Goal: Check status: Check status

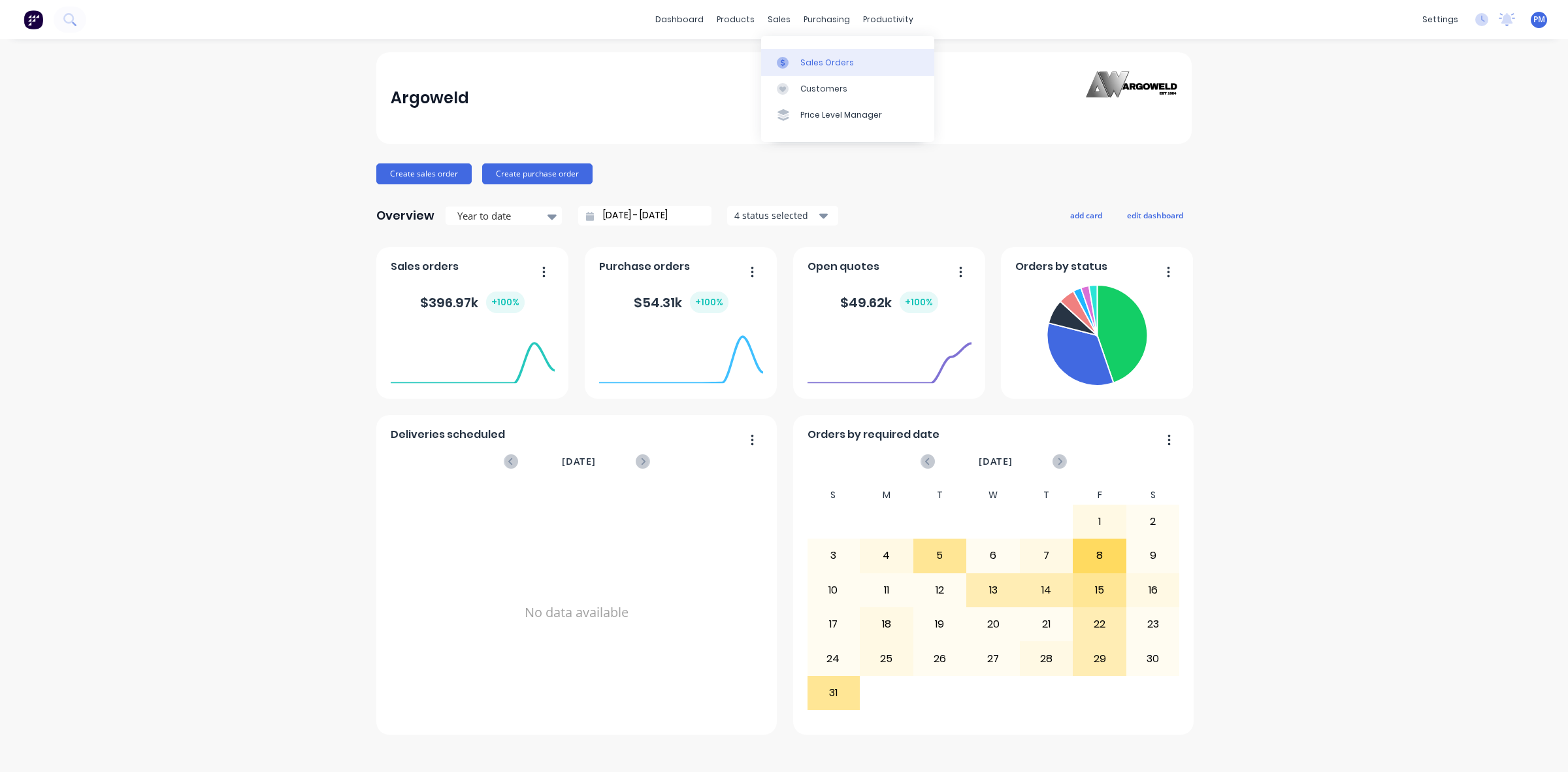
click at [819, 56] on link "Sales Orders" at bounding box center [847, 62] width 173 height 26
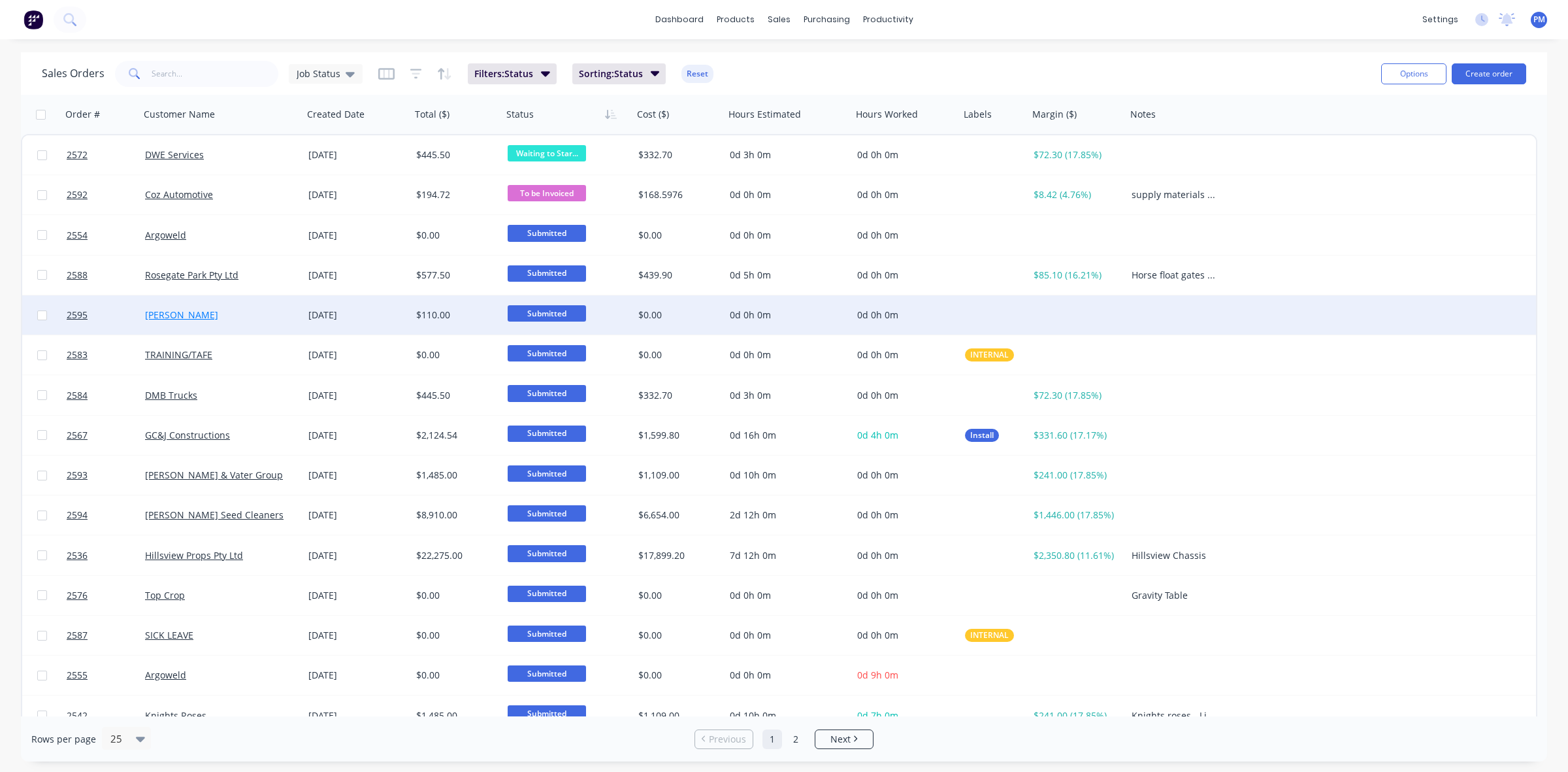
click at [187, 314] on link "[PERSON_NAME]" at bounding box center [181, 314] width 73 height 13
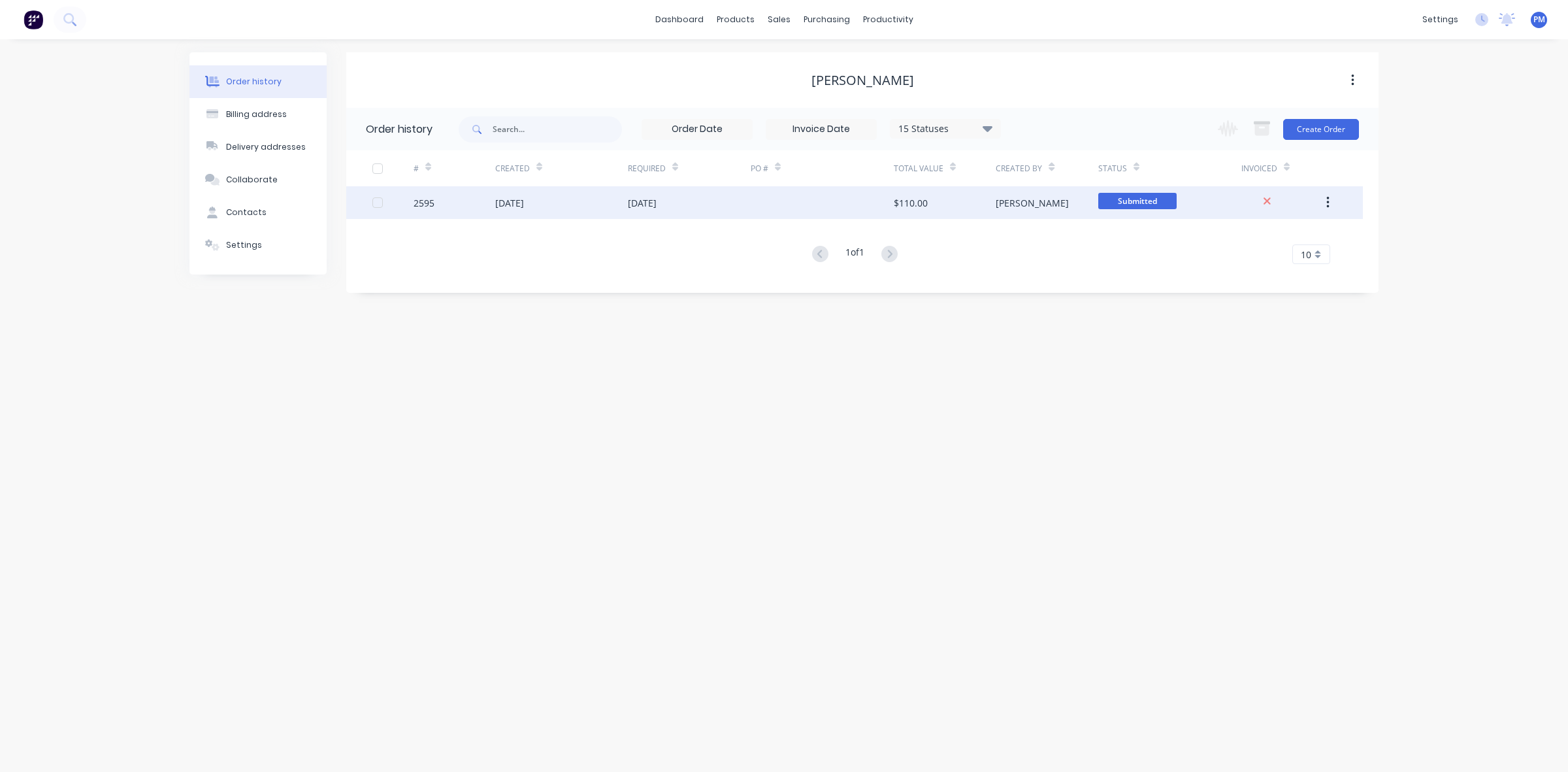
click at [524, 207] on div "[DATE]" at bounding box center [509, 203] width 28 height 14
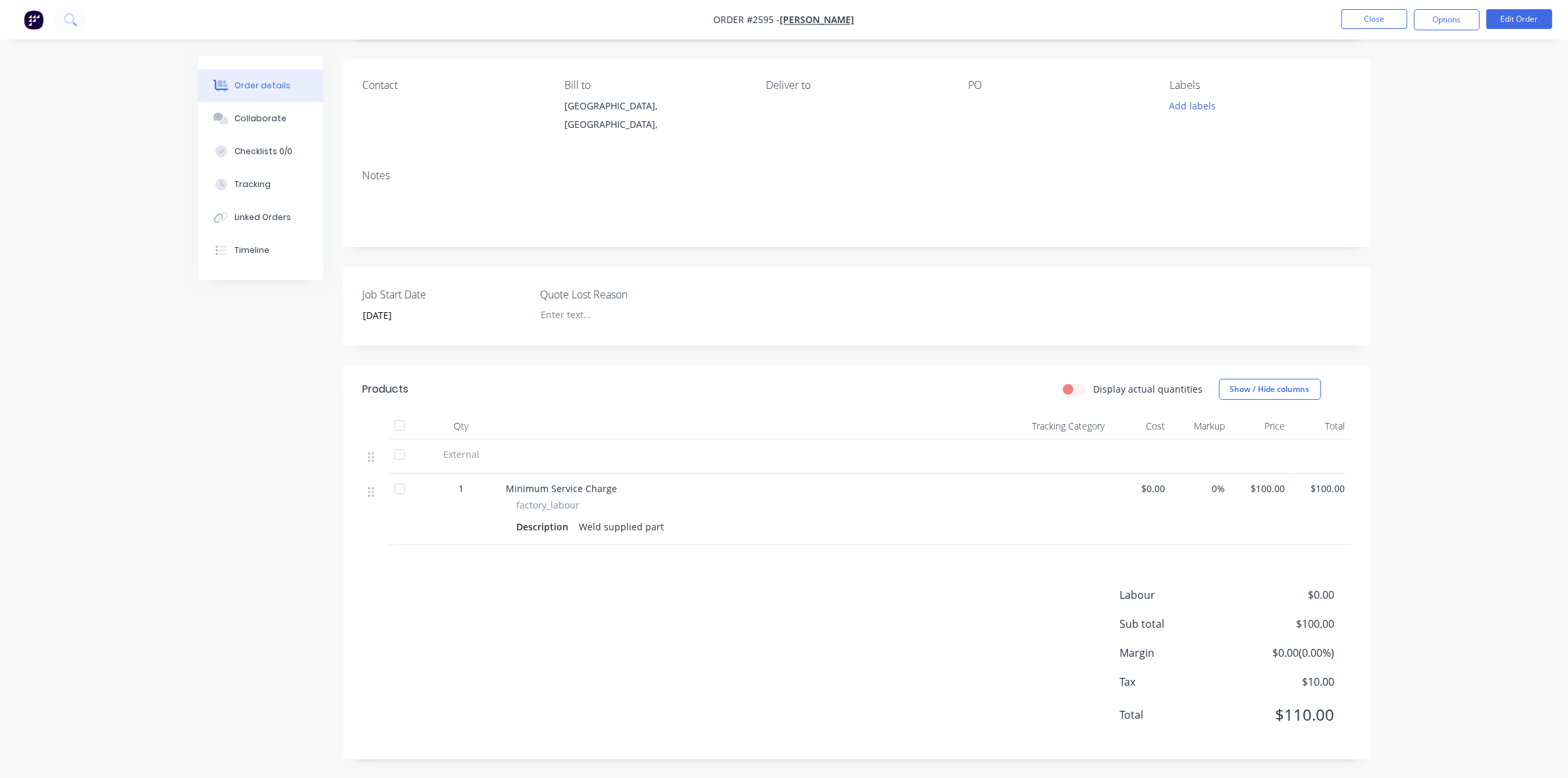
scroll to position [89, 0]
click at [1360, 25] on button "Close" at bounding box center [1374, 19] width 66 height 20
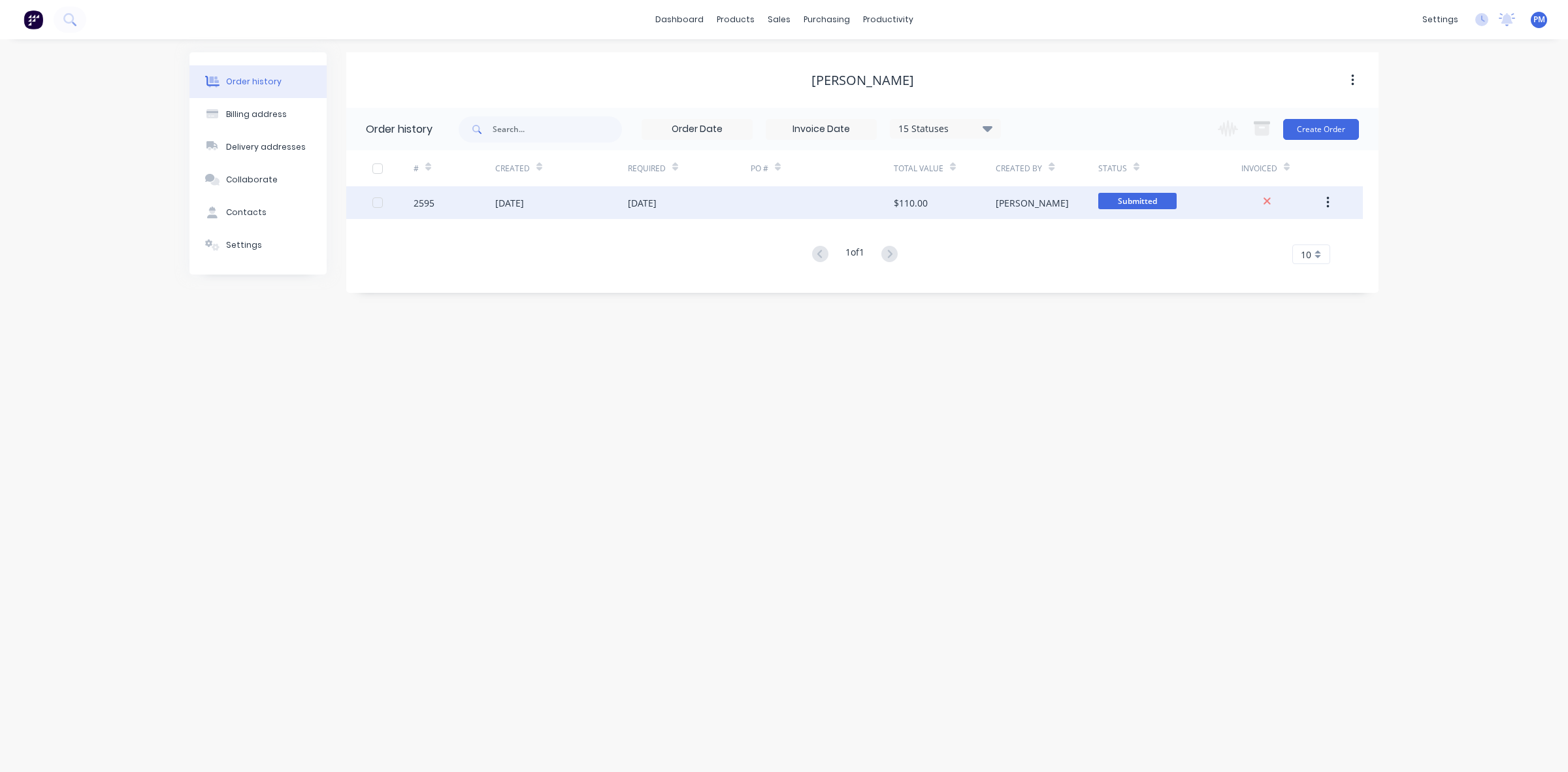
click at [1330, 200] on button "button" at bounding box center [1327, 203] width 30 height 24
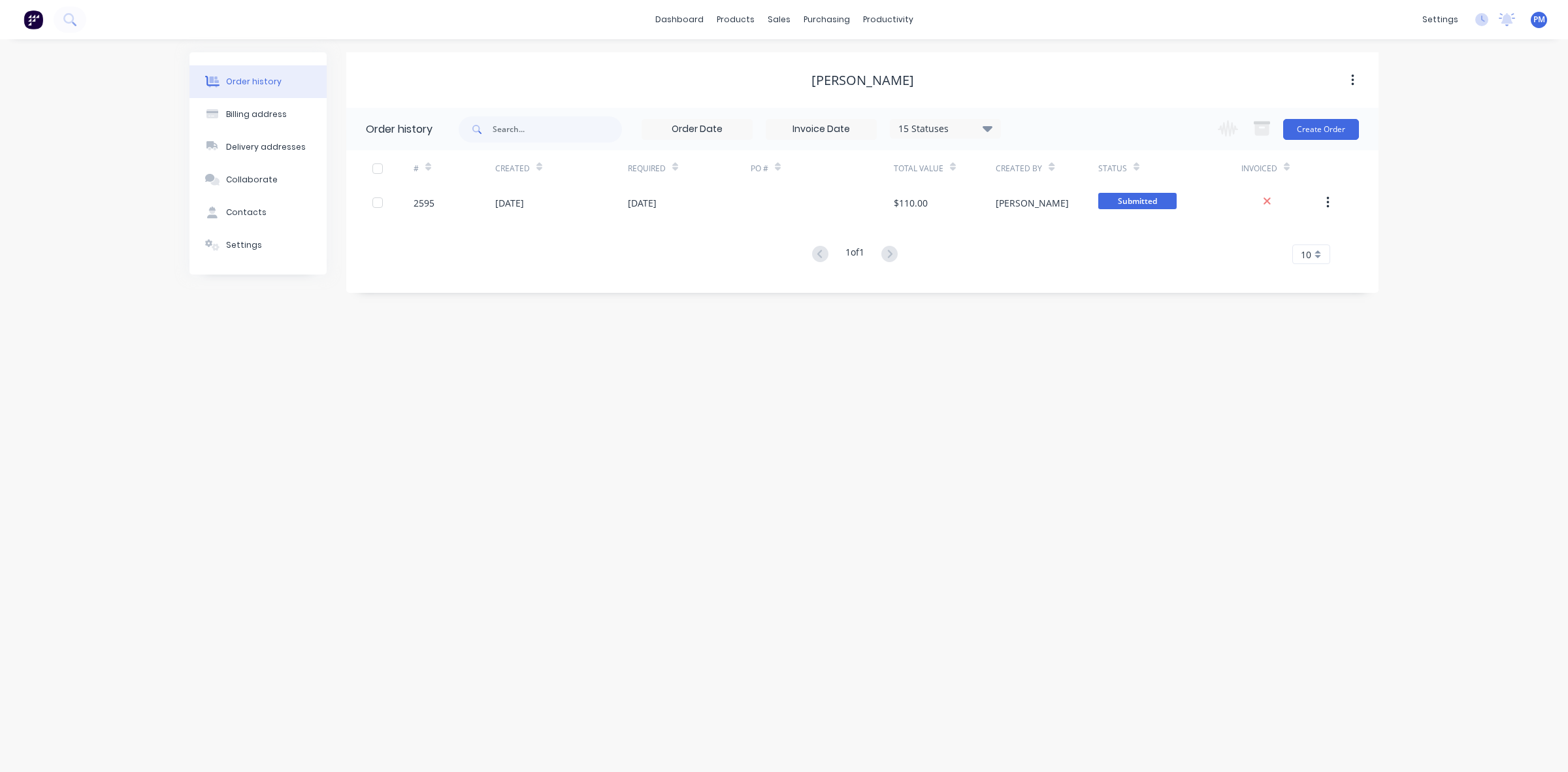
click at [1288, 345] on div "Order history Billing address Delivery addresses Collaborate Contacts Settings …" at bounding box center [784, 406] width 1568 height 733
click at [1348, 80] on button "button" at bounding box center [1352, 80] width 30 height 24
click at [1422, 173] on div "Order history Billing address Delivery addresses Collaborate Contacts Settings …" at bounding box center [784, 406] width 1568 height 733
click at [812, 56] on link "Sales Orders" at bounding box center [847, 62] width 173 height 26
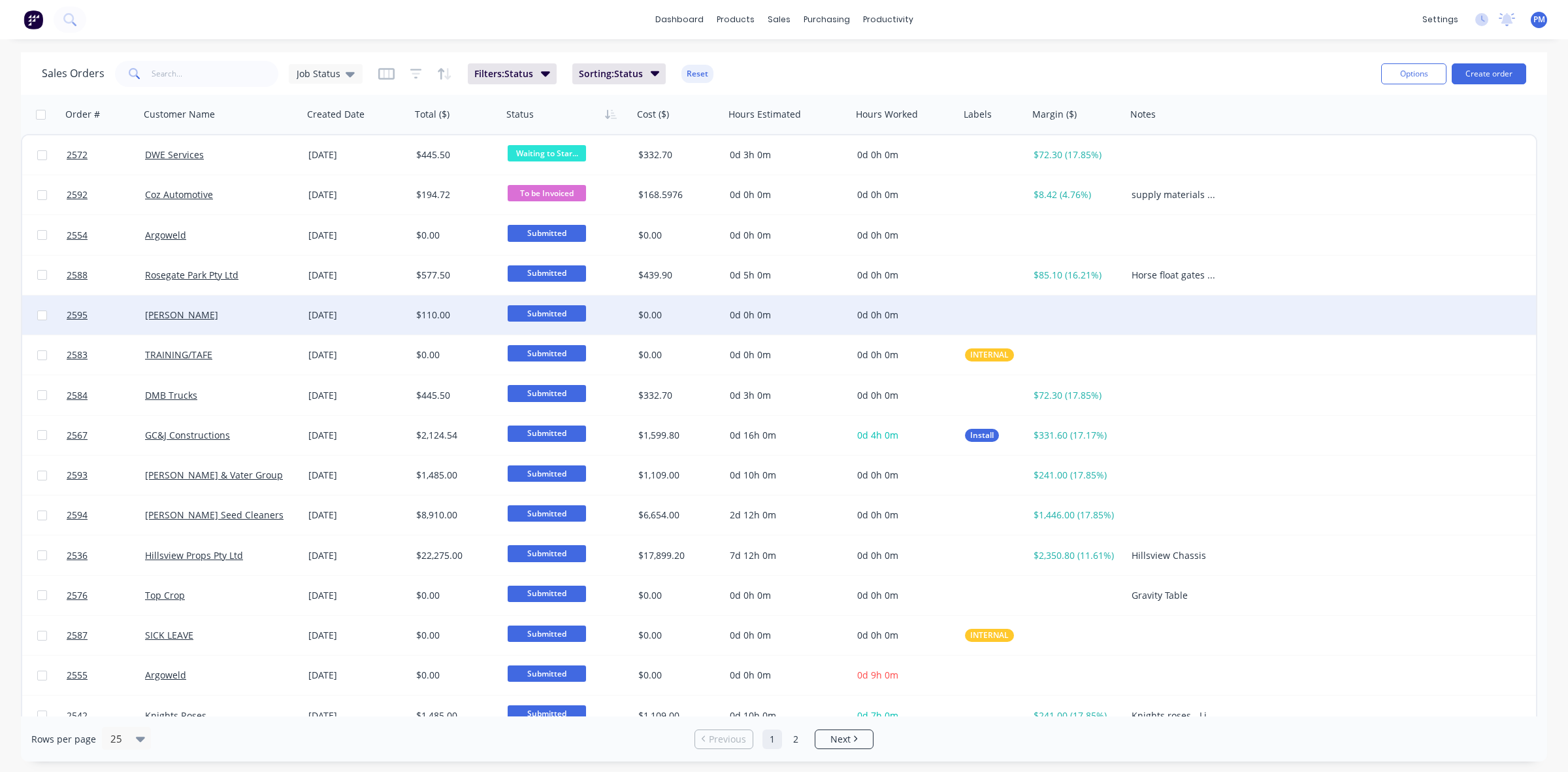
click at [269, 321] on div "[PERSON_NAME]" at bounding box center [221, 315] width 164 height 39
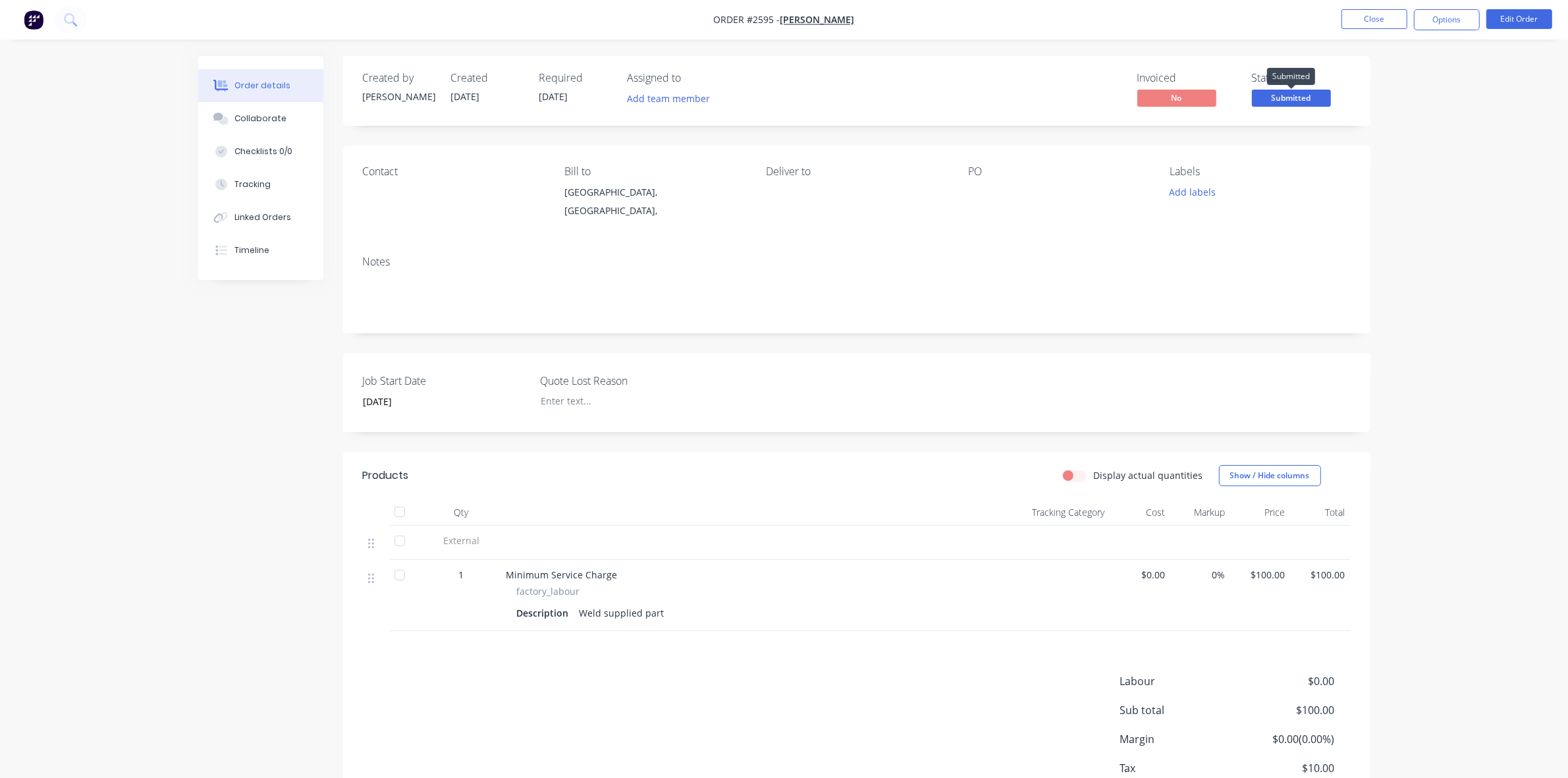
click at [1288, 99] on span "Submitted" at bounding box center [1292, 98] width 79 height 17
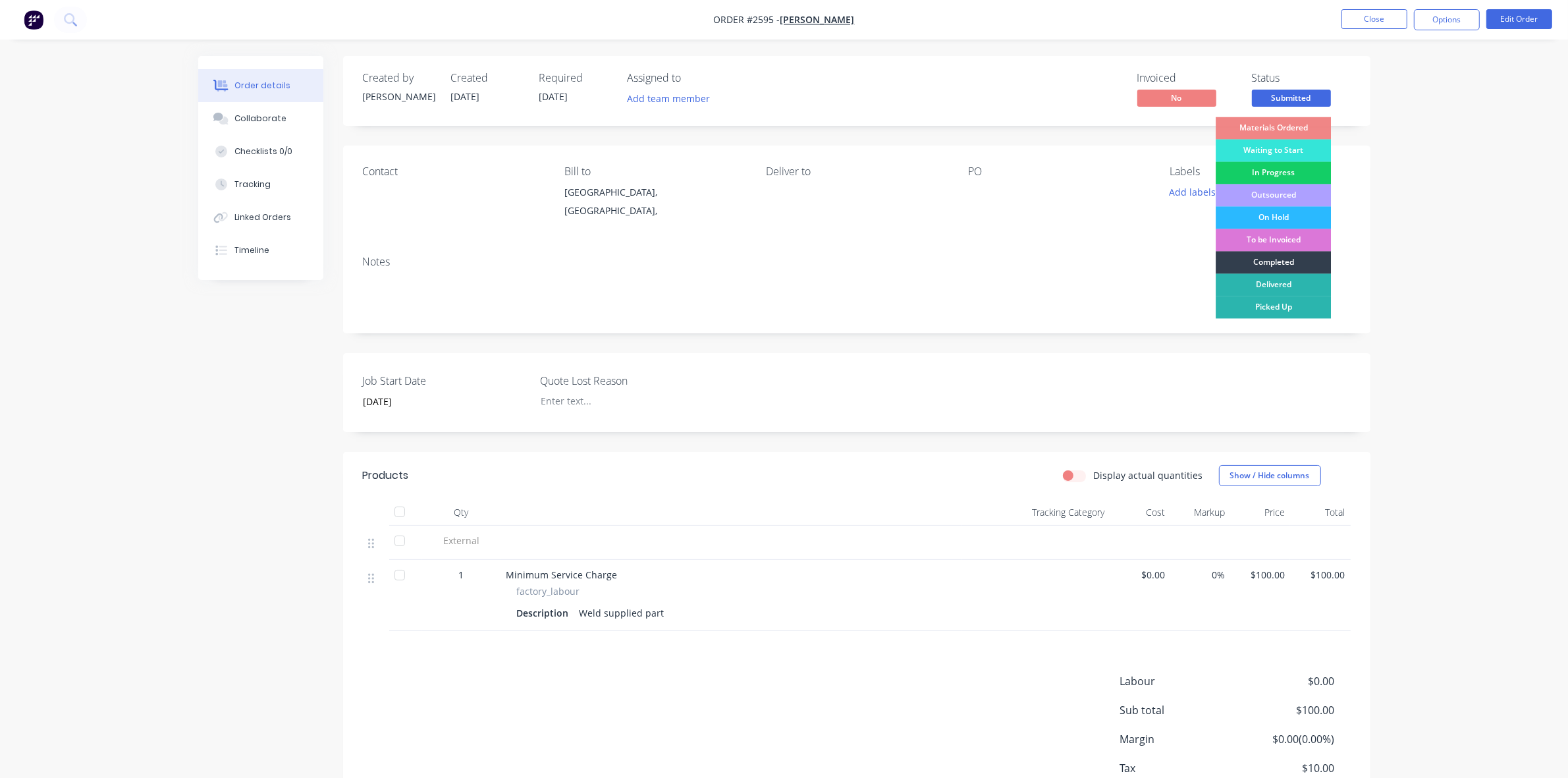
click at [1269, 173] on div "In Progress" at bounding box center [1273, 173] width 116 height 23
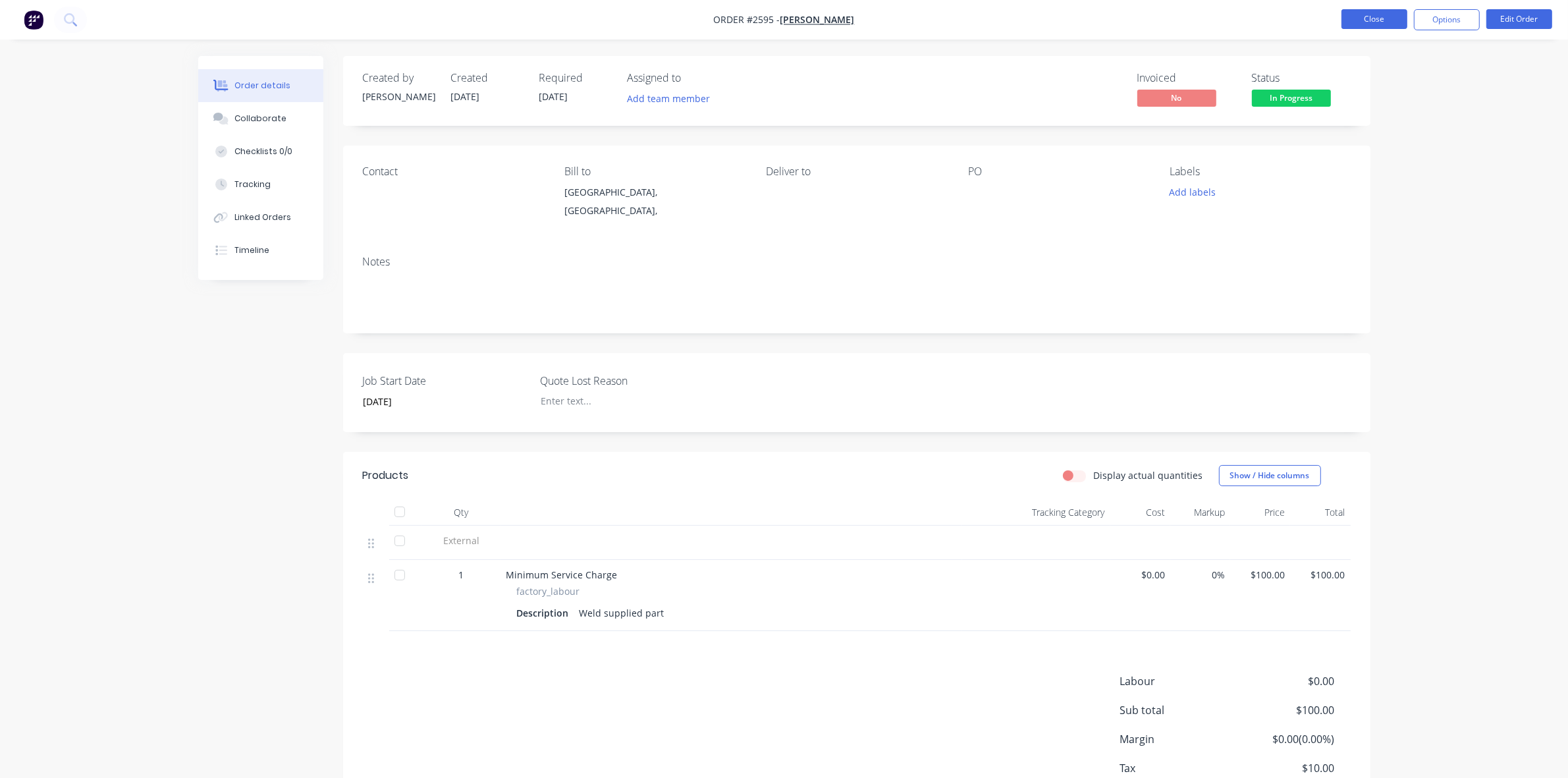
click at [1380, 25] on button "Close" at bounding box center [1374, 19] width 66 height 20
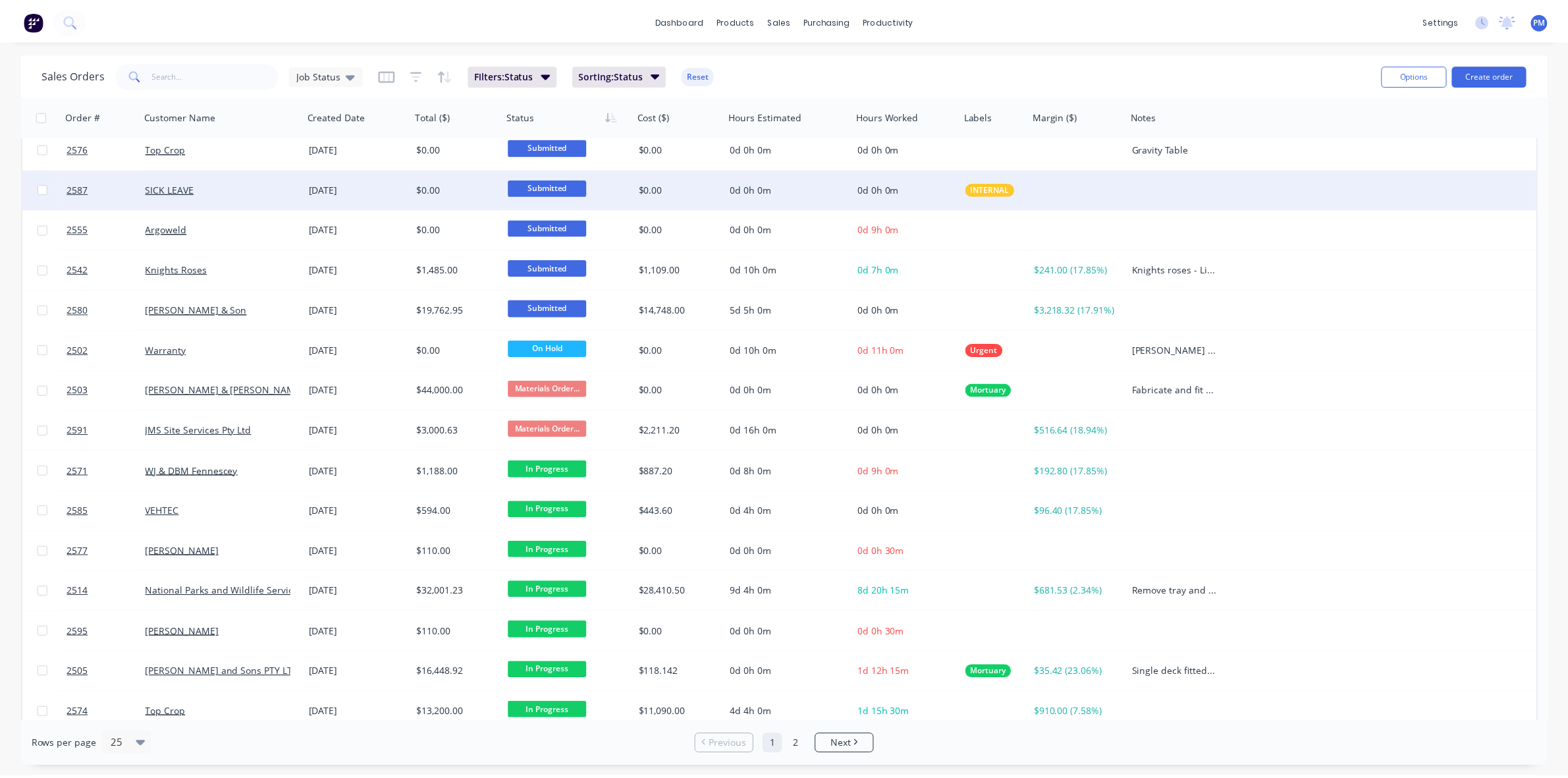
scroll to position [422, 0]
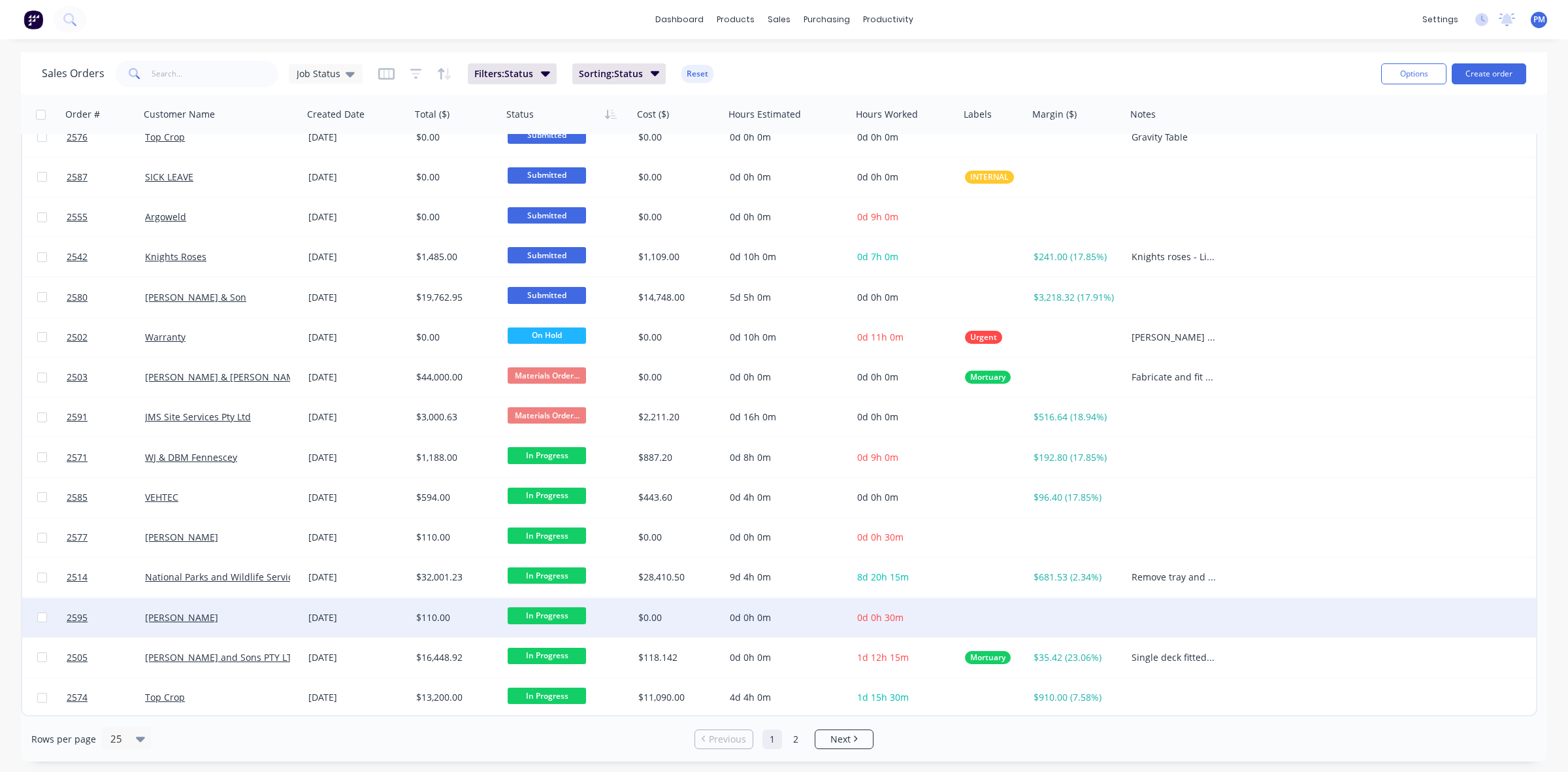
click at [383, 618] on div "[DATE]" at bounding box center [356, 617] width 97 height 13
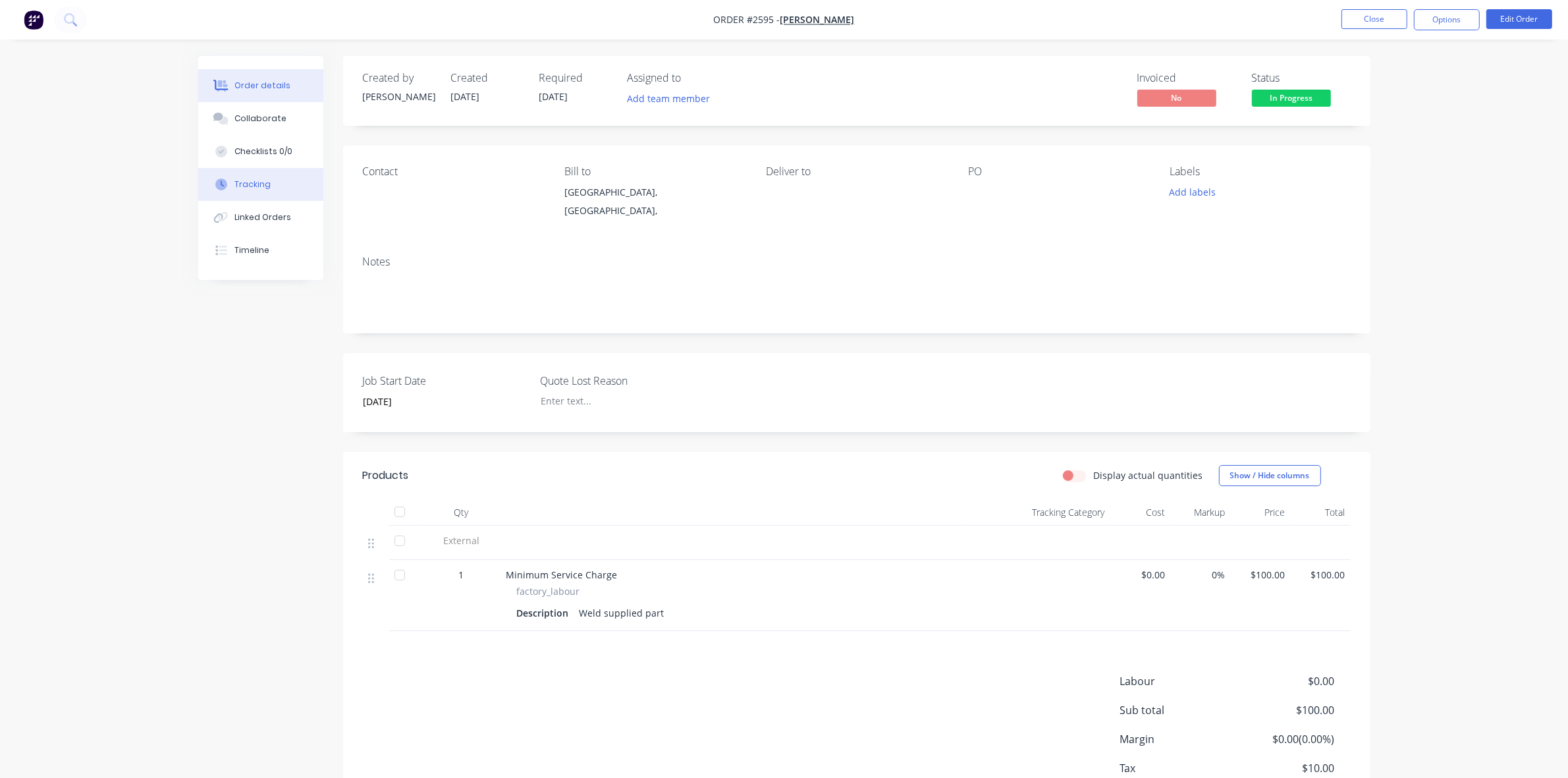
click at [257, 183] on div "Tracking" at bounding box center [252, 185] width 37 height 12
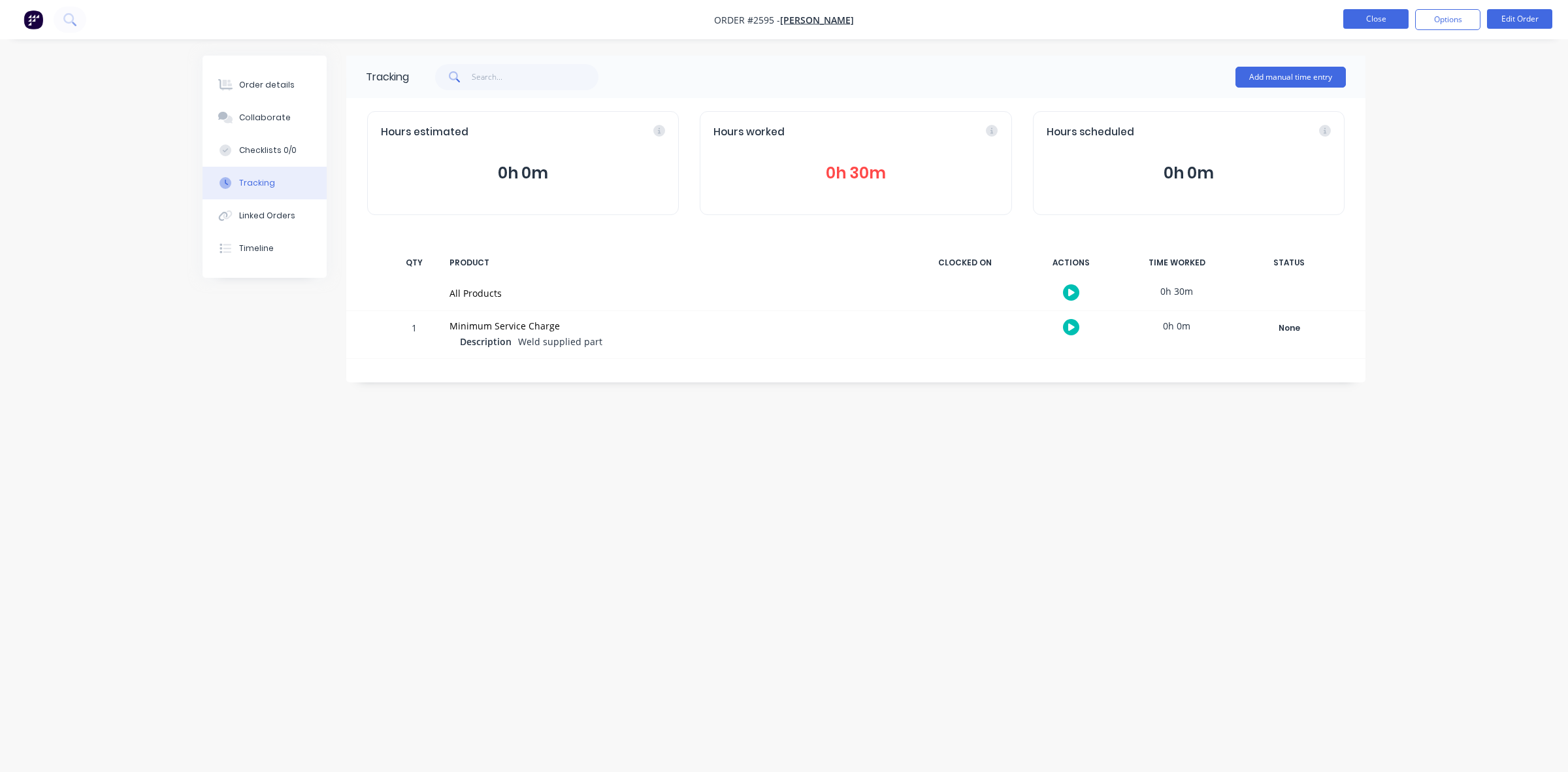
click at [1373, 21] on button "Close" at bounding box center [1375, 19] width 66 height 20
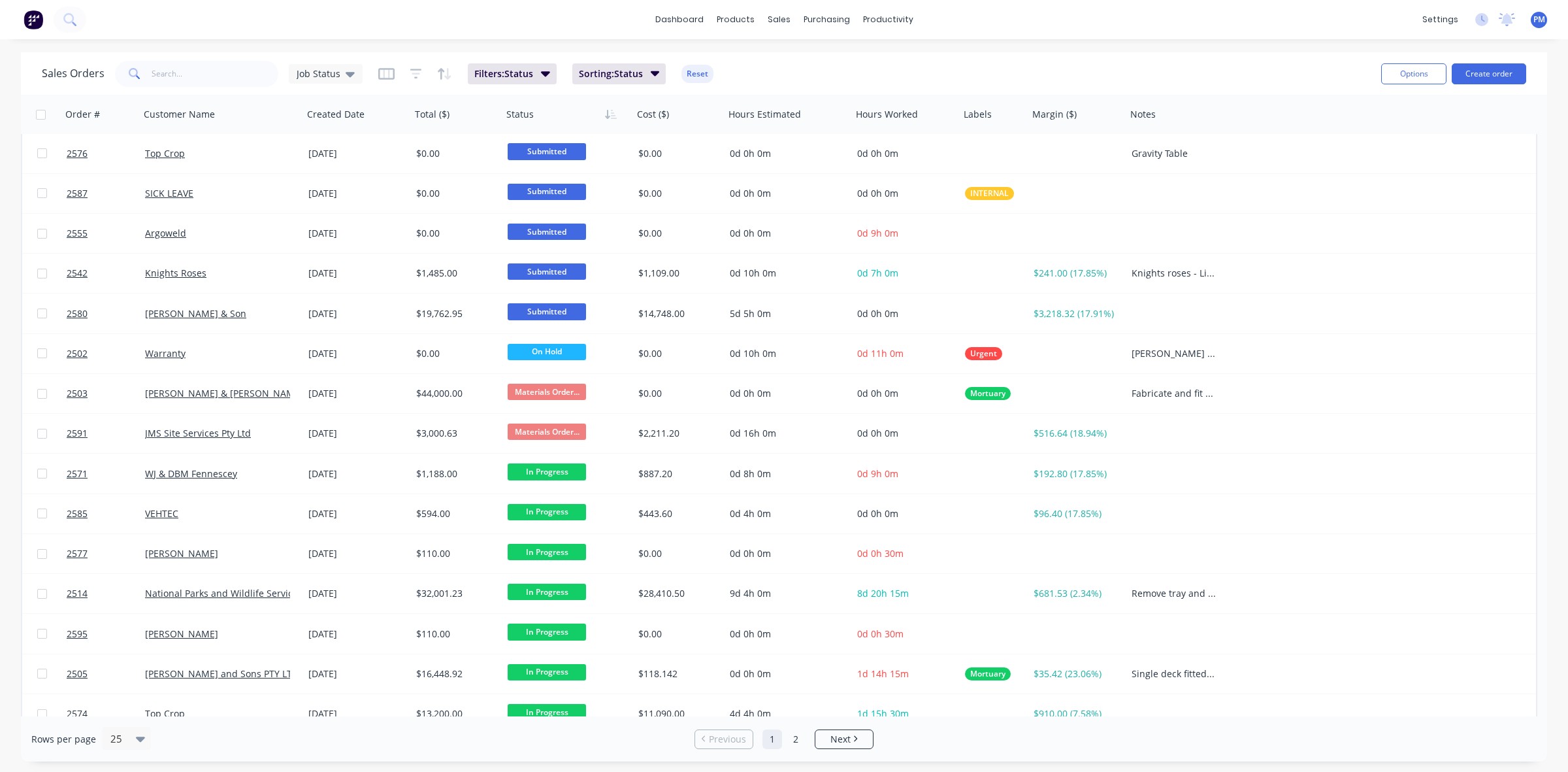
scroll to position [418, 0]
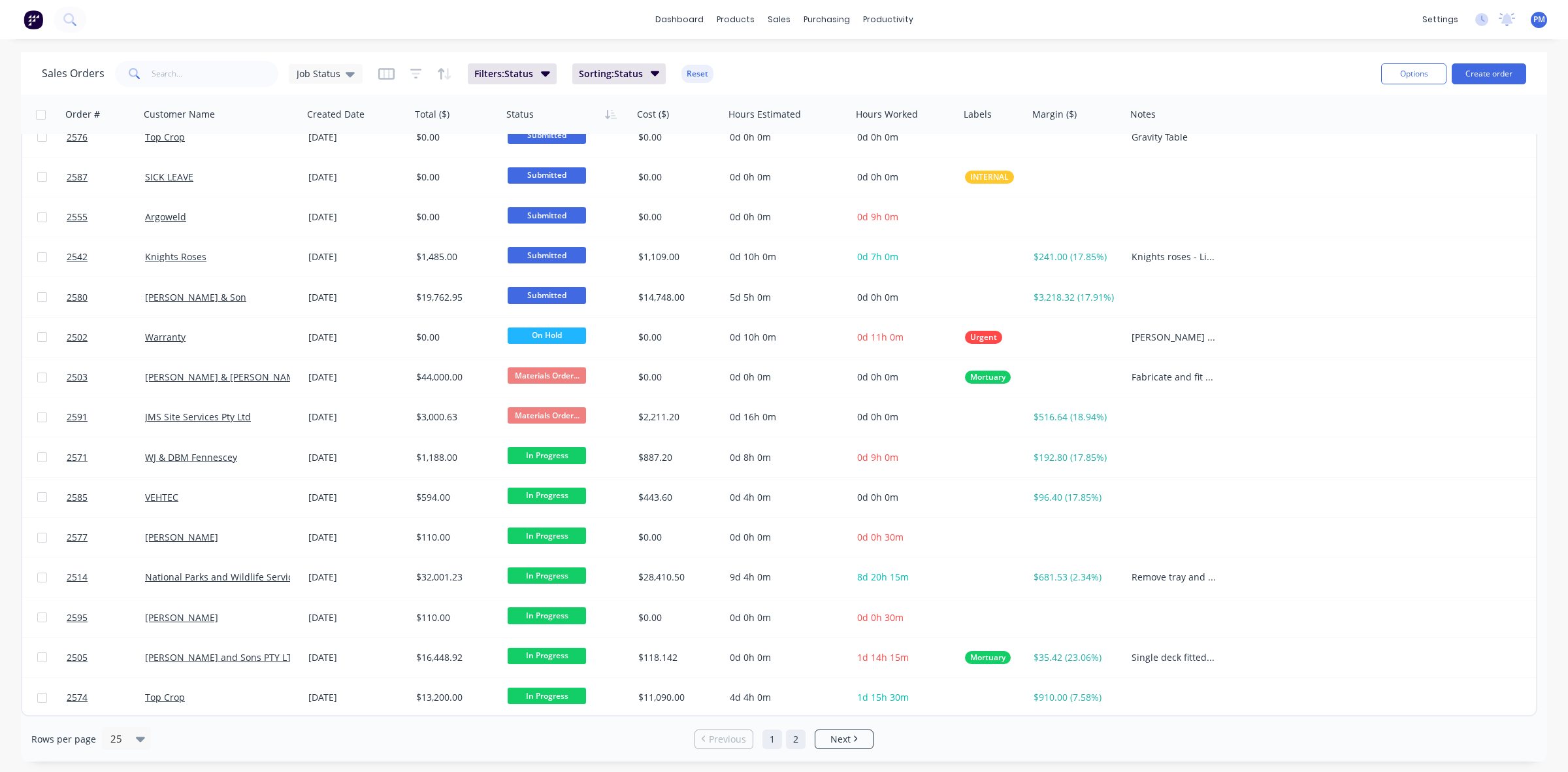
click at [794, 741] on link "2" at bounding box center [795, 739] width 20 height 20
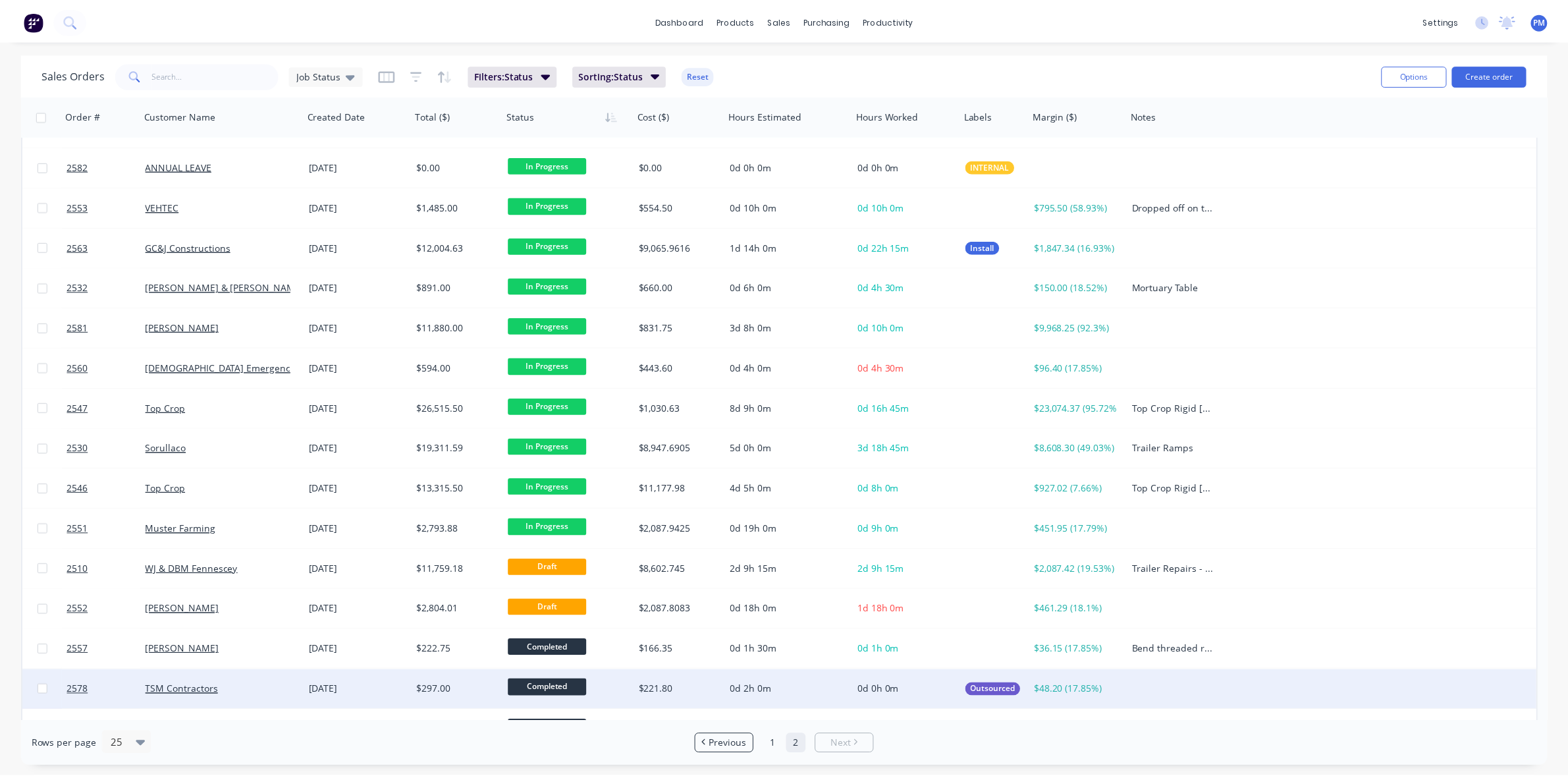
scroll to position [58, 0]
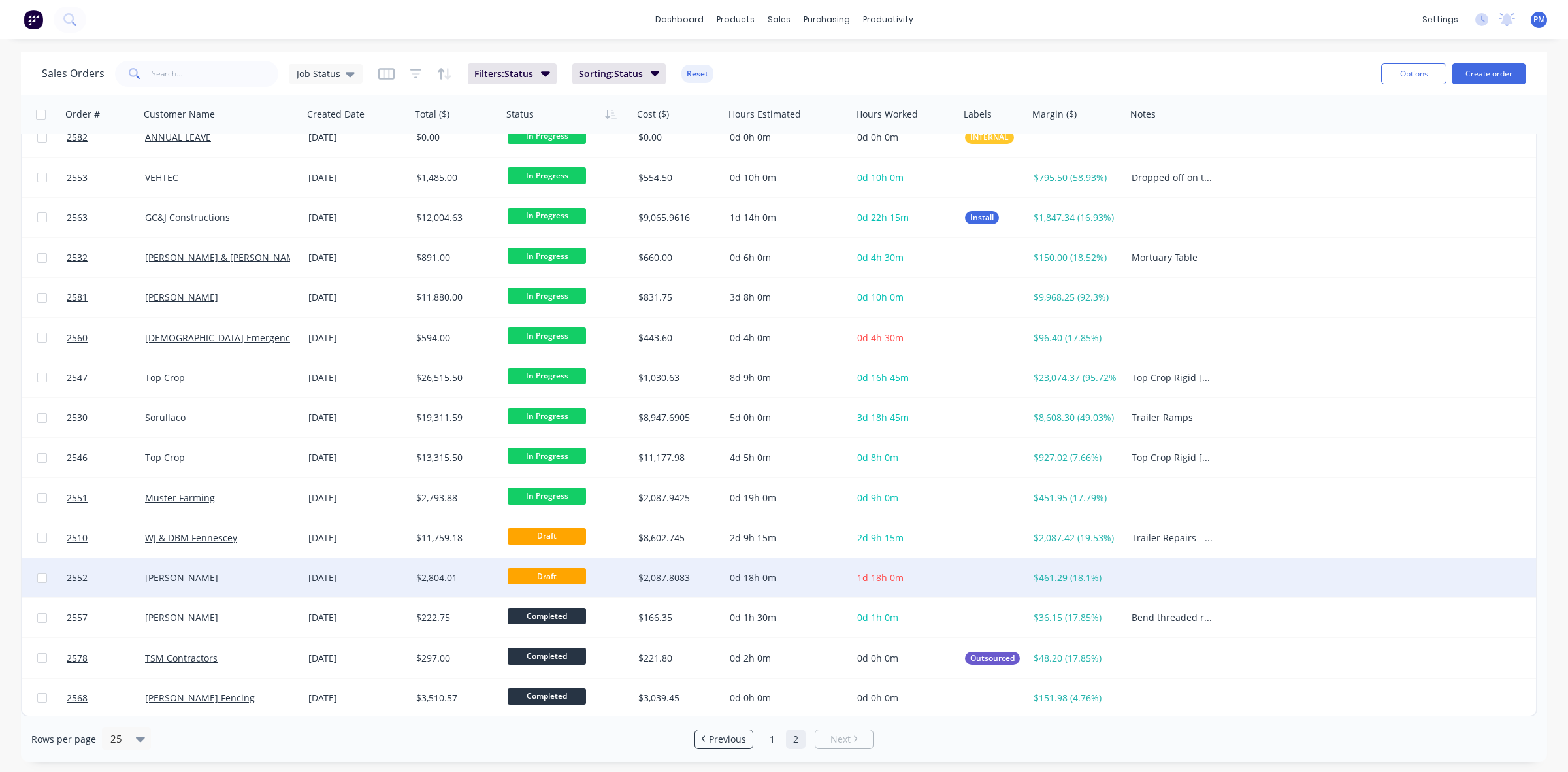
click at [266, 578] on div "[PERSON_NAME]" at bounding box center [217, 577] width 145 height 13
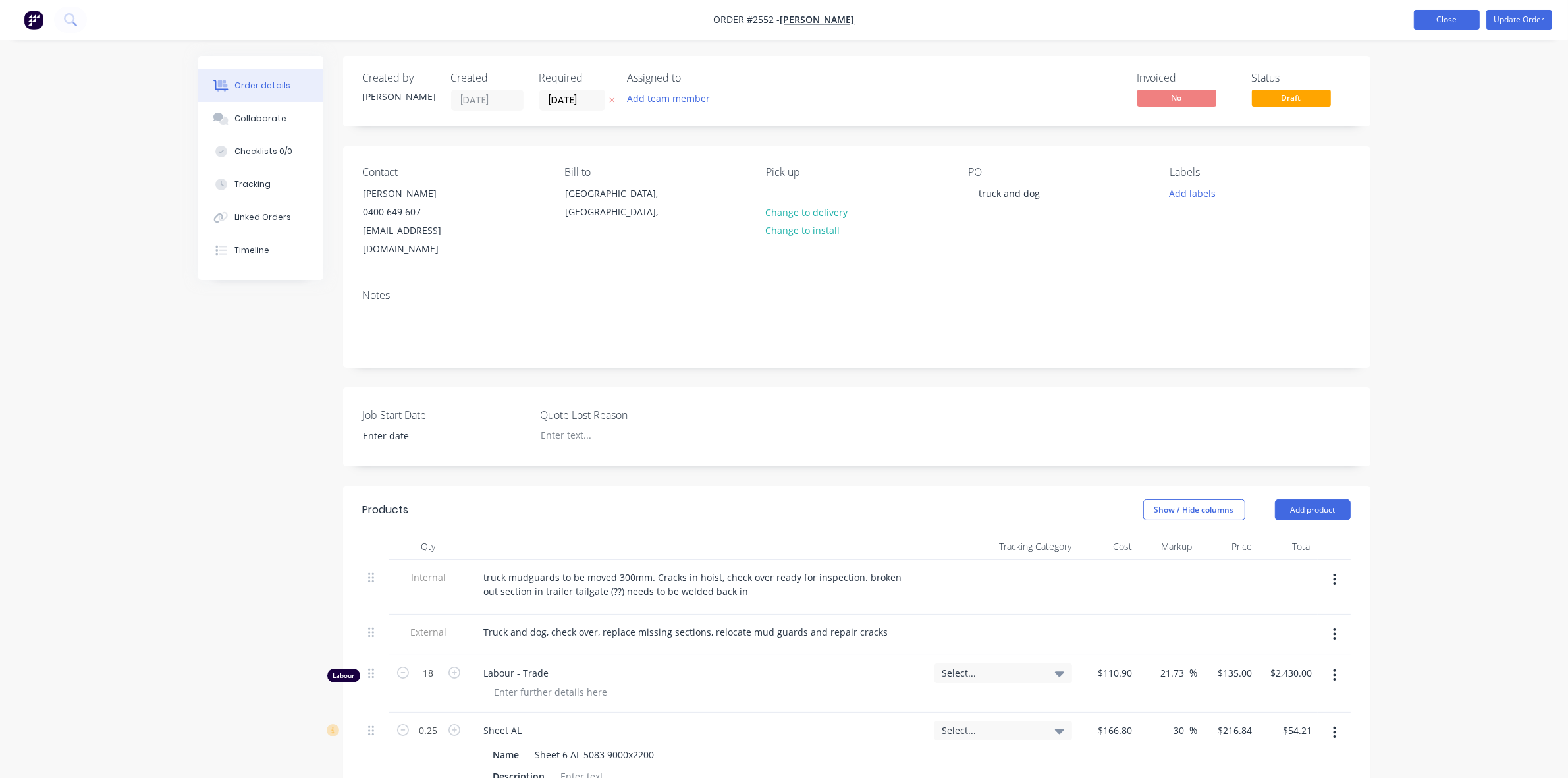
click at [1430, 23] on button "Close" at bounding box center [1447, 20] width 66 height 20
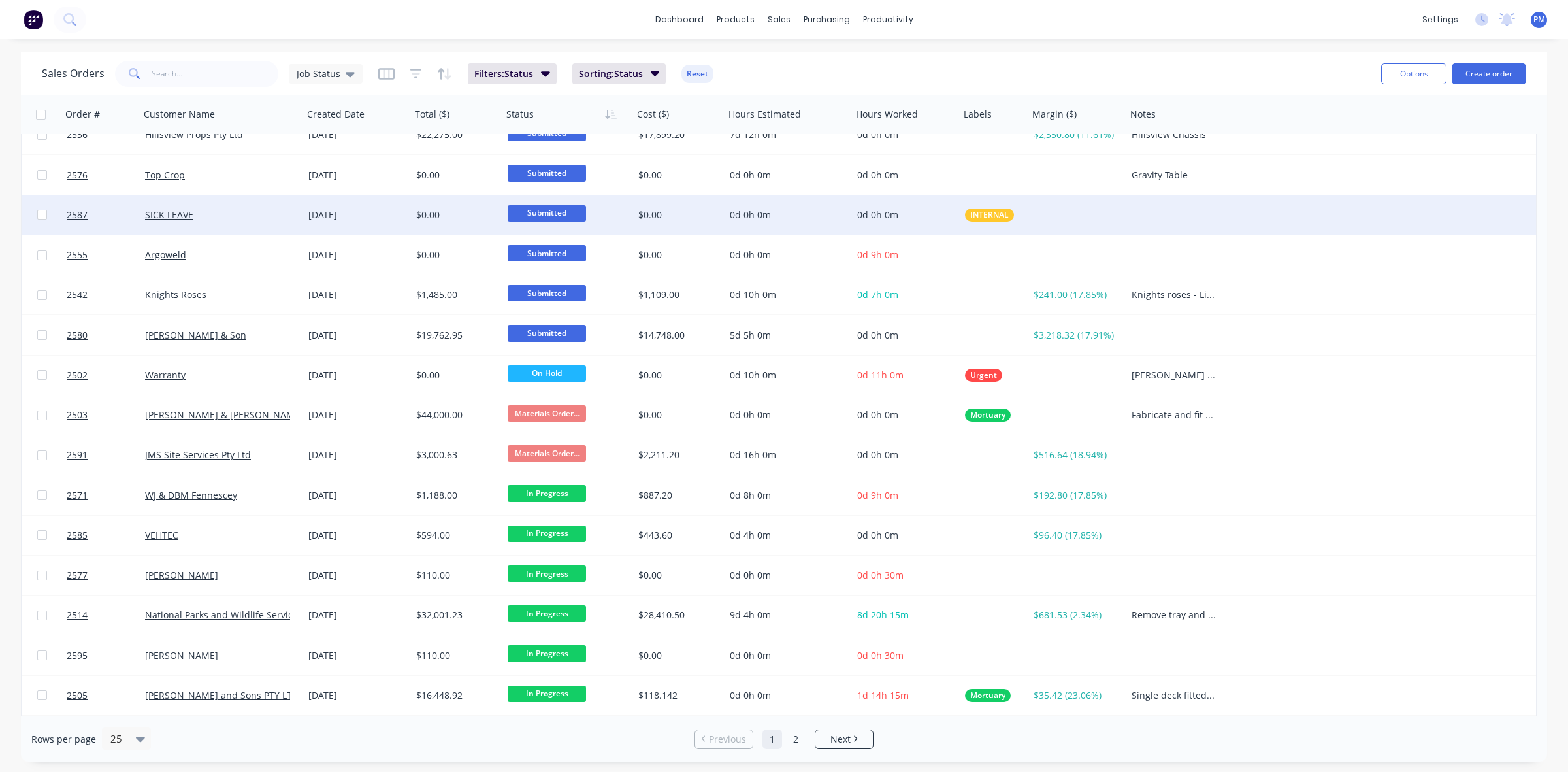
scroll to position [418, 0]
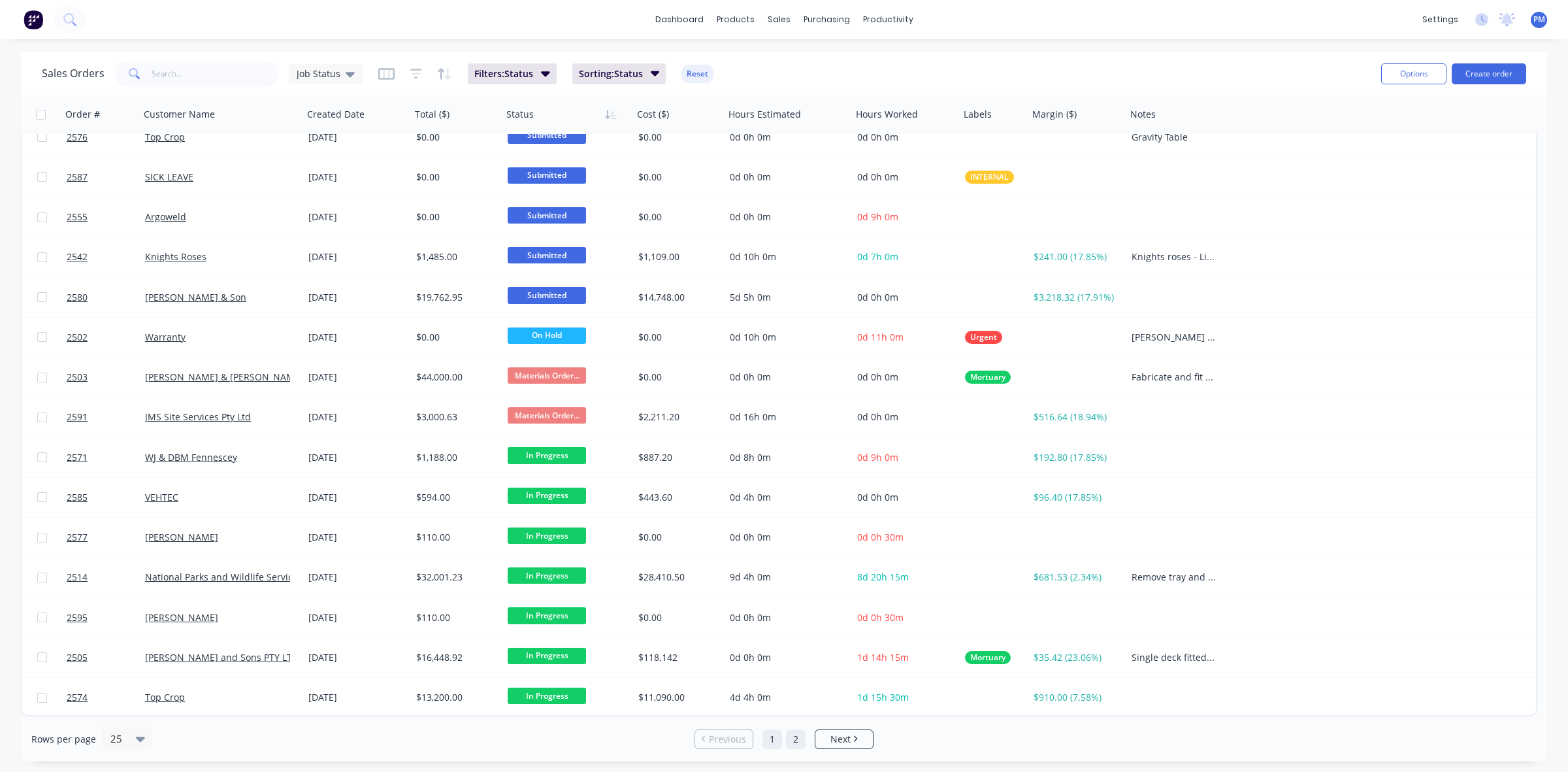
click at [797, 736] on link "2" at bounding box center [795, 739] width 20 height 20
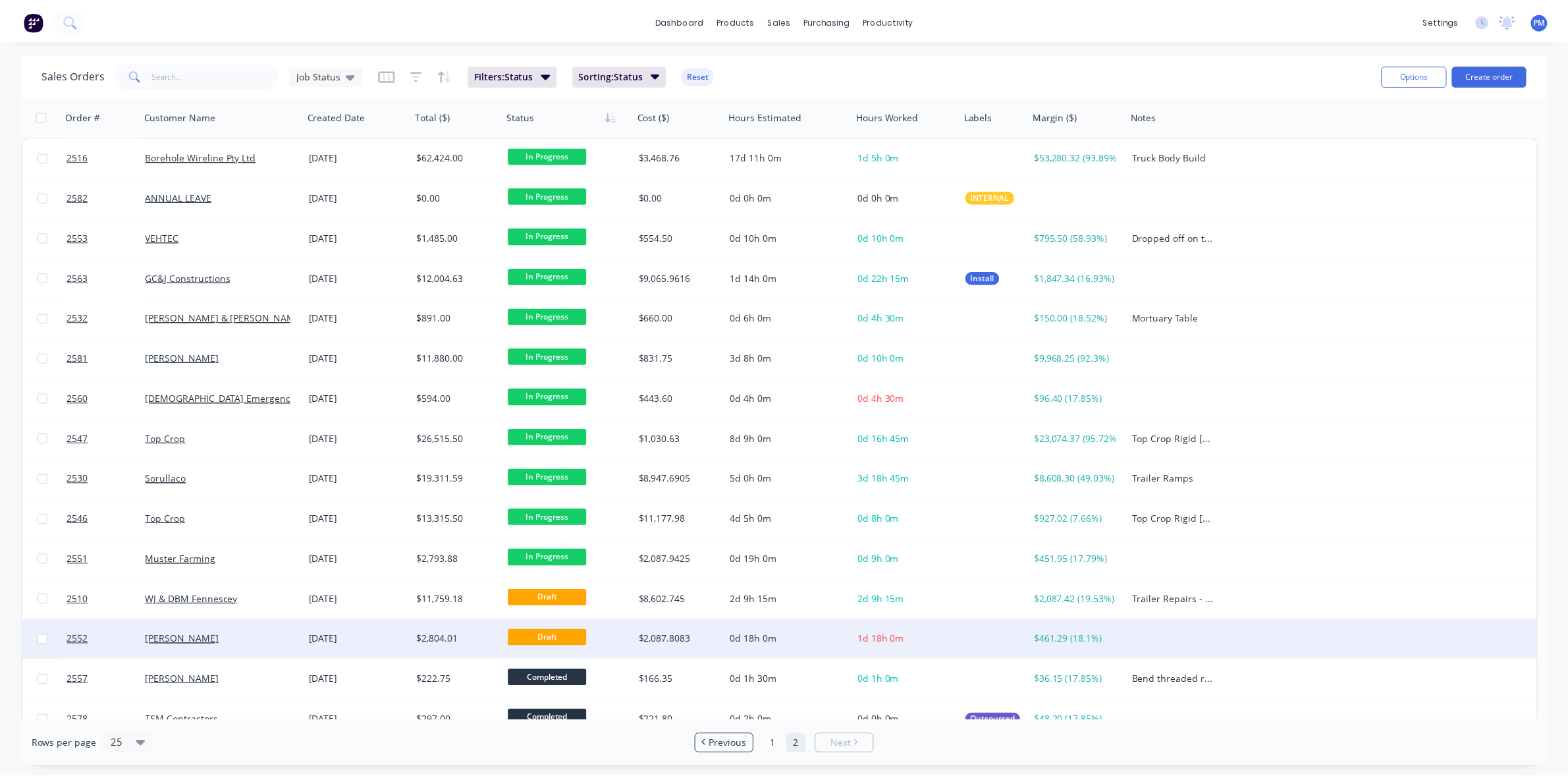
scroll to position [58, 0]
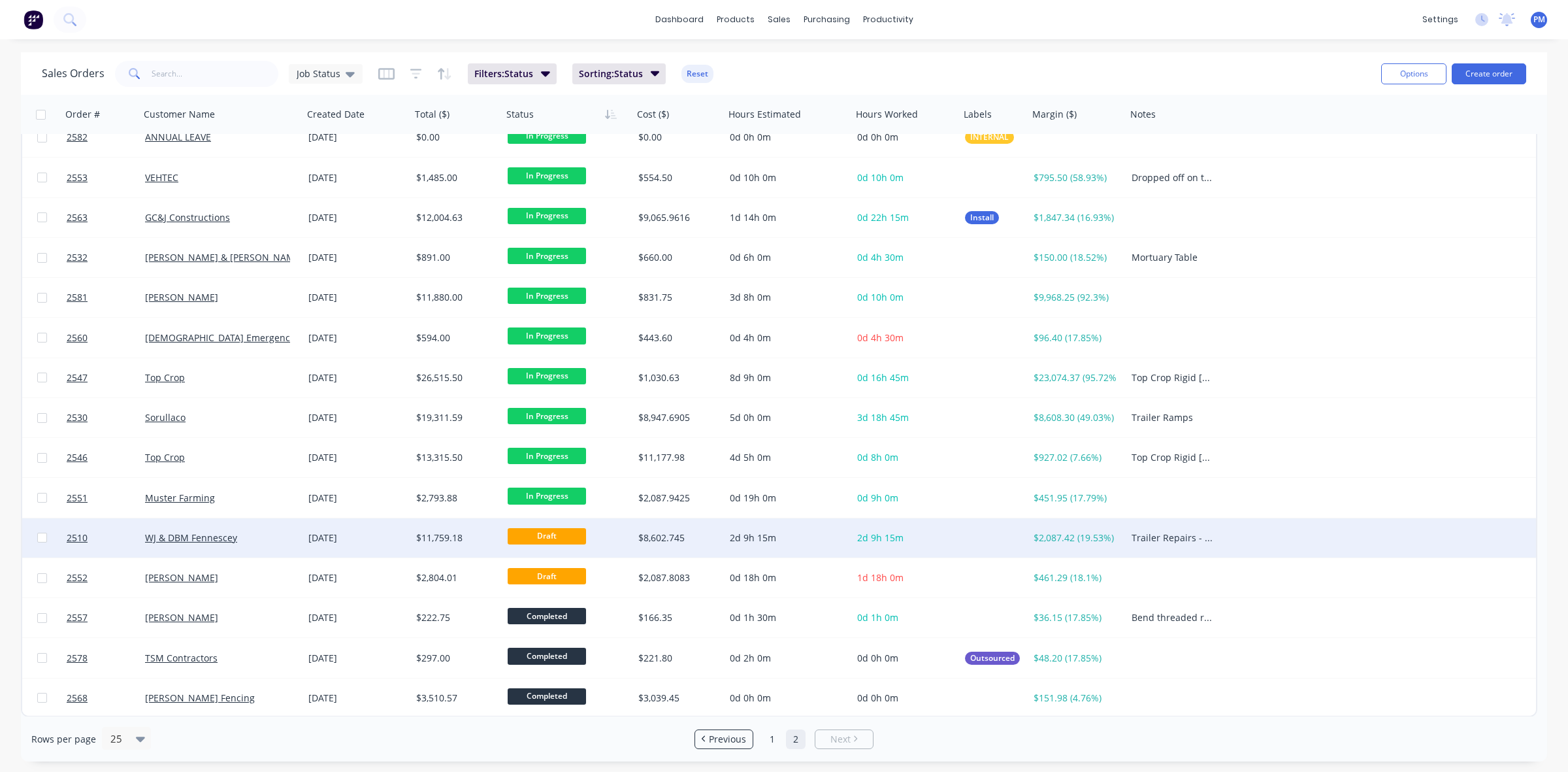
click at [283, 543] on div "WJ & DBM Fennescey" at bounding box center [217, 537] width 145 height 13
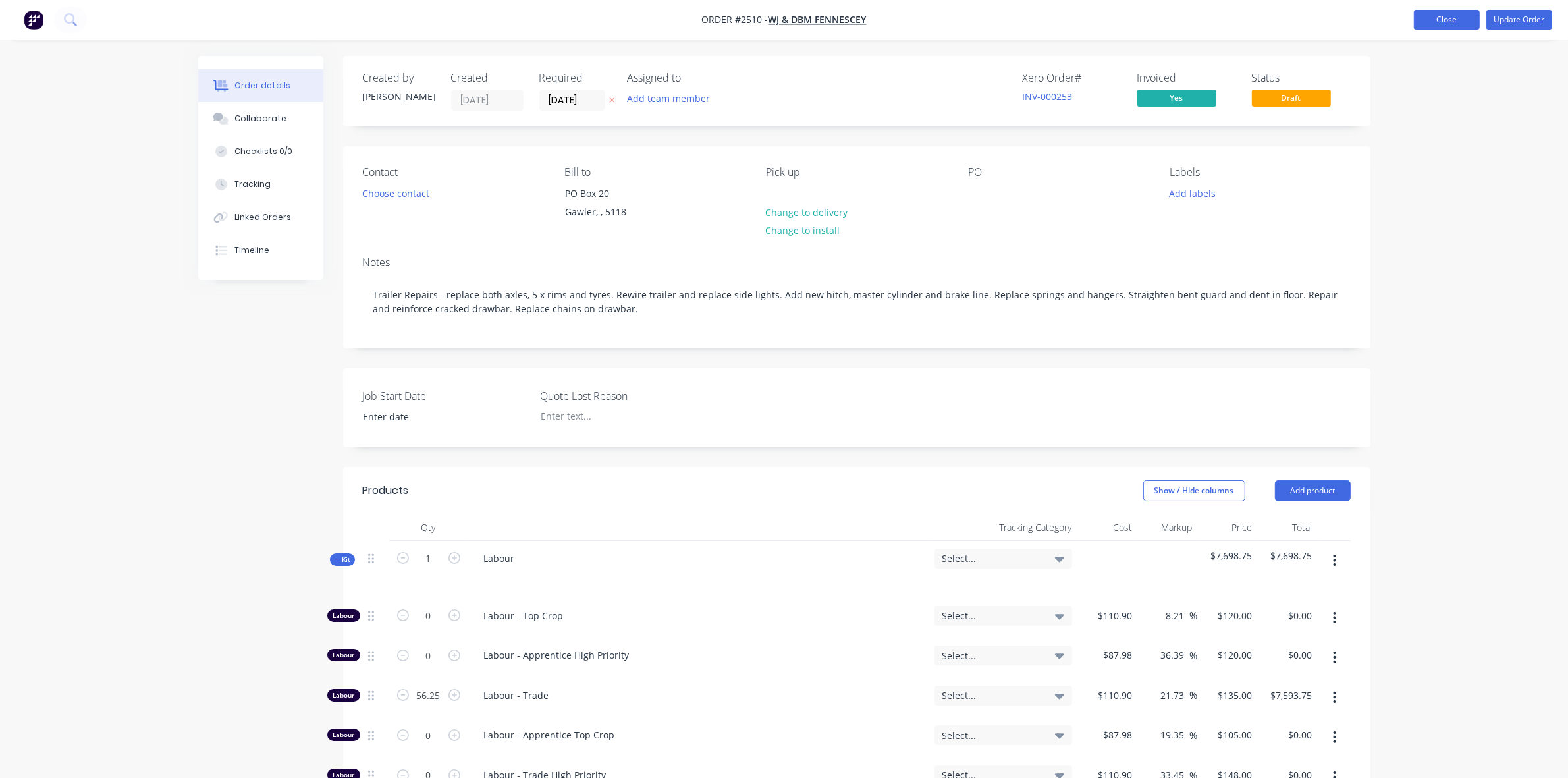
click at [1457, 22] on button "Close" at bounding box center [1447, 20] width 66 height 20
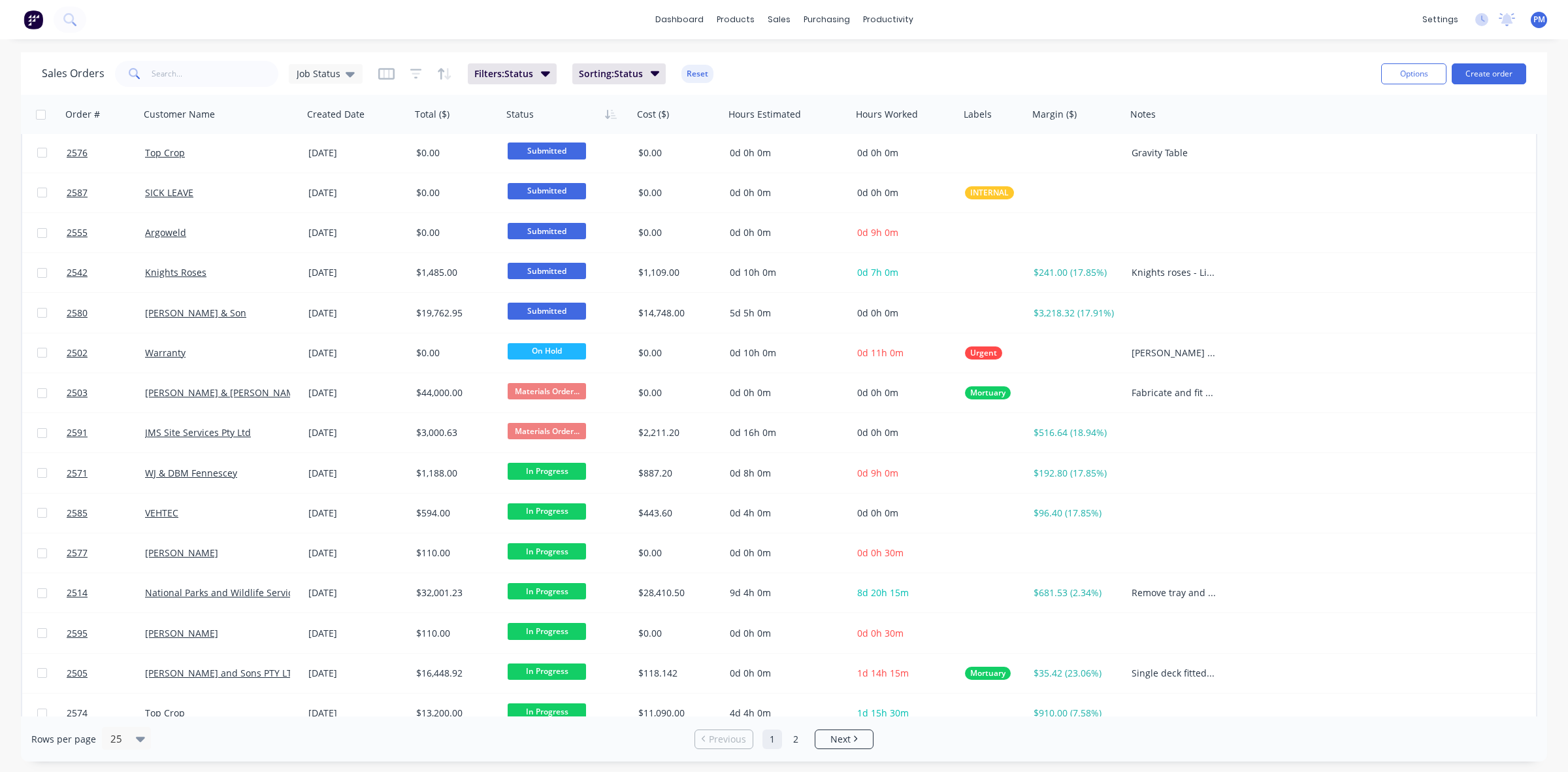
scroll to position [418, 0]
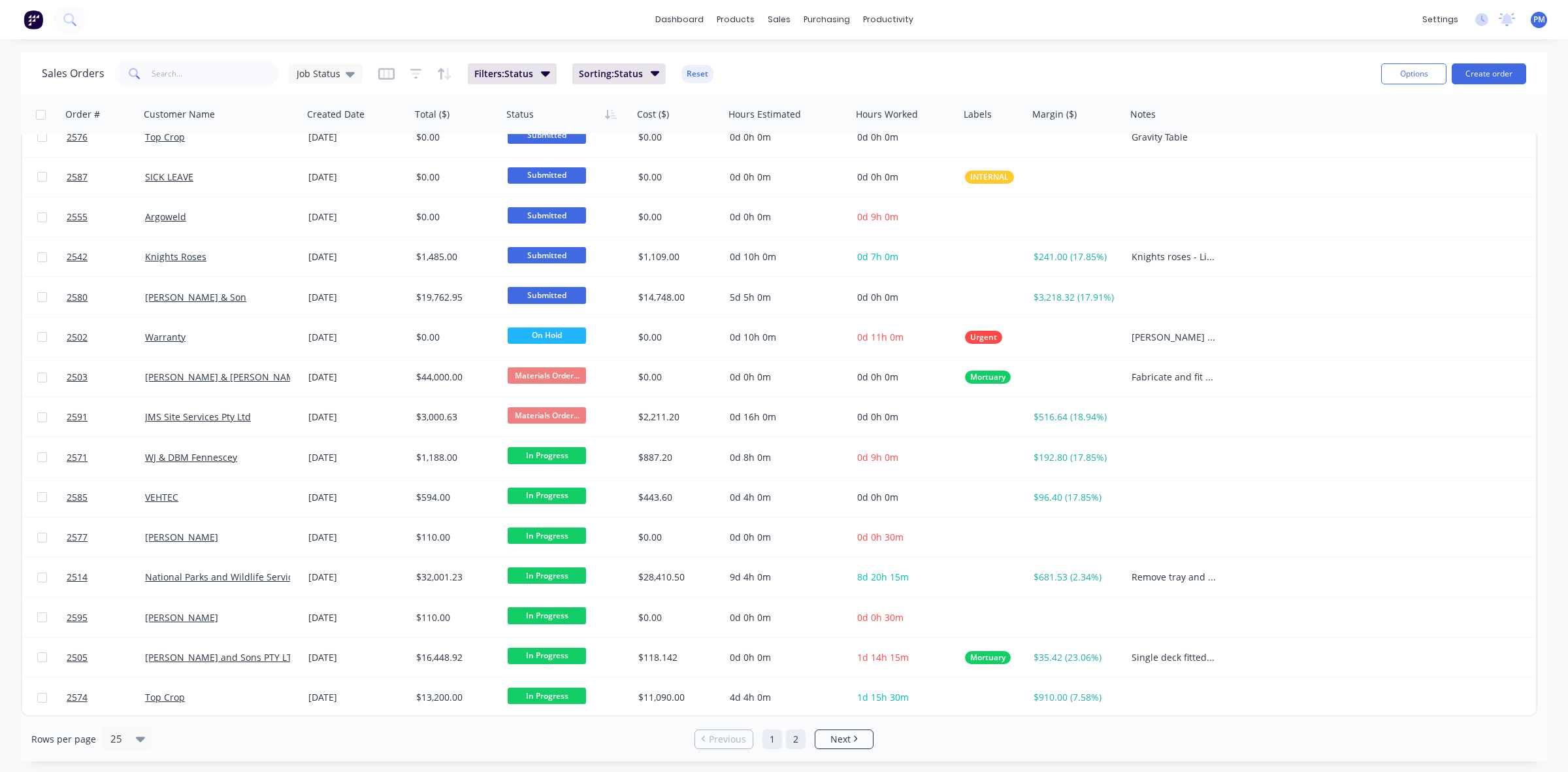
click at [797, 743] on link "2" at bounding box center [795, 739] width 20 height 20
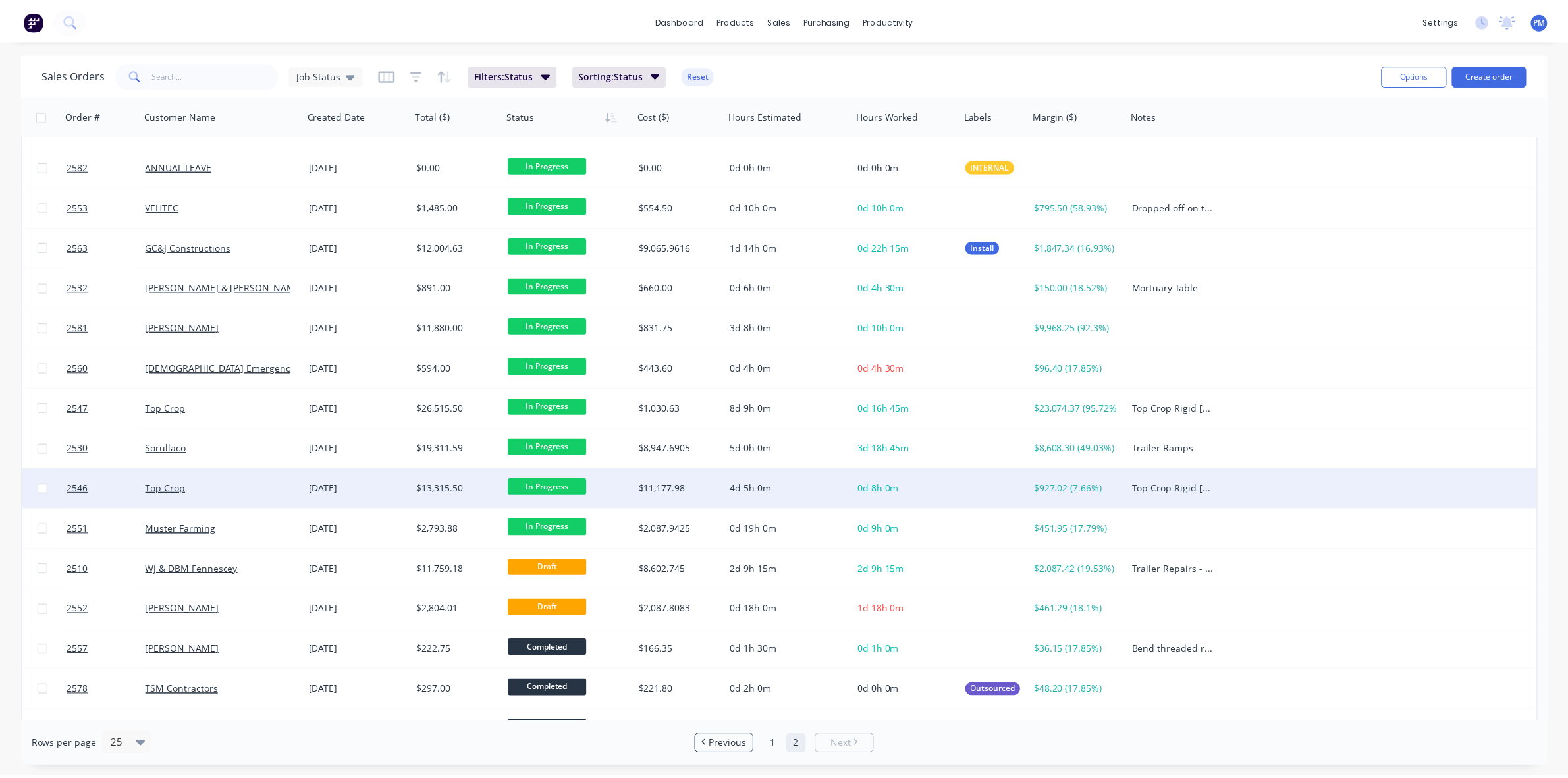
scroll to position [58, 0]
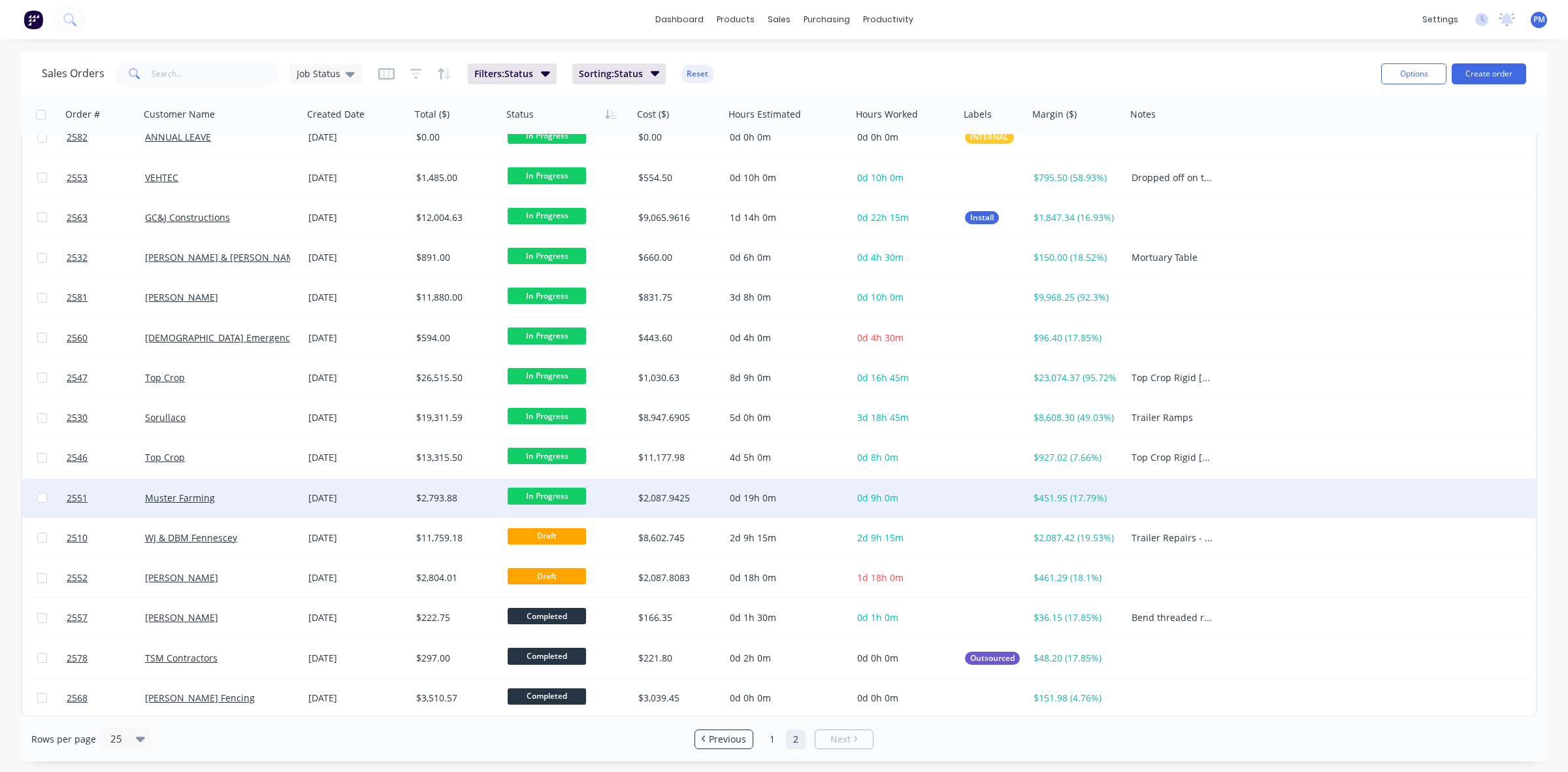
click at [252, 502] on div "Muster Farming" at bounding box center [217, 498] width 145 height 13
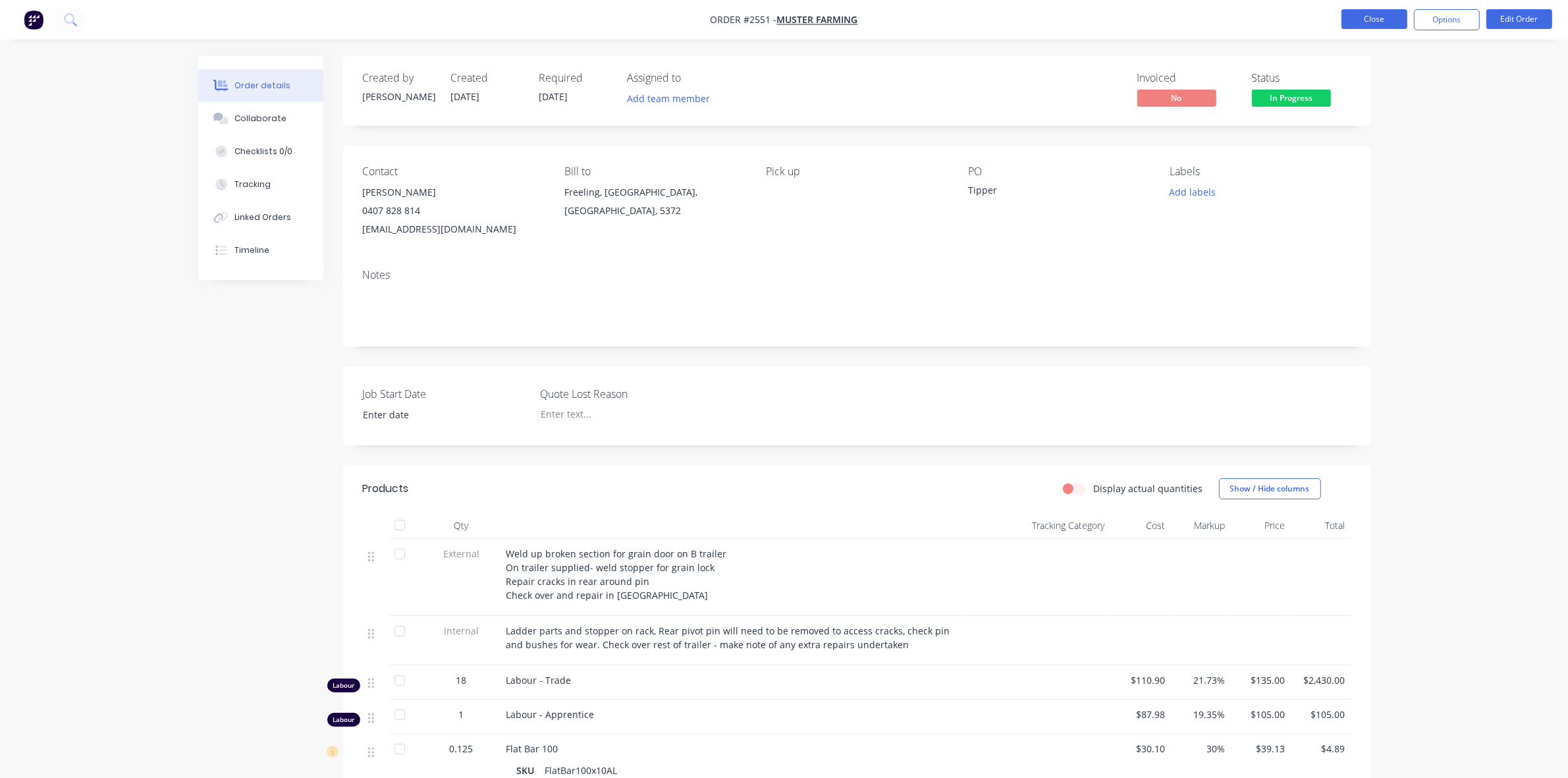
click at [1358, 24] on button "Close" at bounding box center [1374, 19] width 66 height 20
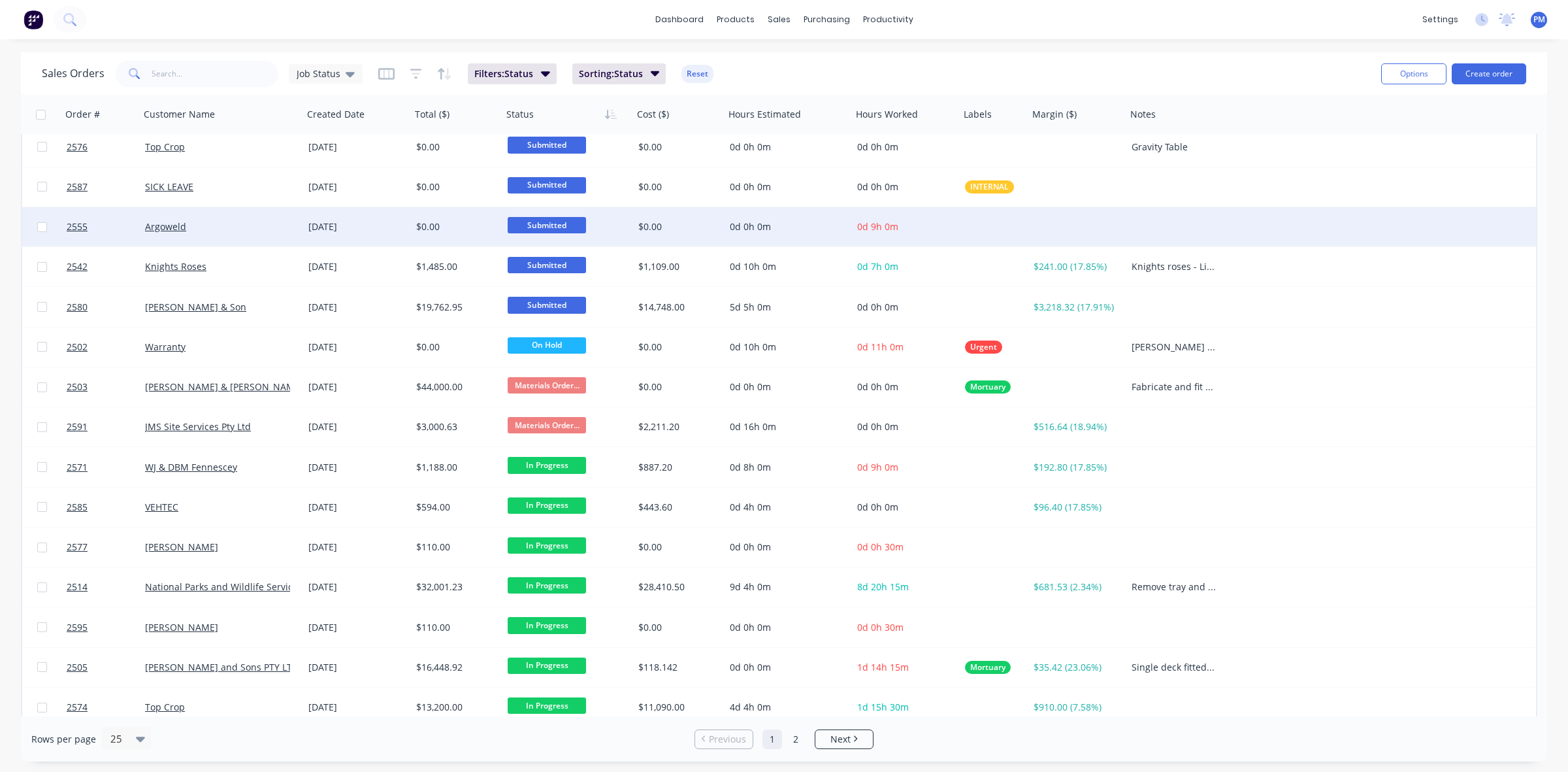
scroll to position [418, 0]
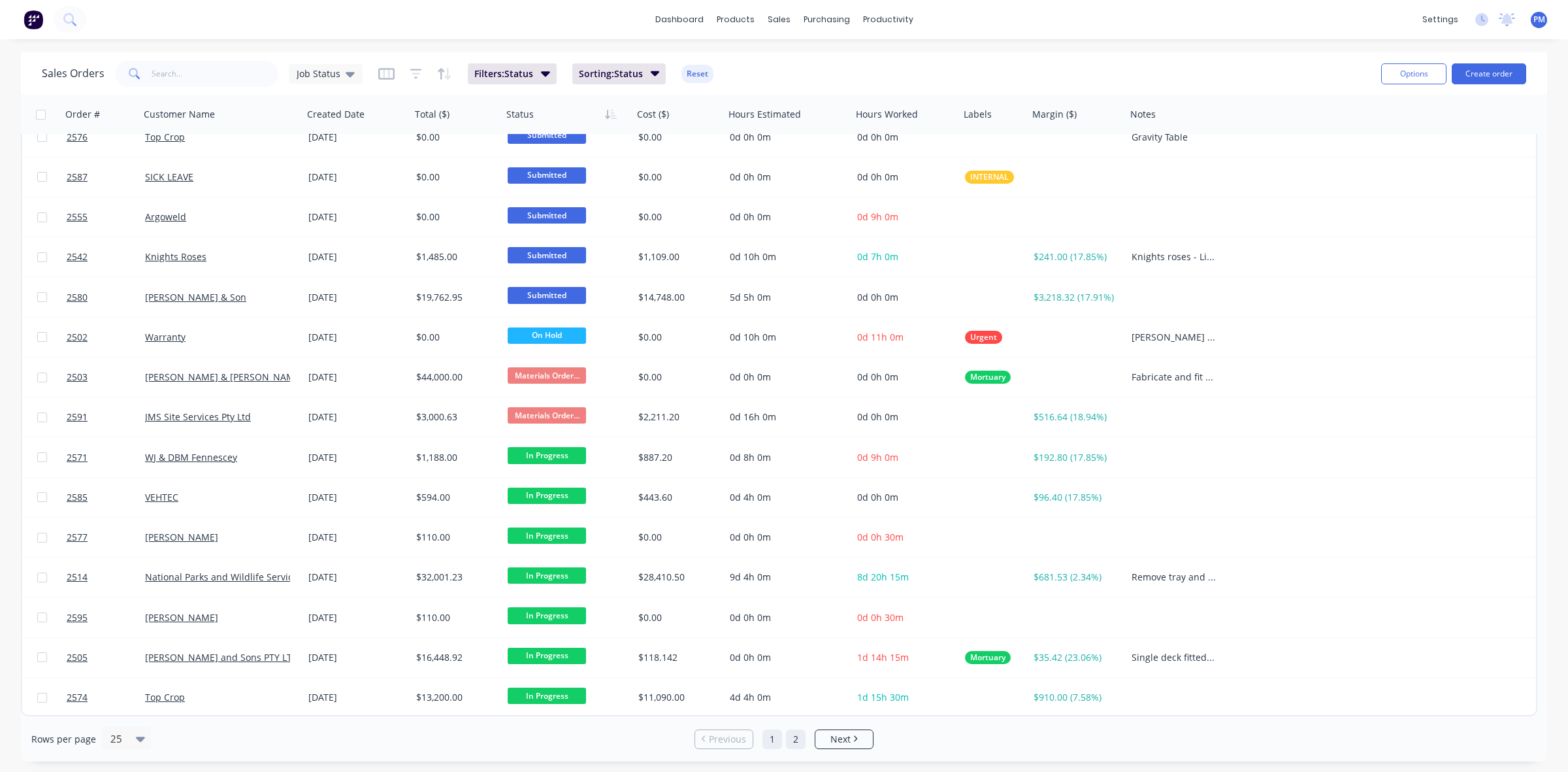
click at [795, 742] on link "2" at bounding box center [795, 739] width 20 height 20
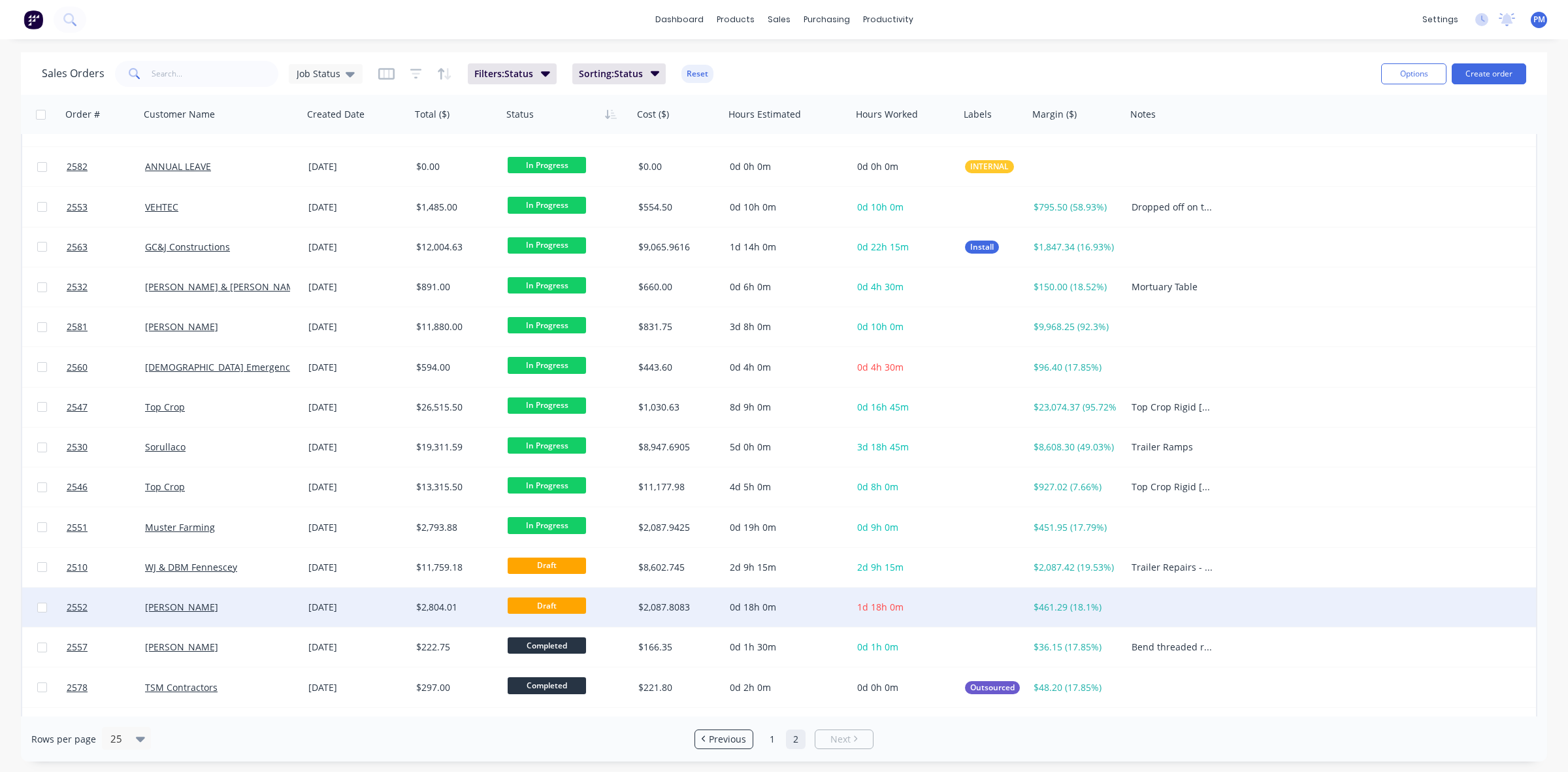
scroll to position [0, 0]
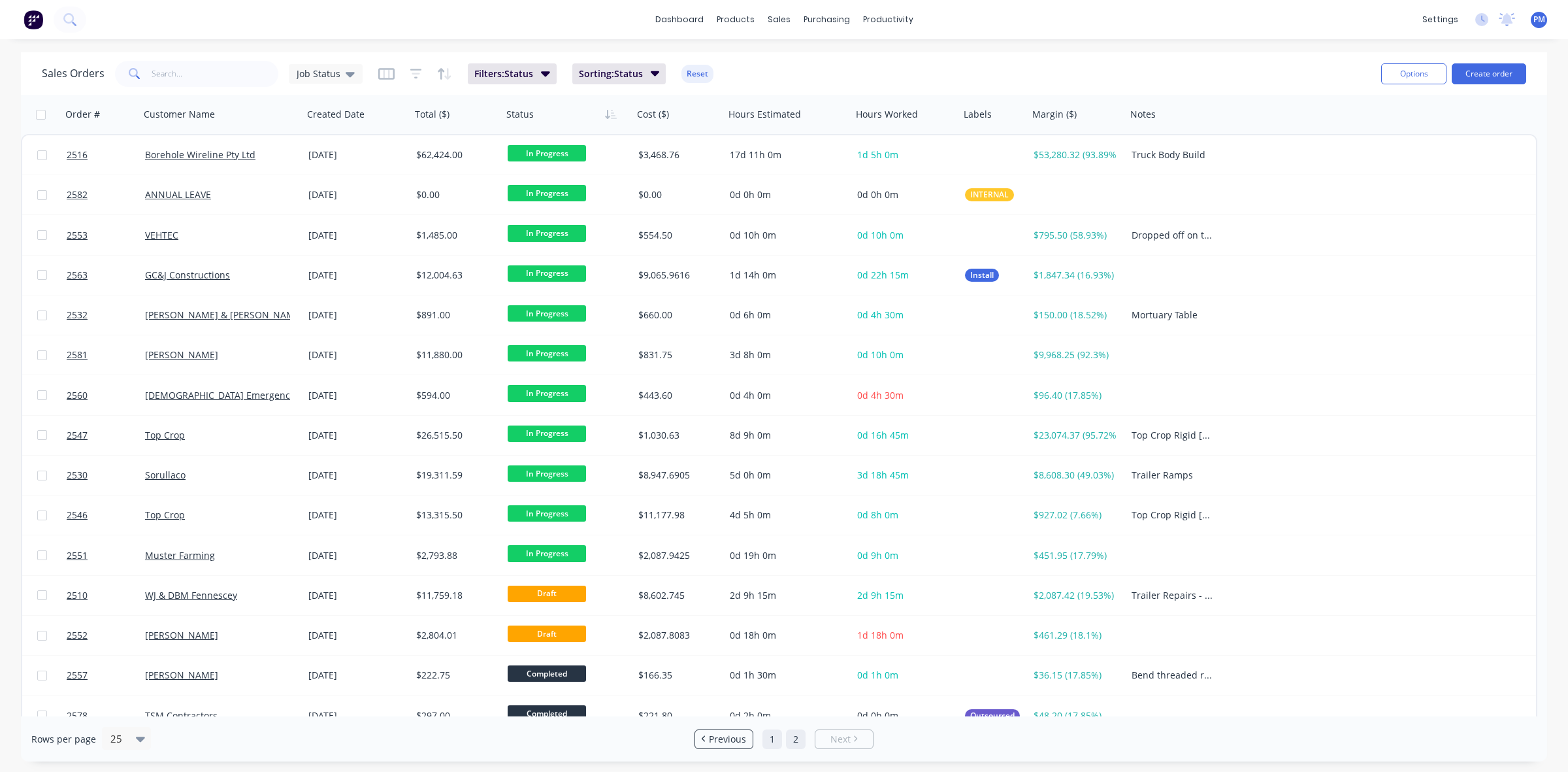
click at [772, 739] on link "1" at bounding box center [772, 739] width 20 height 20
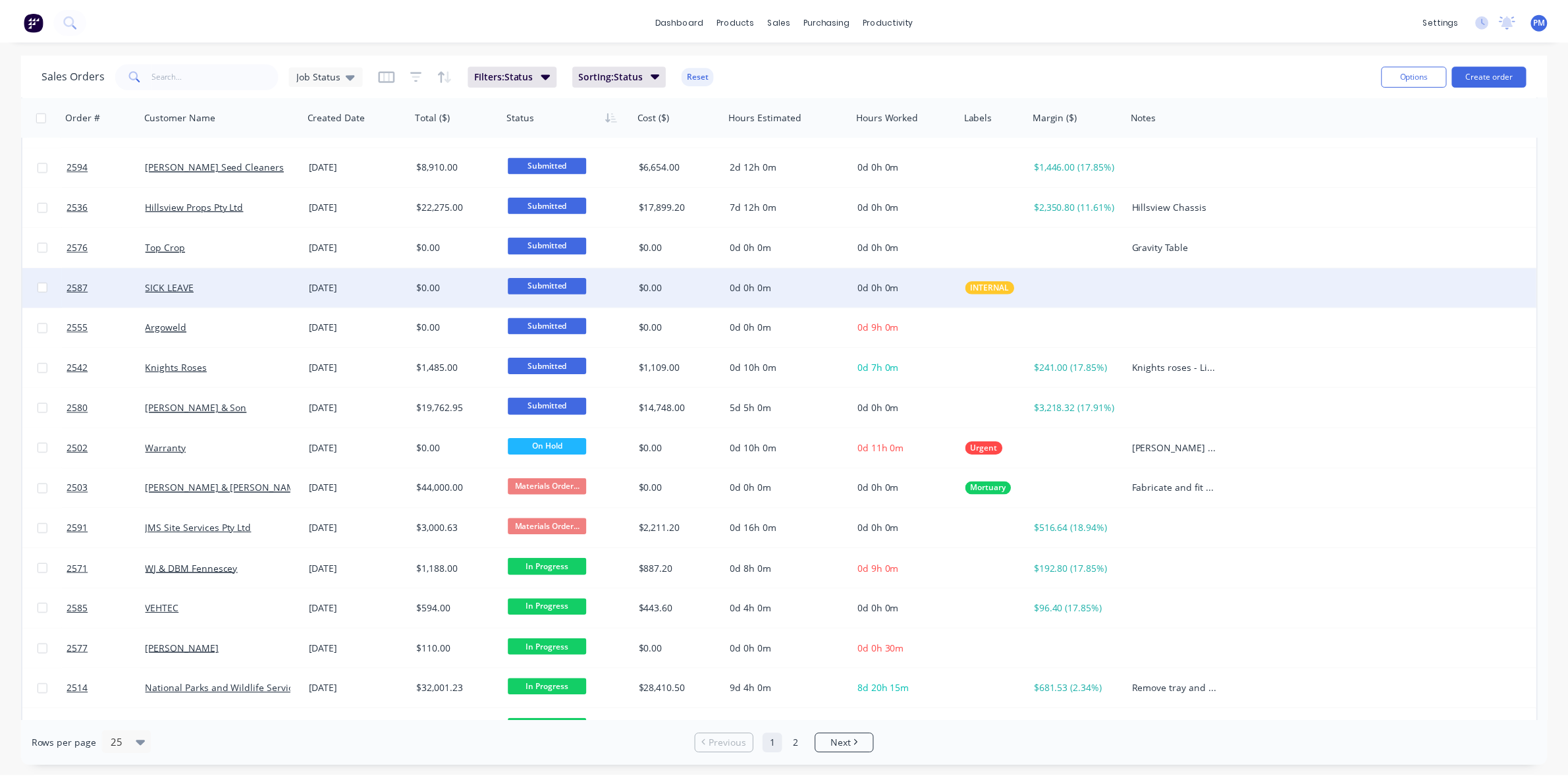
scroll to position [257, 0]
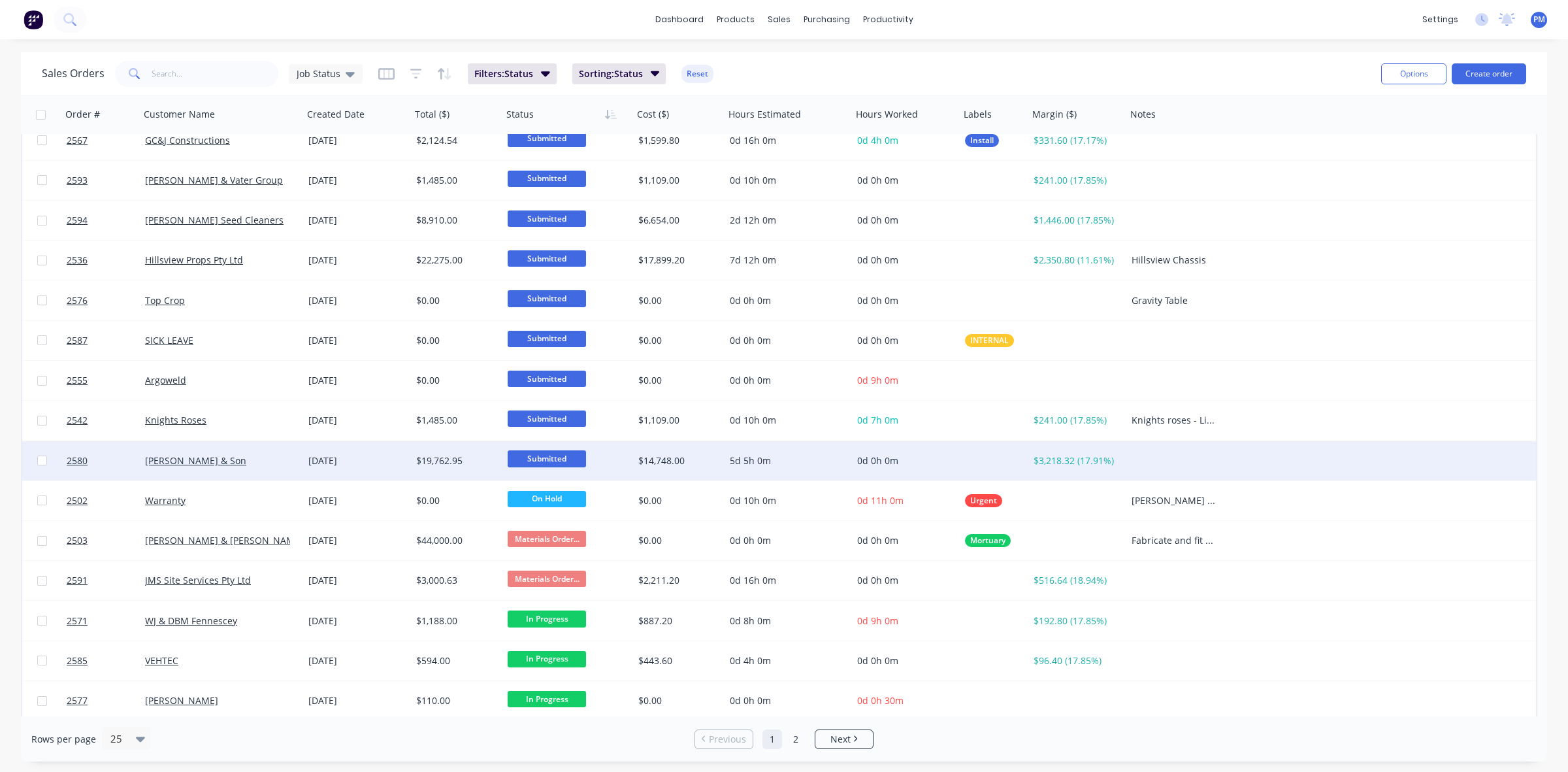
click at [260, 459] on div "[PERSON_NAME] & Son" at bounding box center [217, 460] width 145 height 13
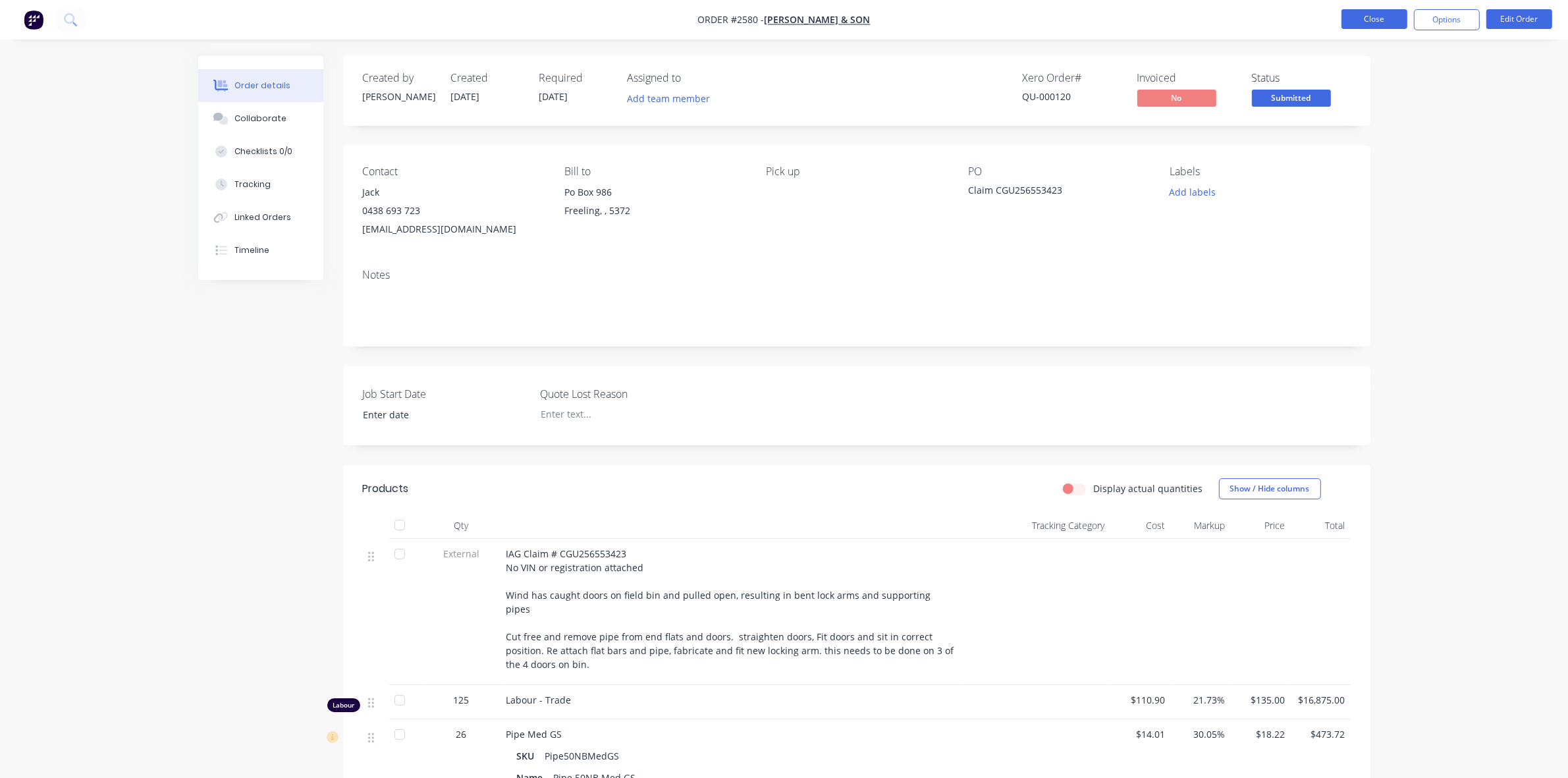
click at [1384, 15] on button "Close" at bounding box center [1374, 19] width 66 height 20
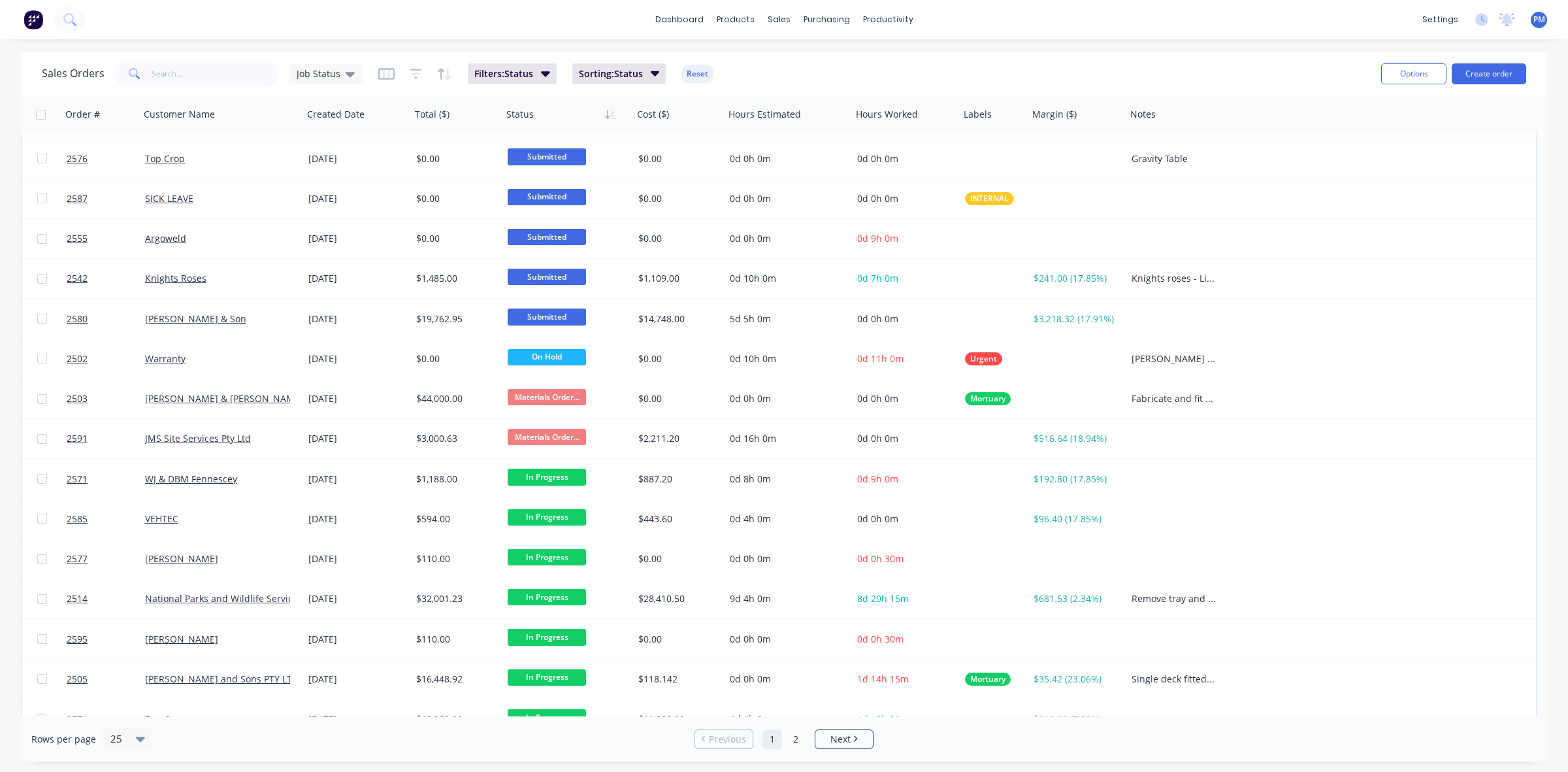
scroll to position [418, 0]
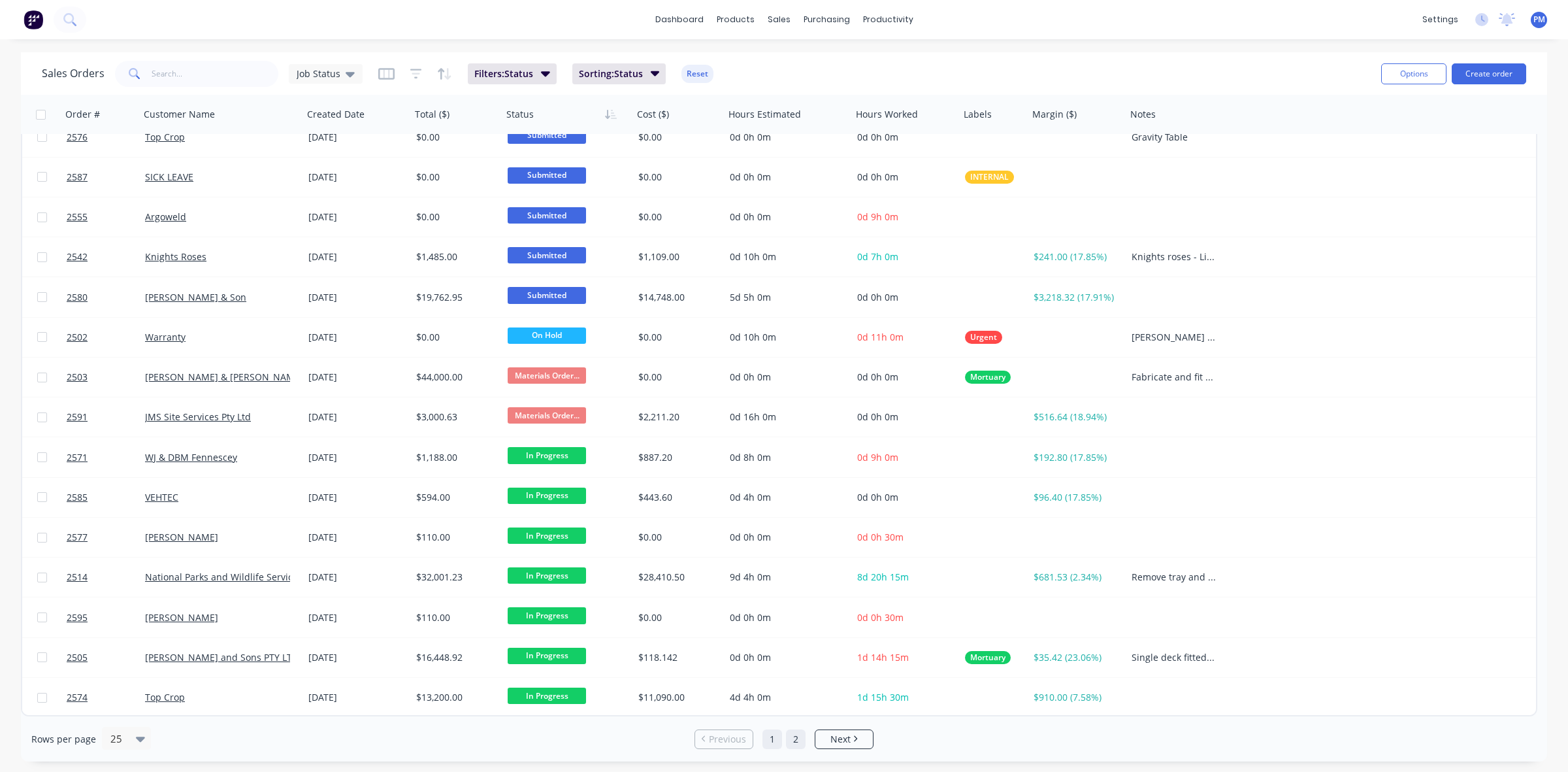
click at [797, 737] on link "2" at bounding box center [795, 739] width 20 height 20
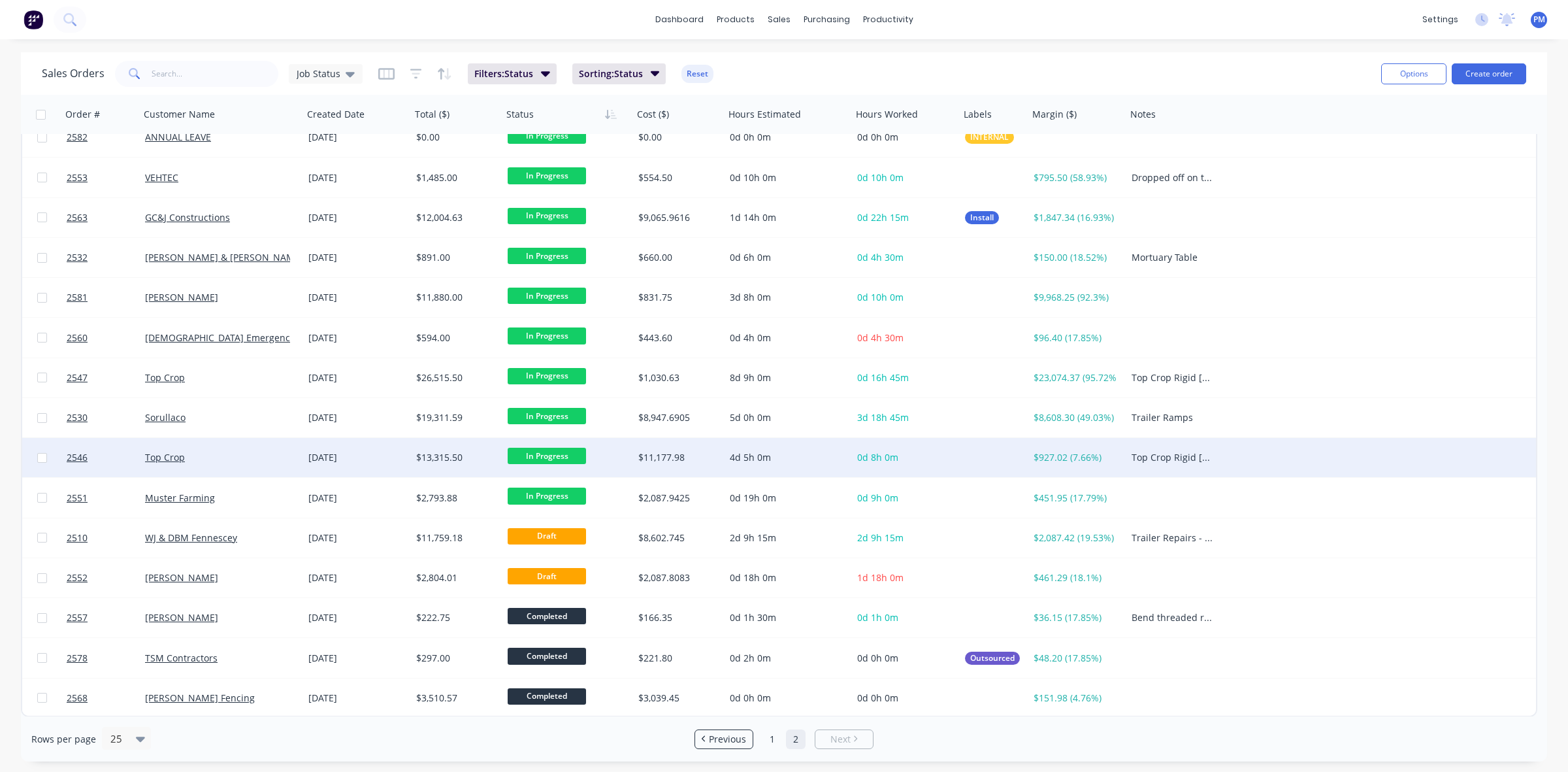
scroll to position [0, 0]
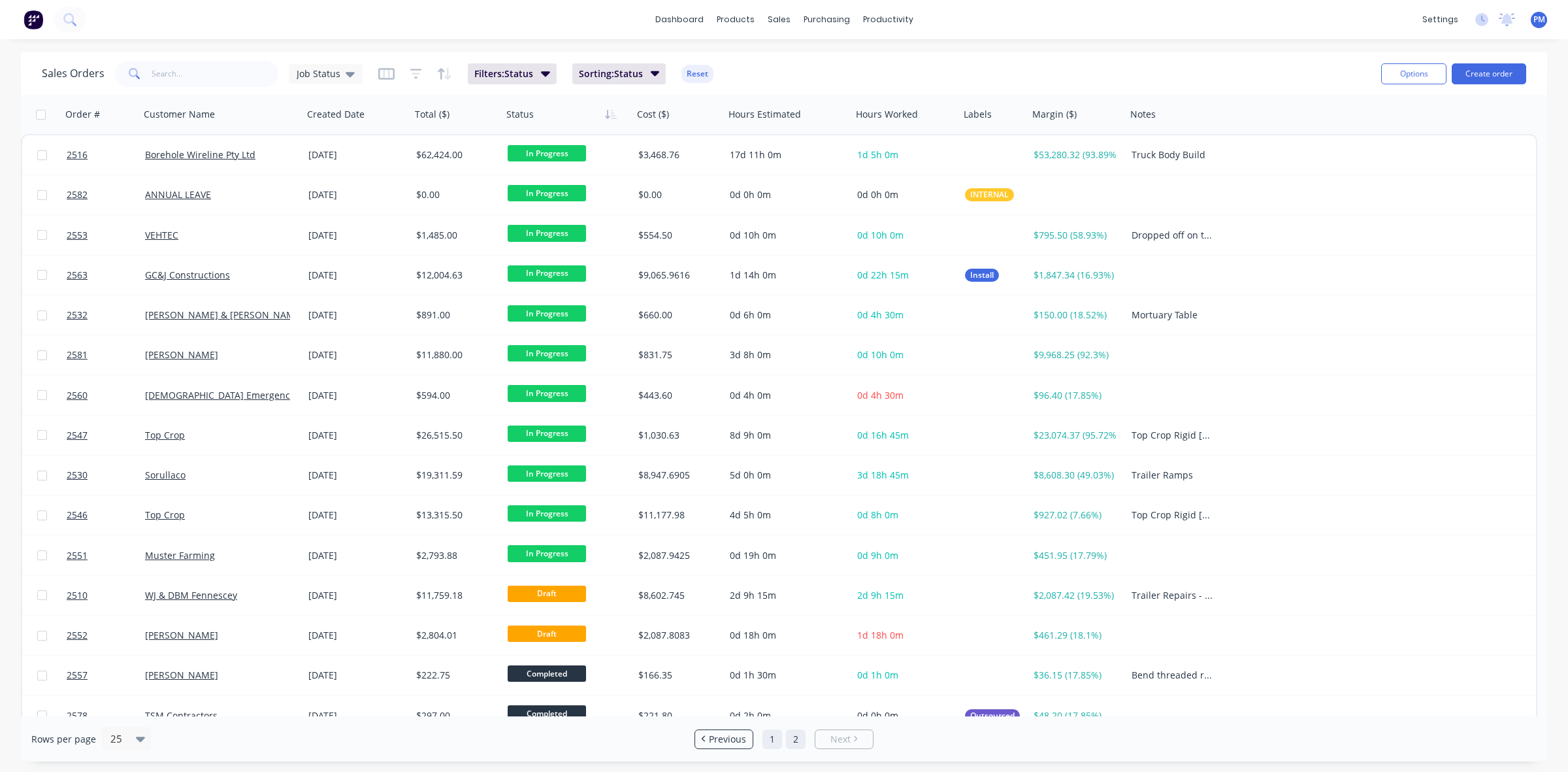
click at [772, 733] on link "1" at bounding box center [772, 739] width 20 height 20
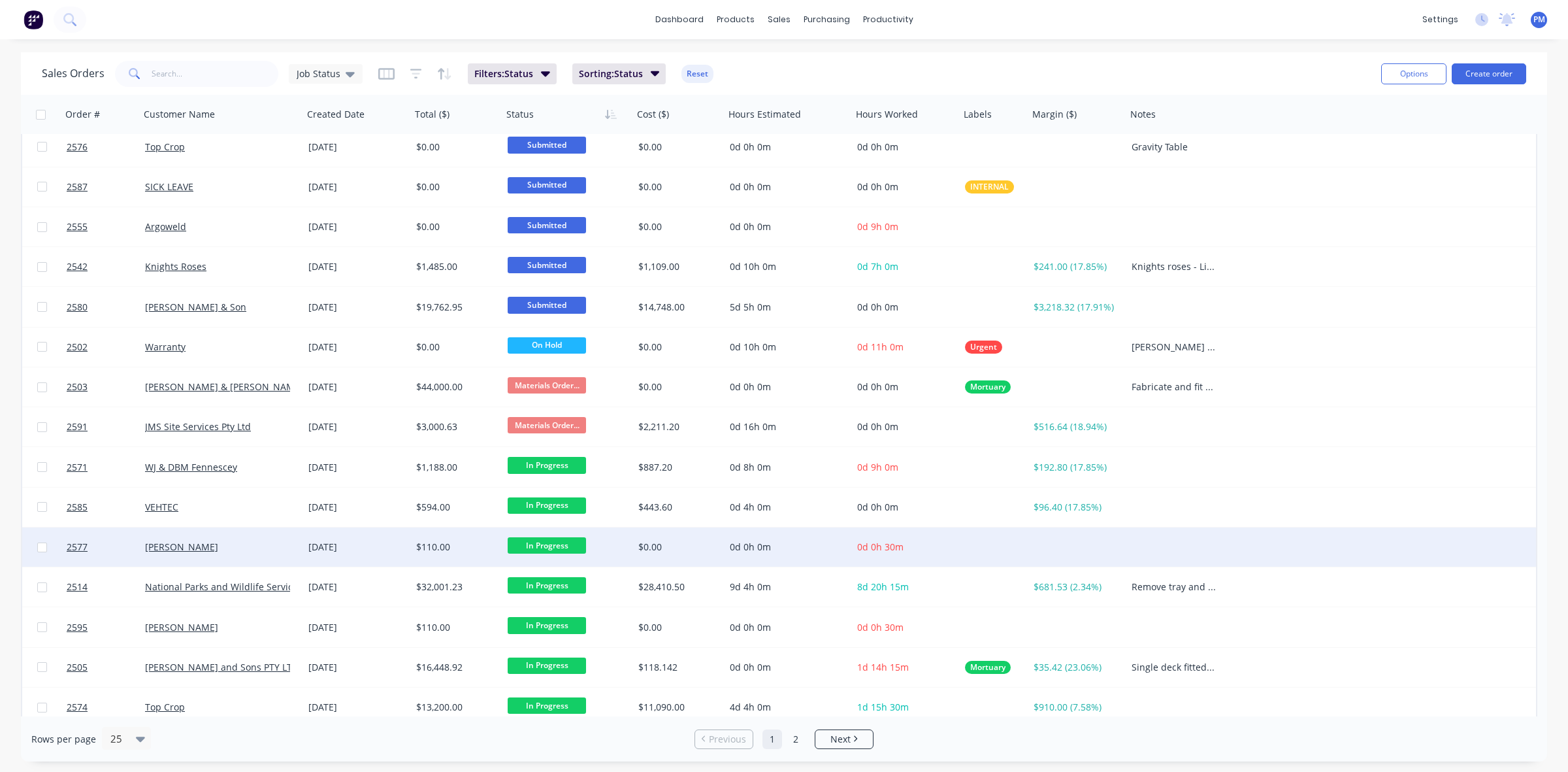
scroll to position [418, 0]
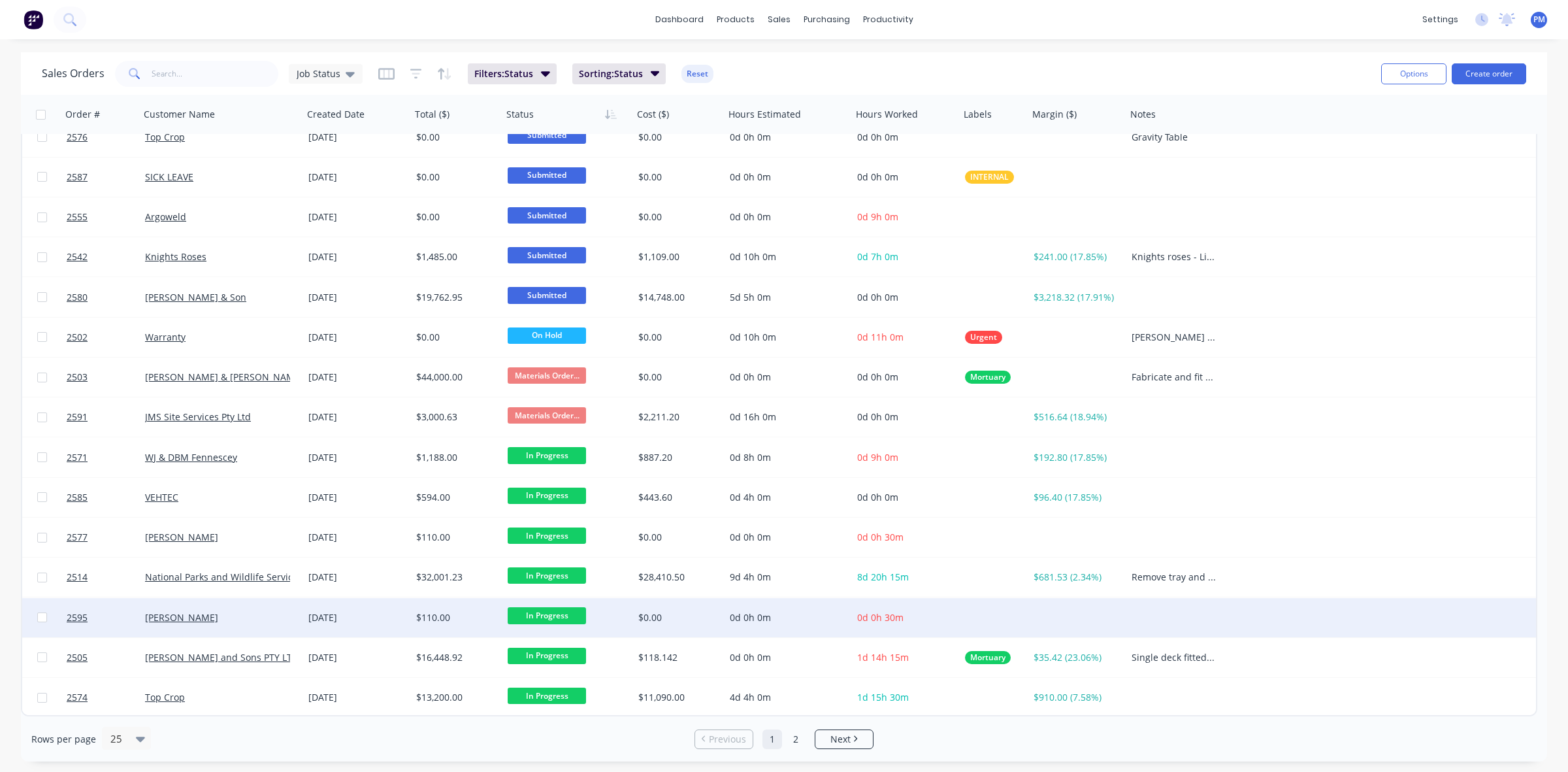
click at [246, 621] on div "[PERSON_NAME]" at bounding box center [217, 617] width 145 height 13
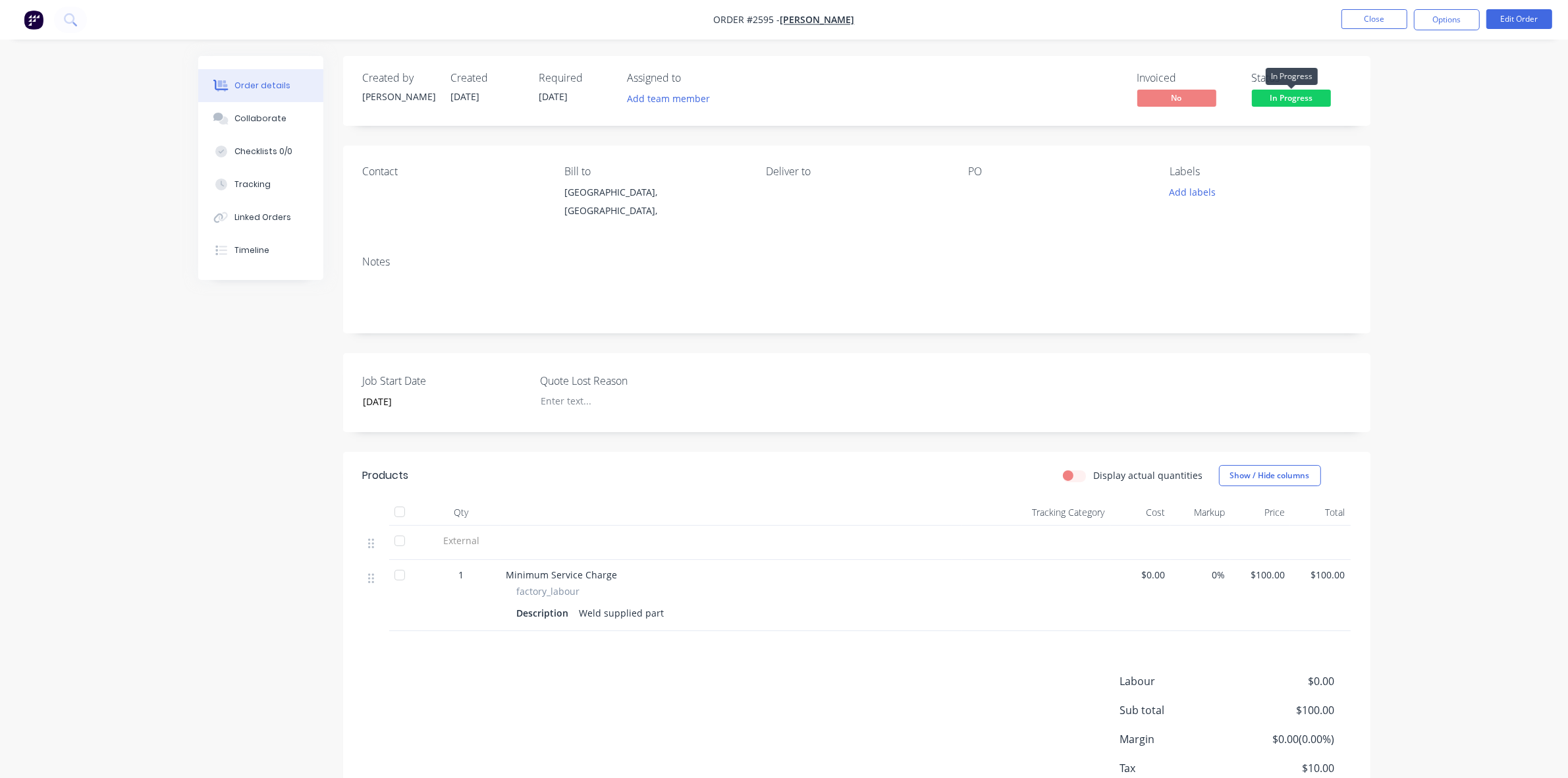
click at [1286, 100] on span "In Progress" at bounding box center [1292, 98] width 79 height 17
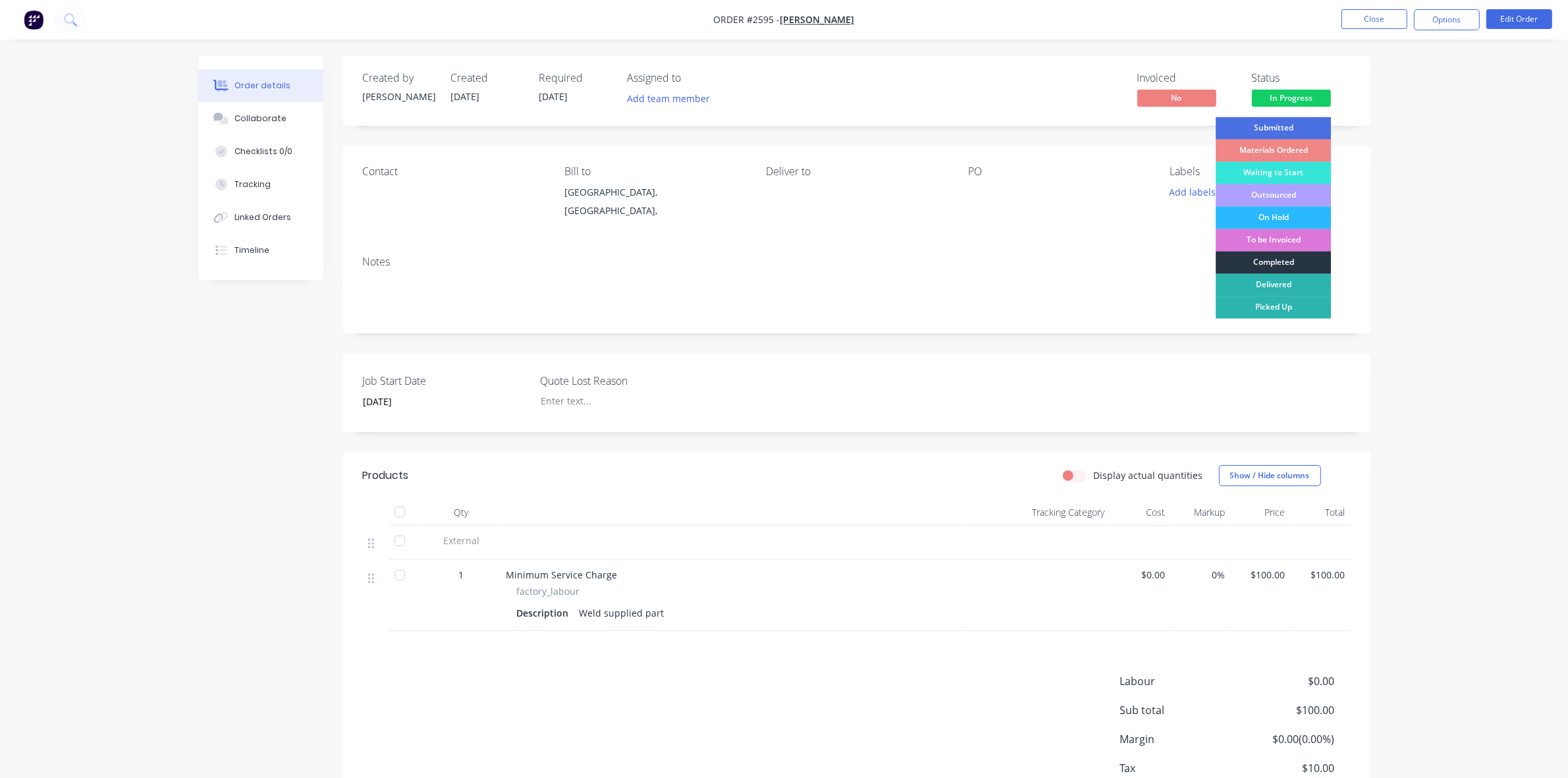
click at [1268, 260] on div "Completed" at bounding box center [1273, 263] width 116 height 23
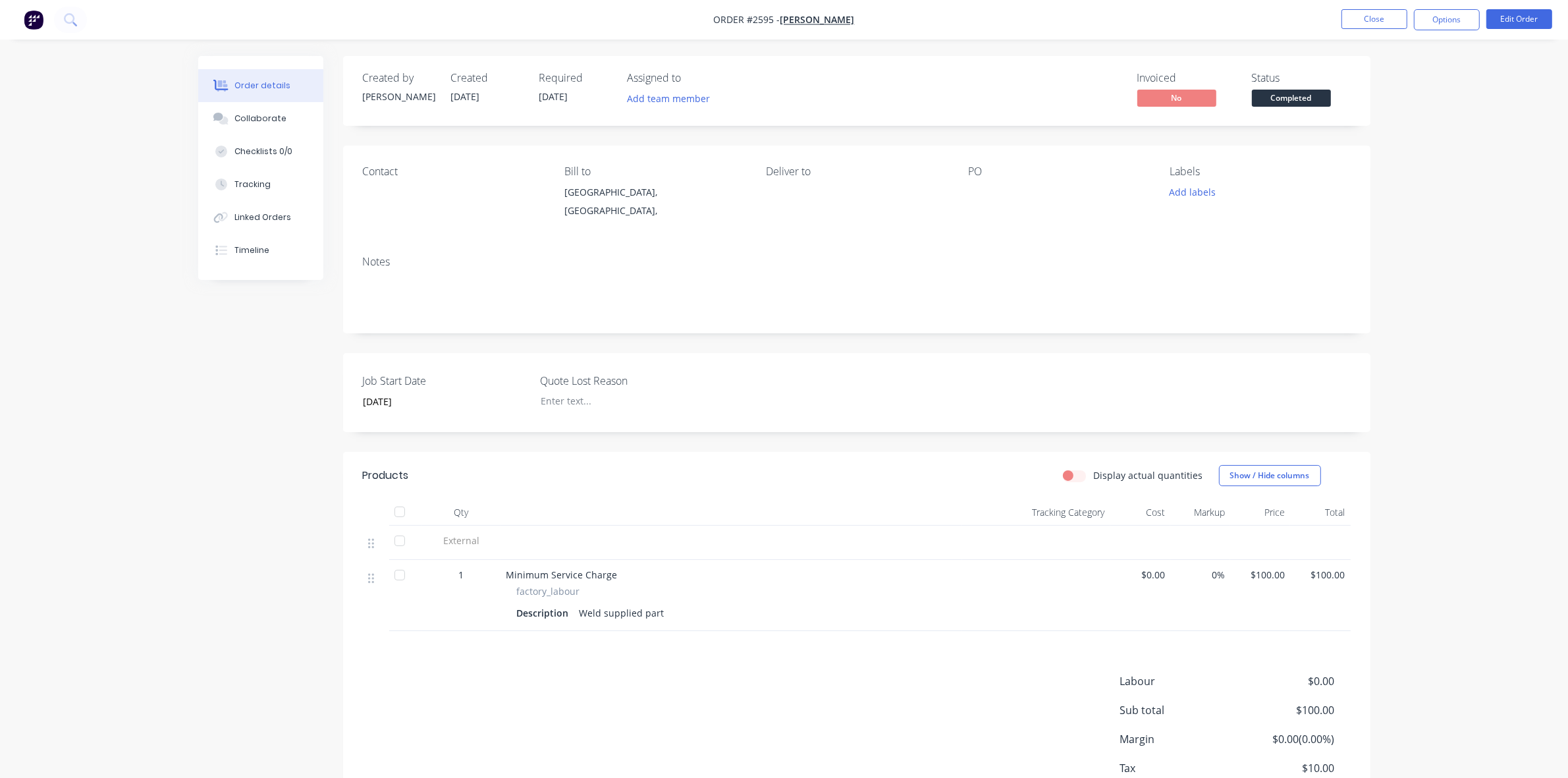
click at [1410, 252] on div "Order details Collaborate Checklists 0/0 Tracking Linked Orders Timeline Order …" at bounding box center [784, 432] width 1568 height 866
click at [1382, 22] on button "Close" at bounding box center [1374, 19] width 66 height 20
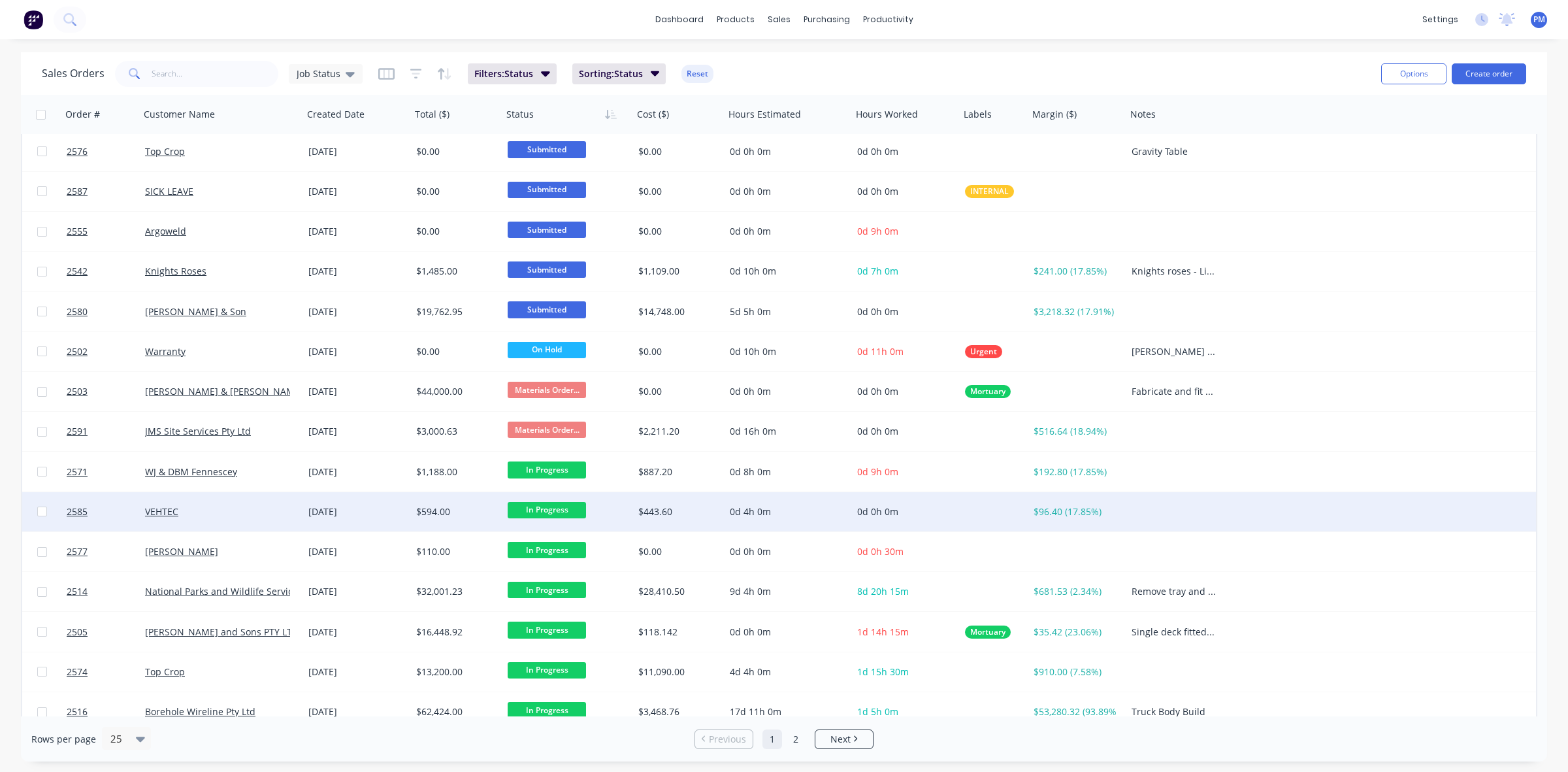
scroll to position [418, 0]
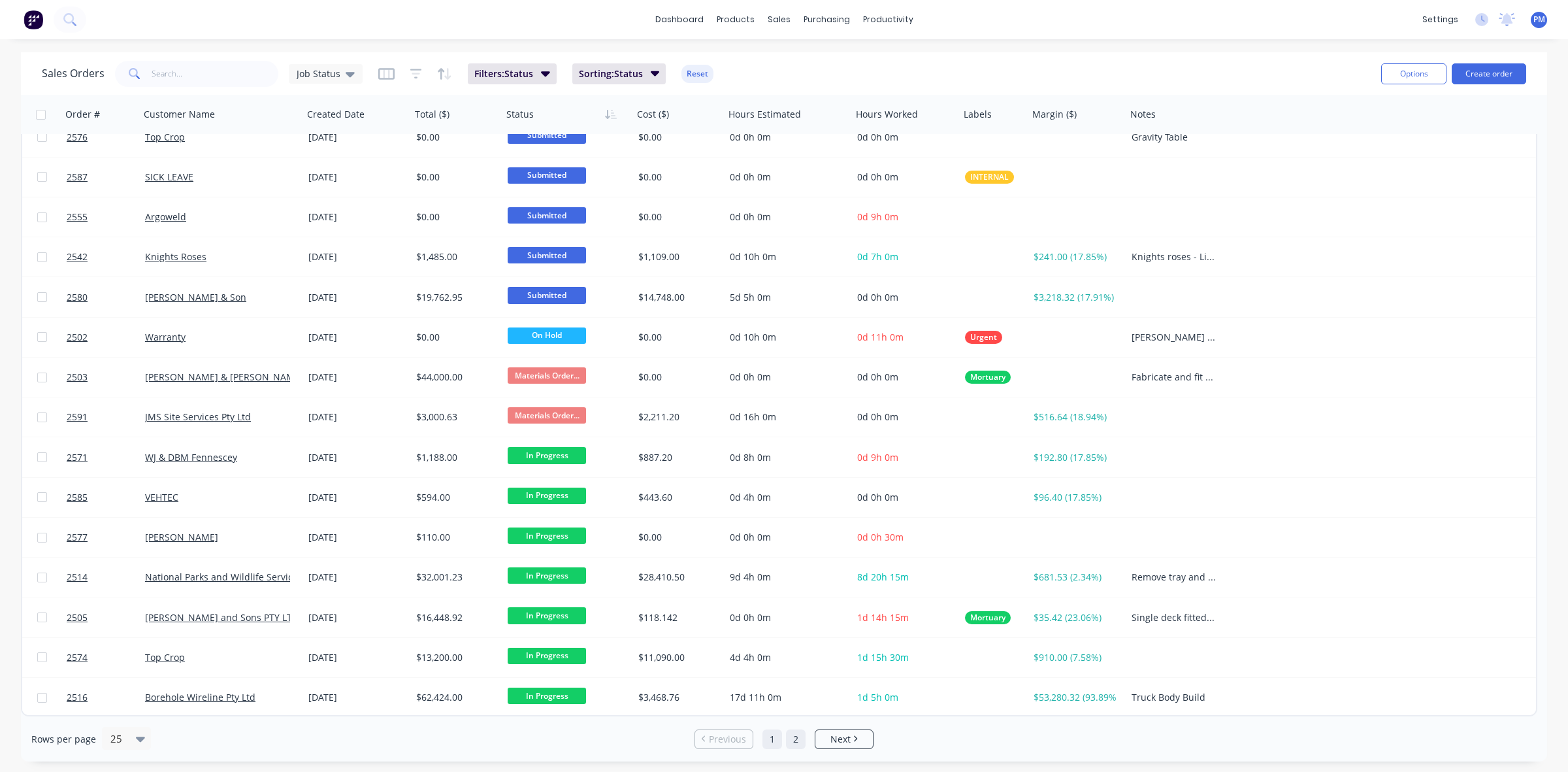
click at [800, 741] on link "2" at bounding box center [795, 739] width 20 height 20
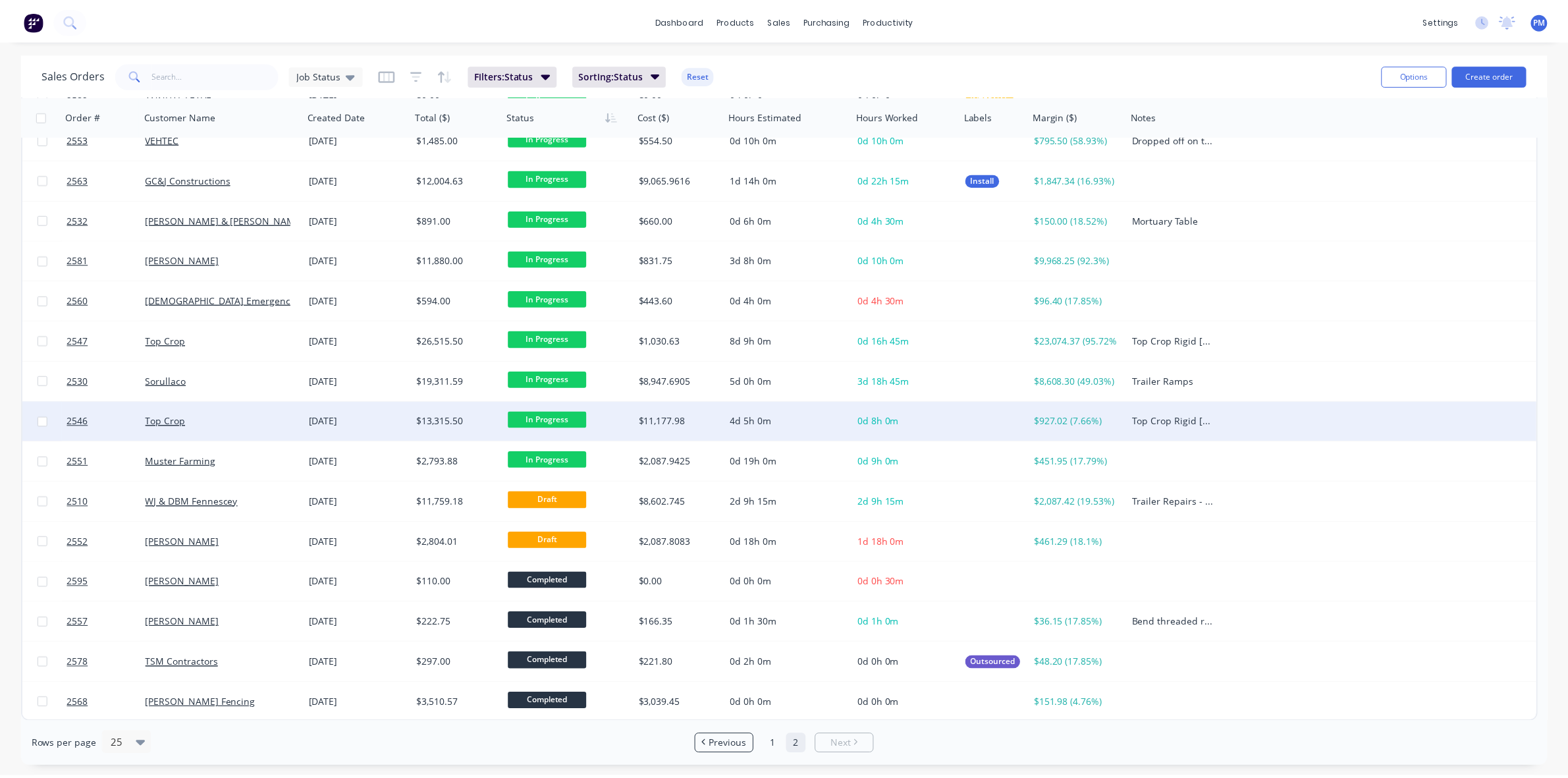
scroll to position [0, 0]
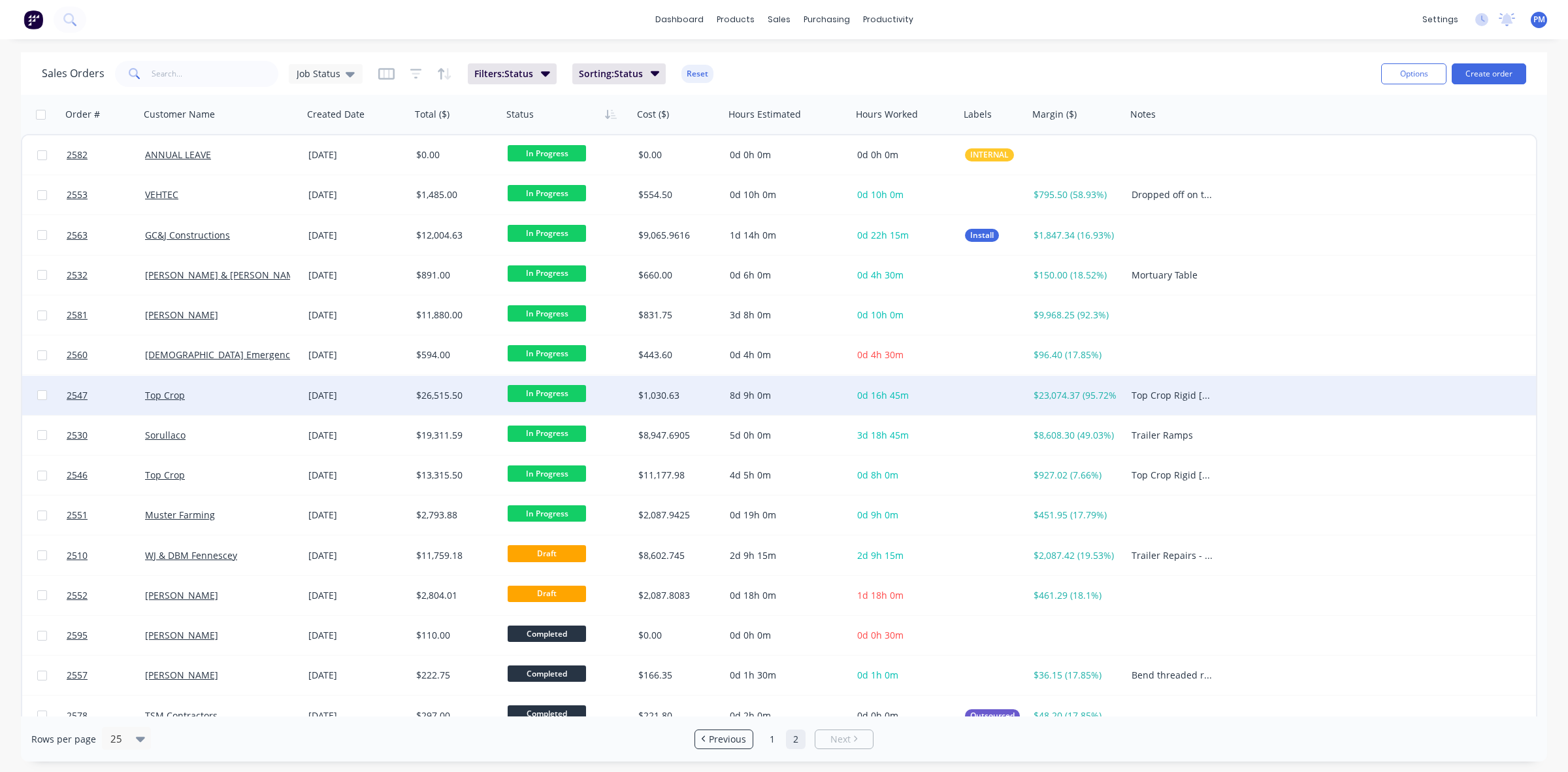
click at [253, 397] on div "Top Crop" at bounding box center [217, 395] width 145 height 13
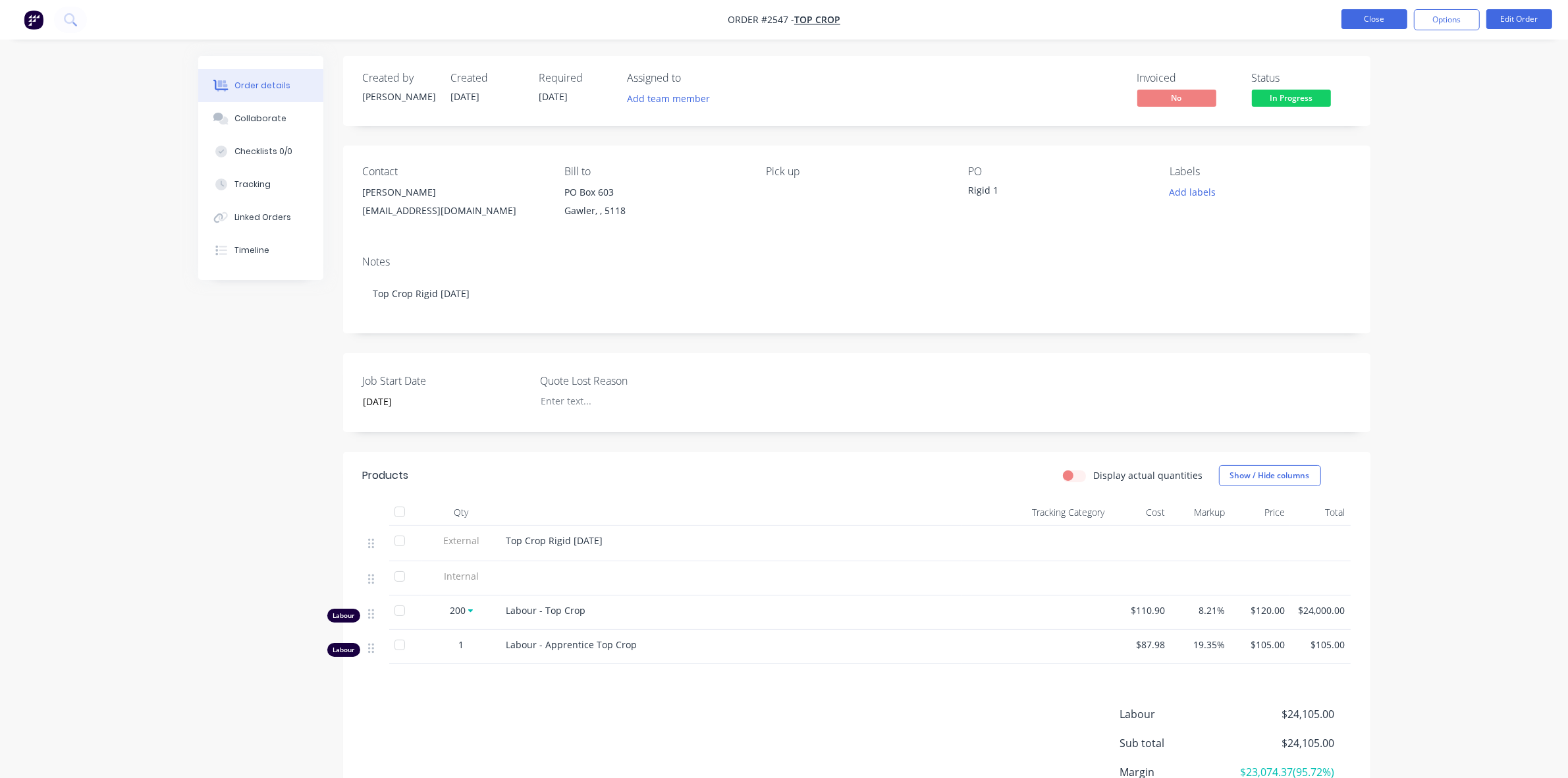
click at [1378, 18] on button "Close" at bounding box center [1374, 19] width 66 height 20
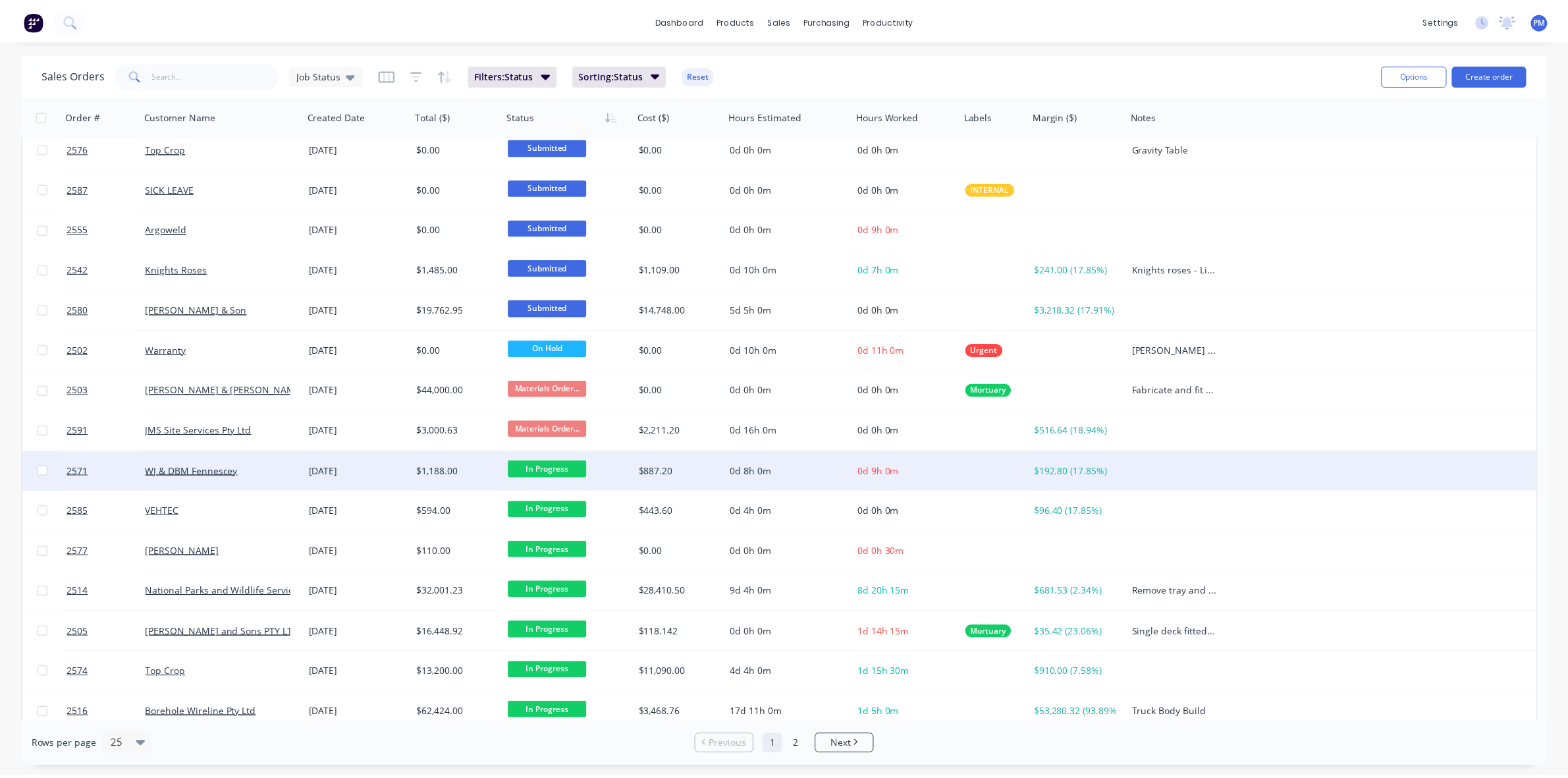
scroll to position [422, 0]
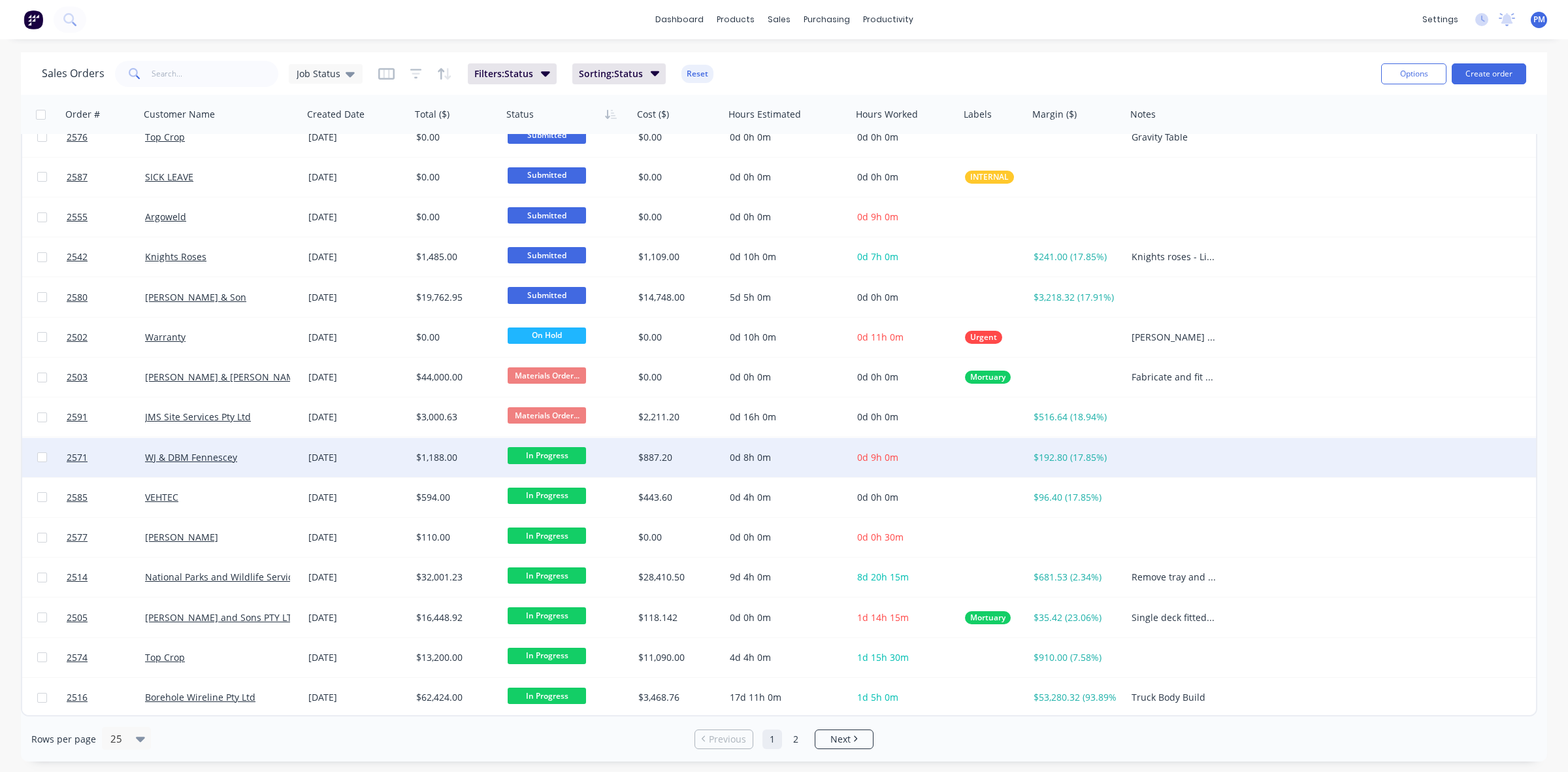
click at [252, 460] on div "WJ & DBM Fennescey" at bounding box center [217, 457] width 145 height 13
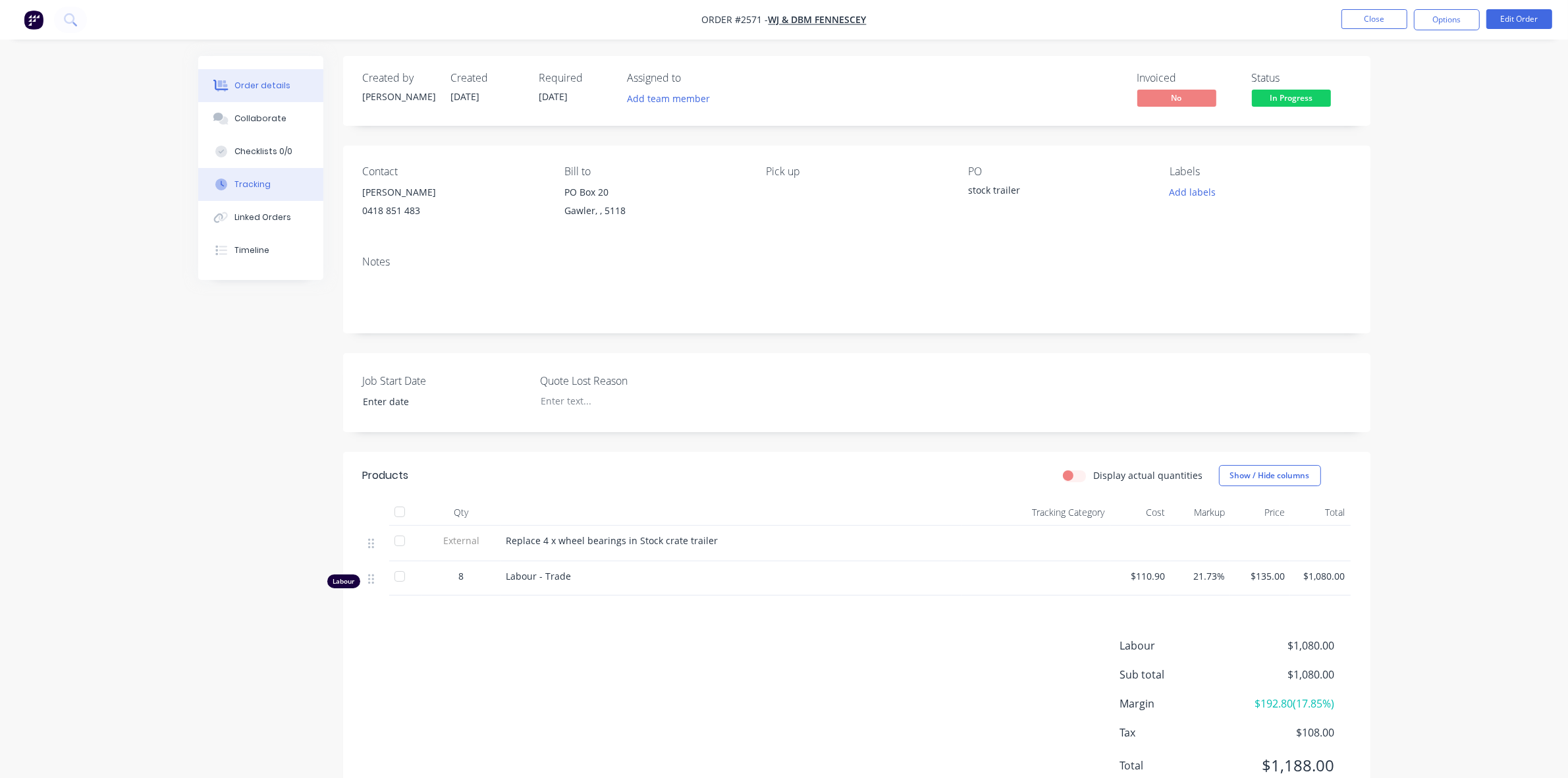
click at [252, 177] on button "Tracking" at bounding box center [261, 184] width 125 height 33
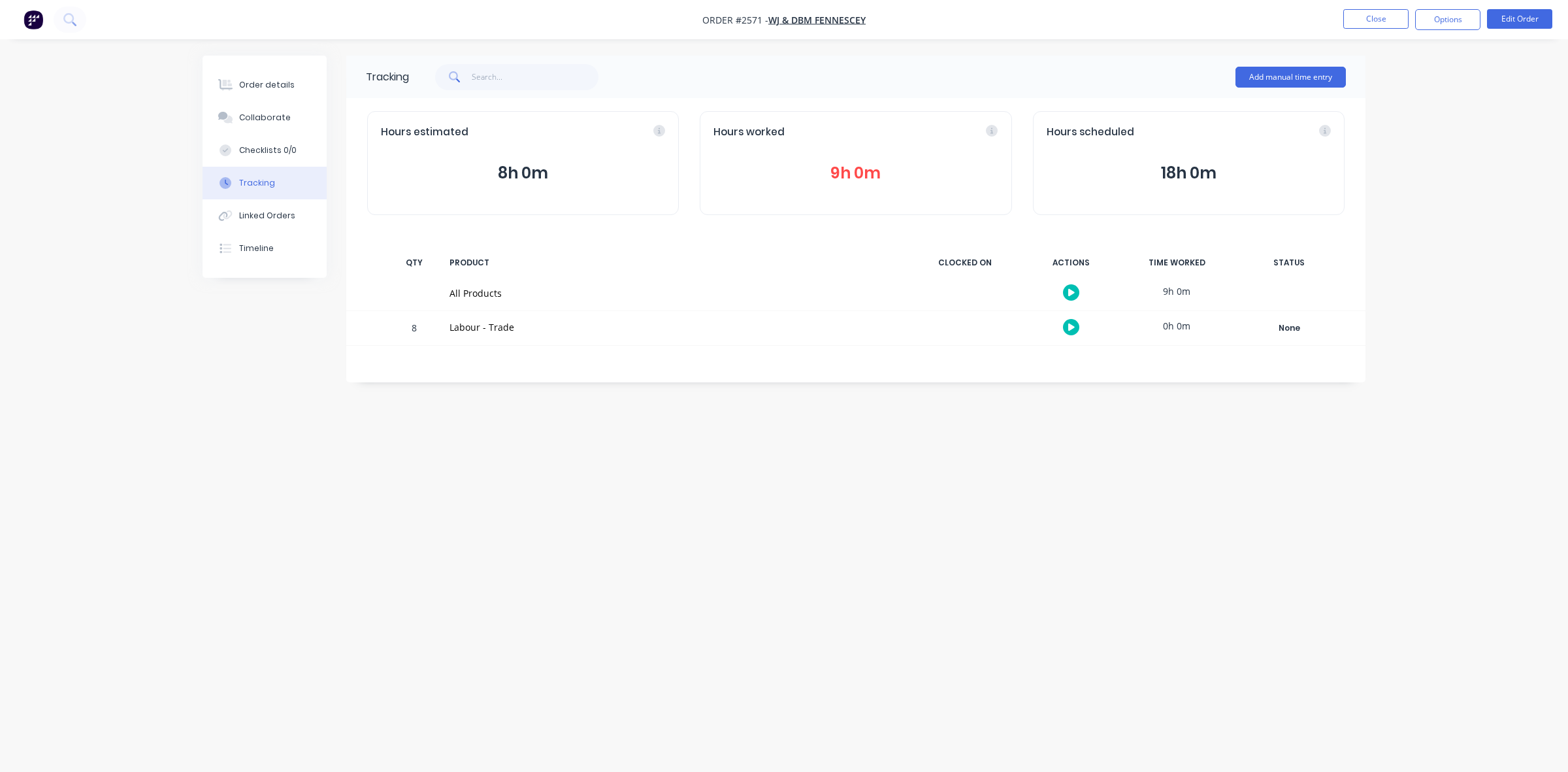
click at [846, 175] on button "9h 0m" at bounding box center [855, 172] width 284 height 24
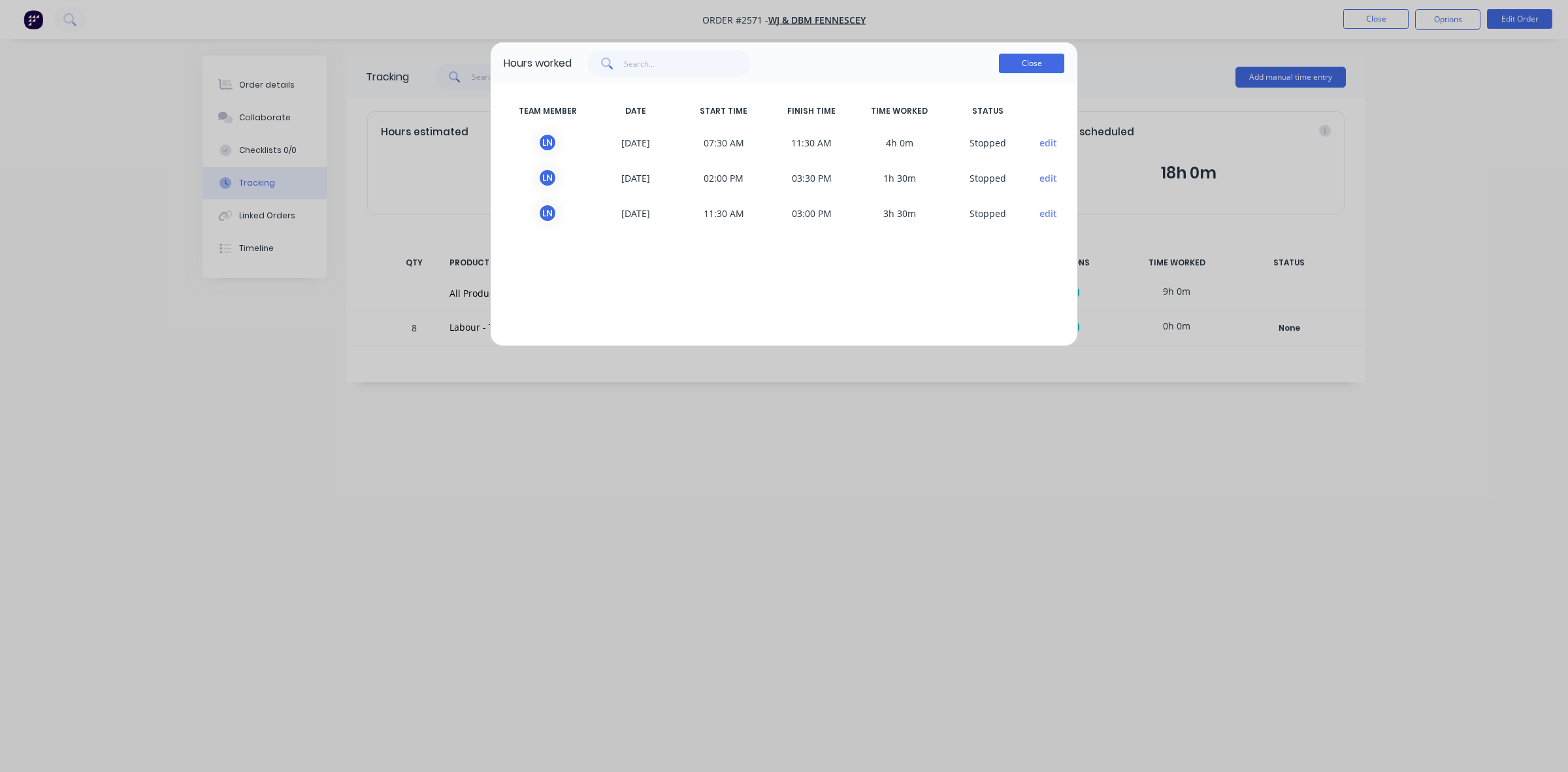
click at [1033, 64] on button "Close" at bounding box center [1031, 64] width 66 height 20
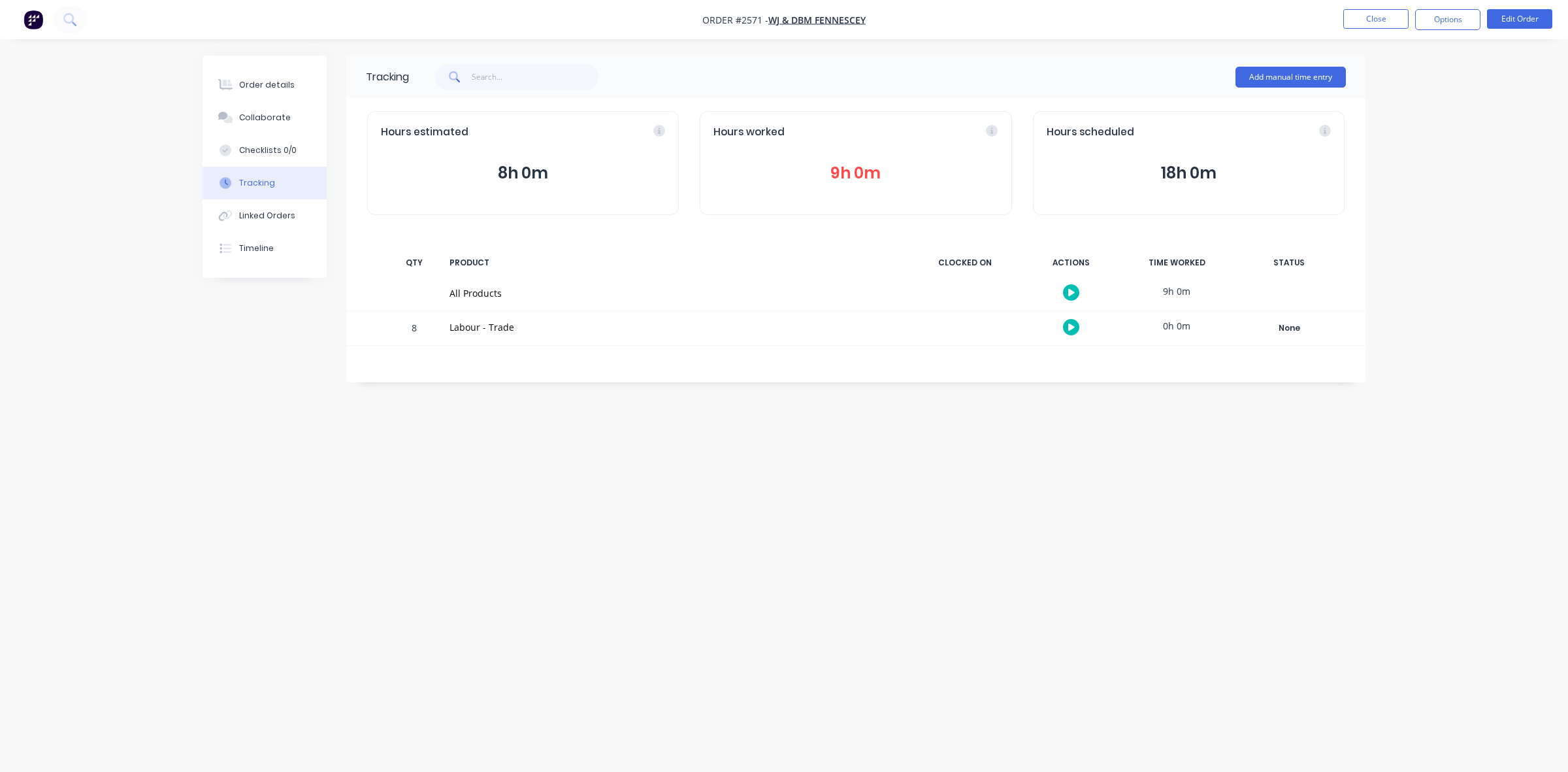
click at [857, 176] on button "9h 0m" at bounding box center [855, 172] width 284 height 24
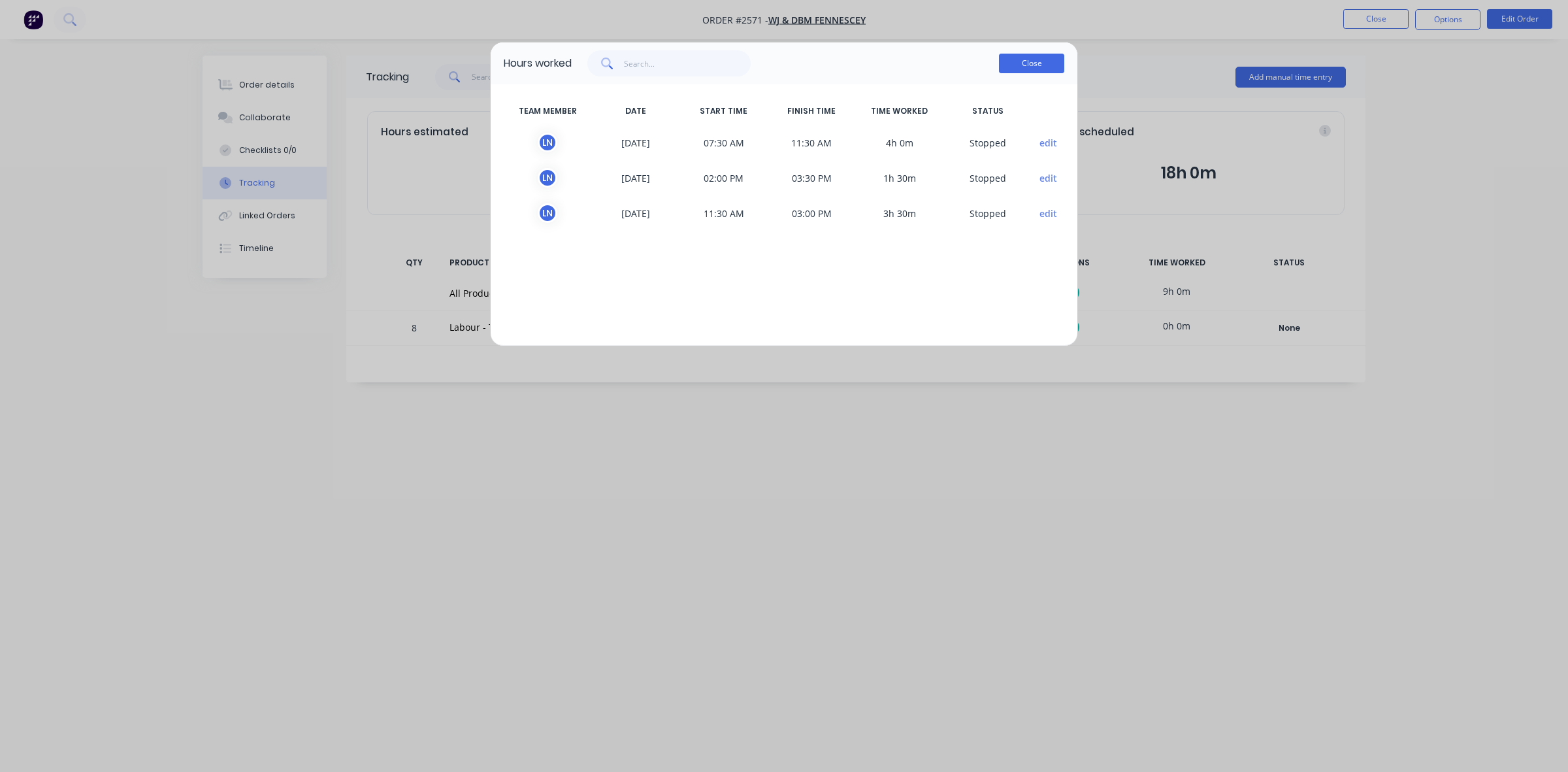
click at [1022, 64] on button "Close" at bounding box center [1031, 64] width 66 height 20
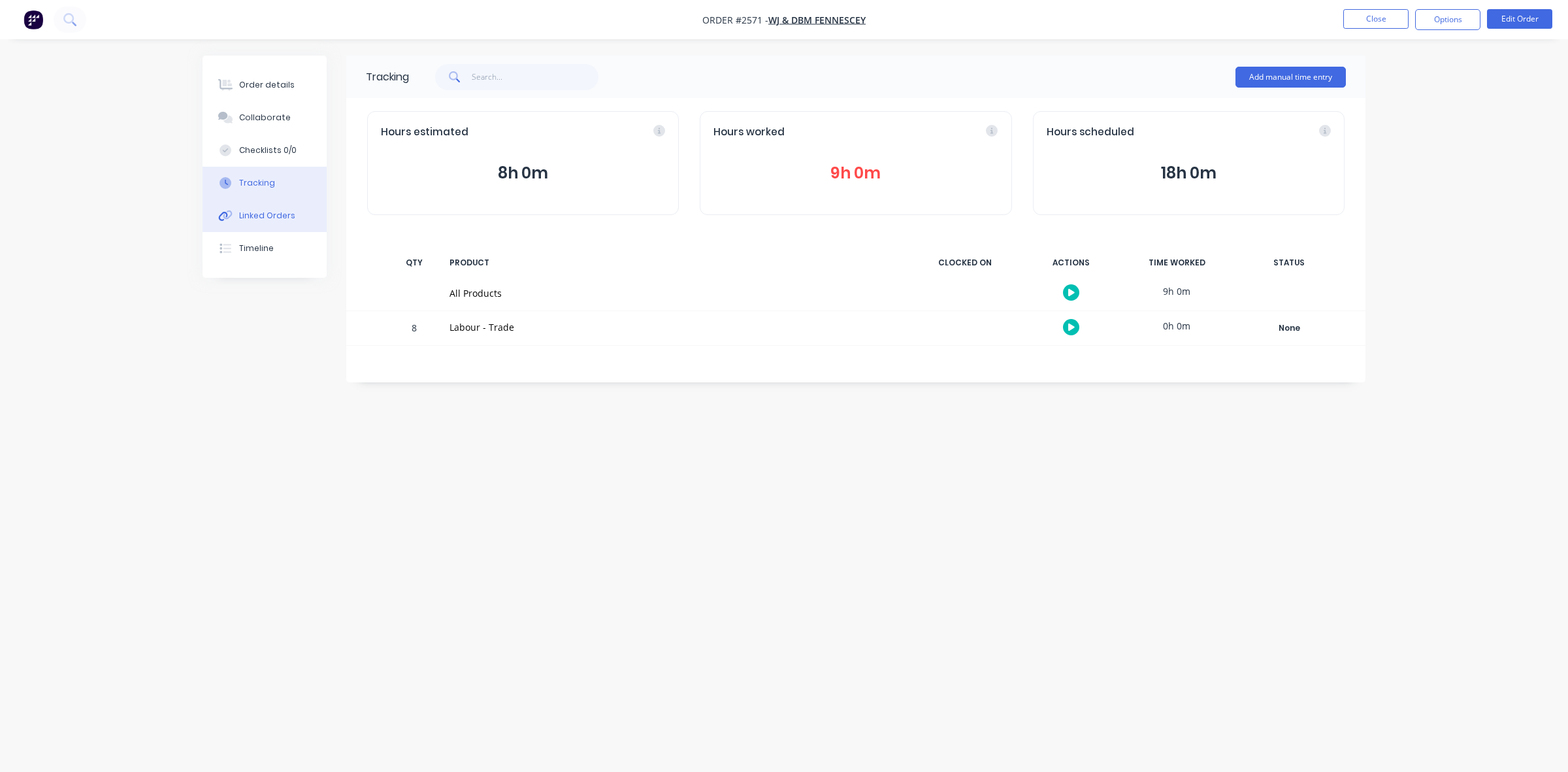
click at [252, 213] on div "Linked Orders" at bounding box center [266, 216] width 56 height 12
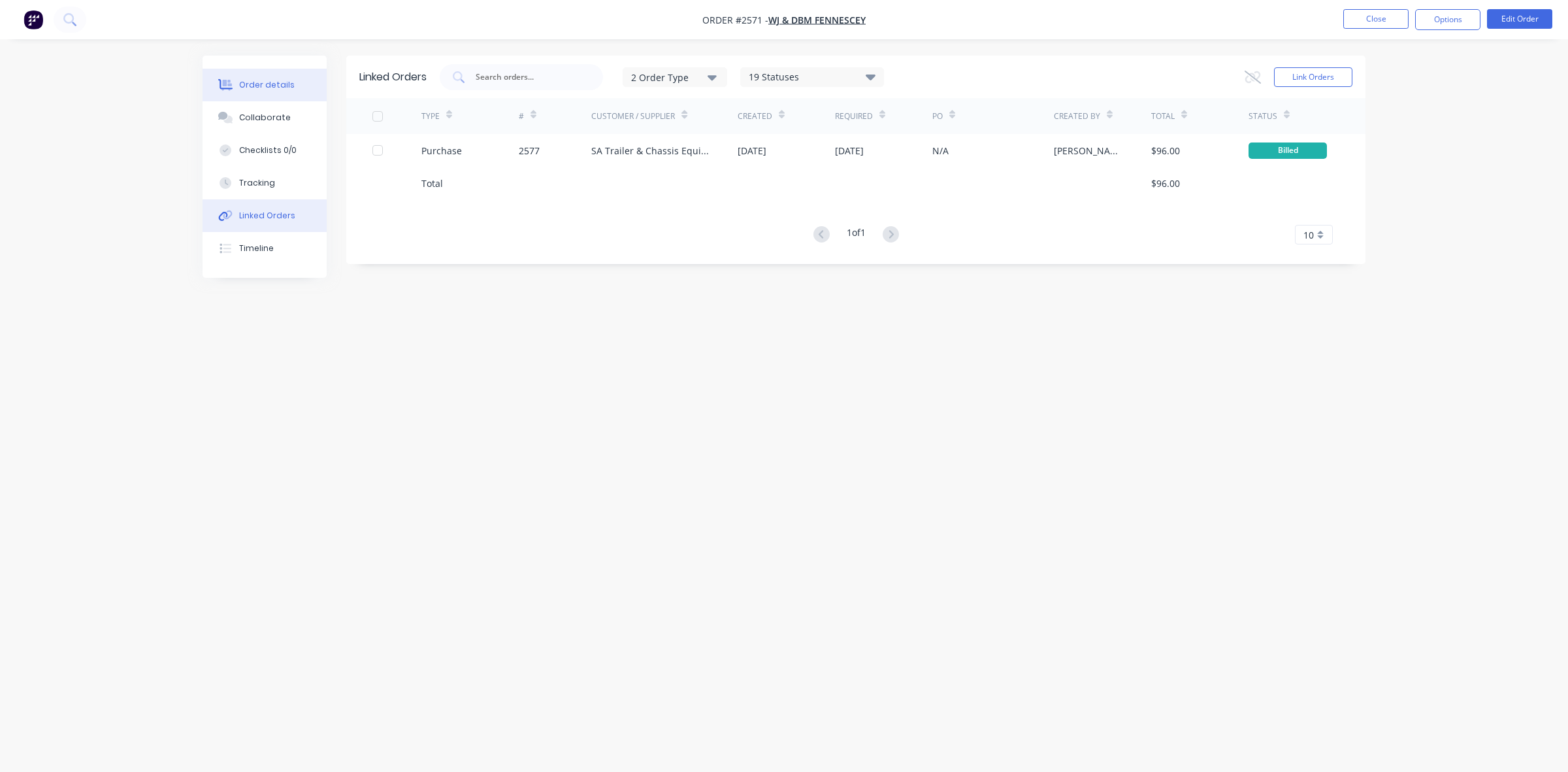
click at [262, 82] on div "Order details" at bounding box center [266, 85] width 56 height 12
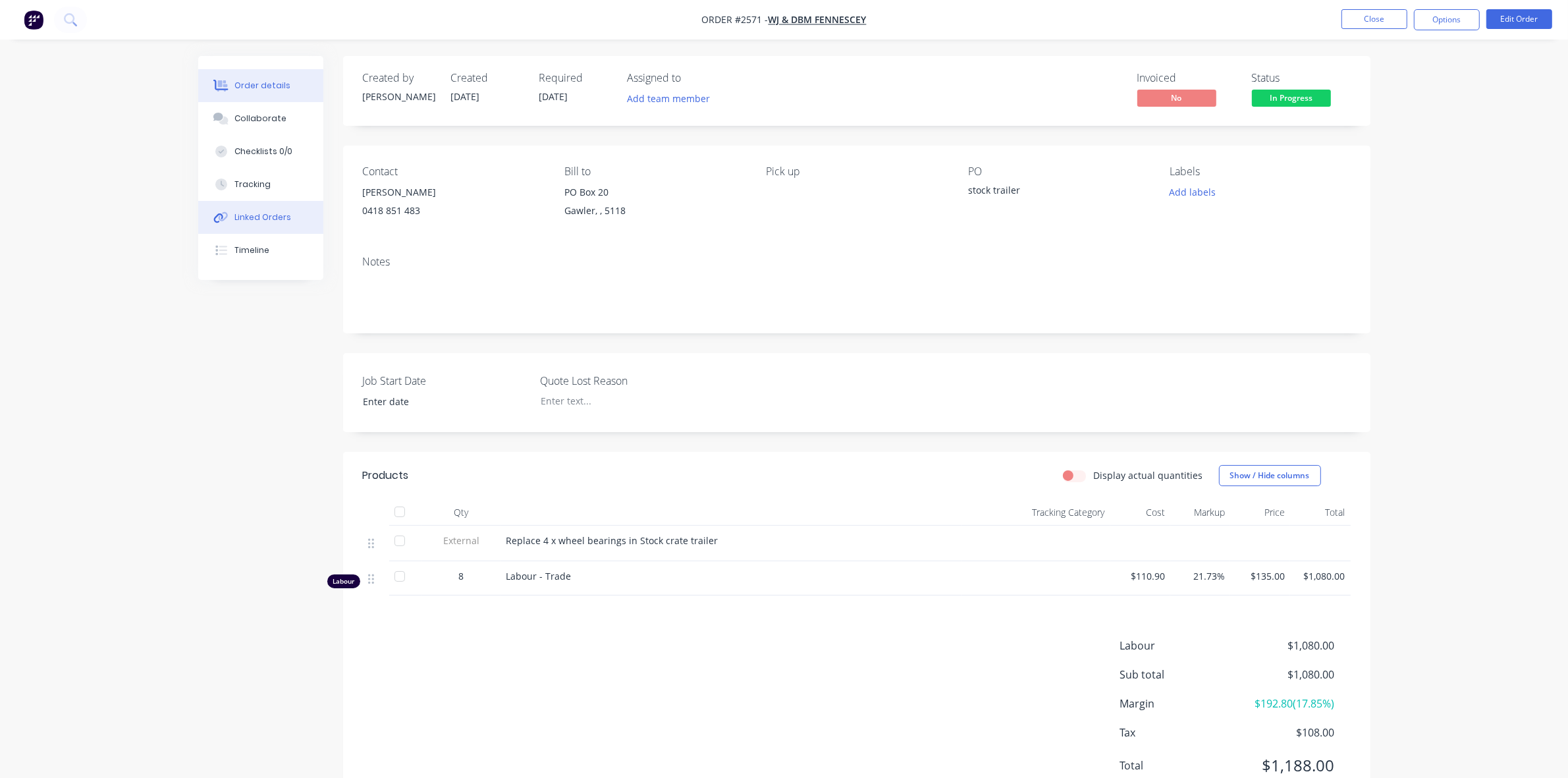
click at [274, 214] on div "Linked Orders" at bounding box center [262, 217] width 56 height 12
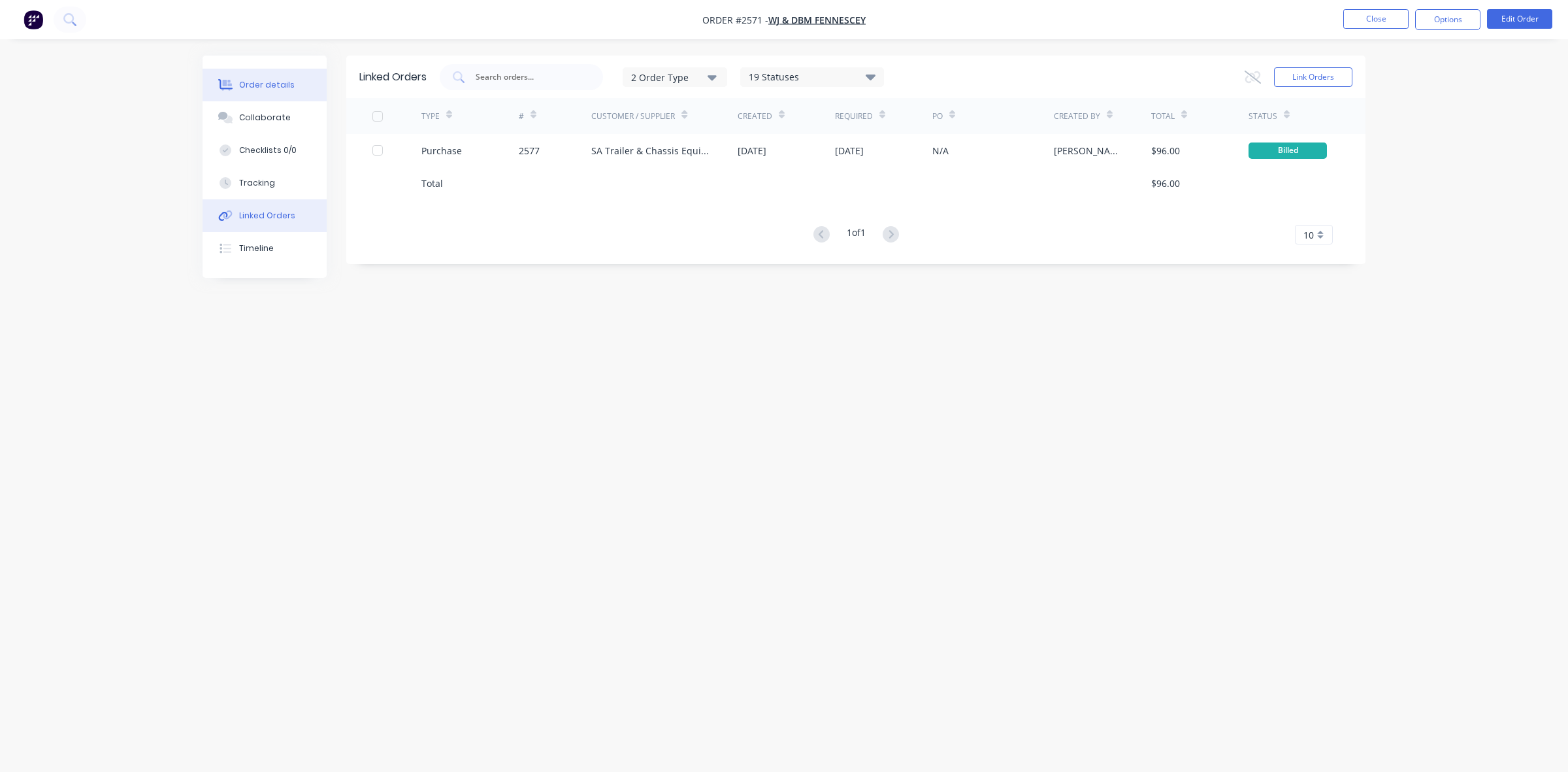
click at [262, 81] on div "Order details" at bounding box center [266, 85] width 56 height 12
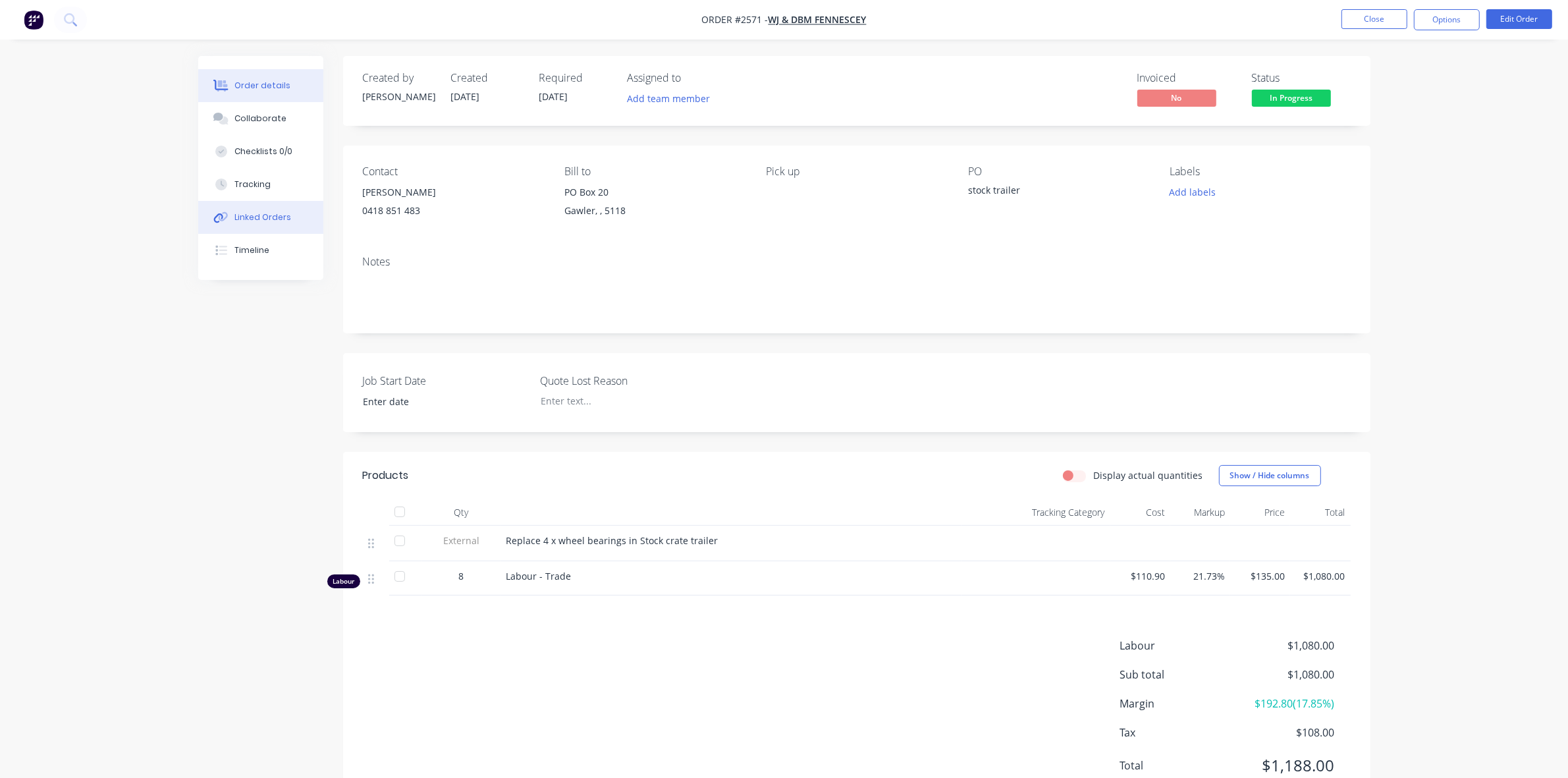
click at [262, 214] on div "Linked Orders" at bounding box center [262, 217] width 56 height 12
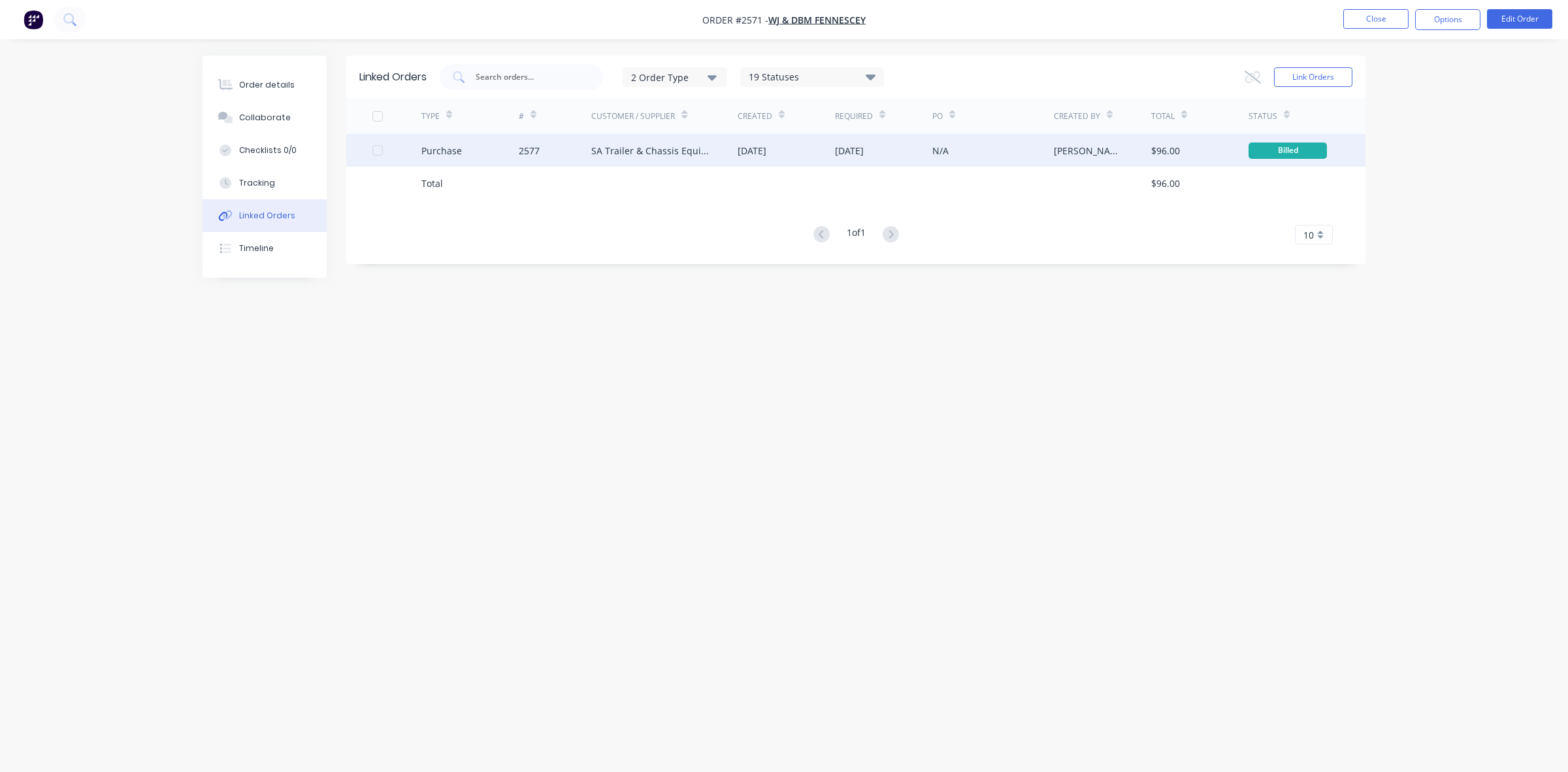
click at [531, 154] on div "2577" at bounding box center [529, 151] width 21 height 14
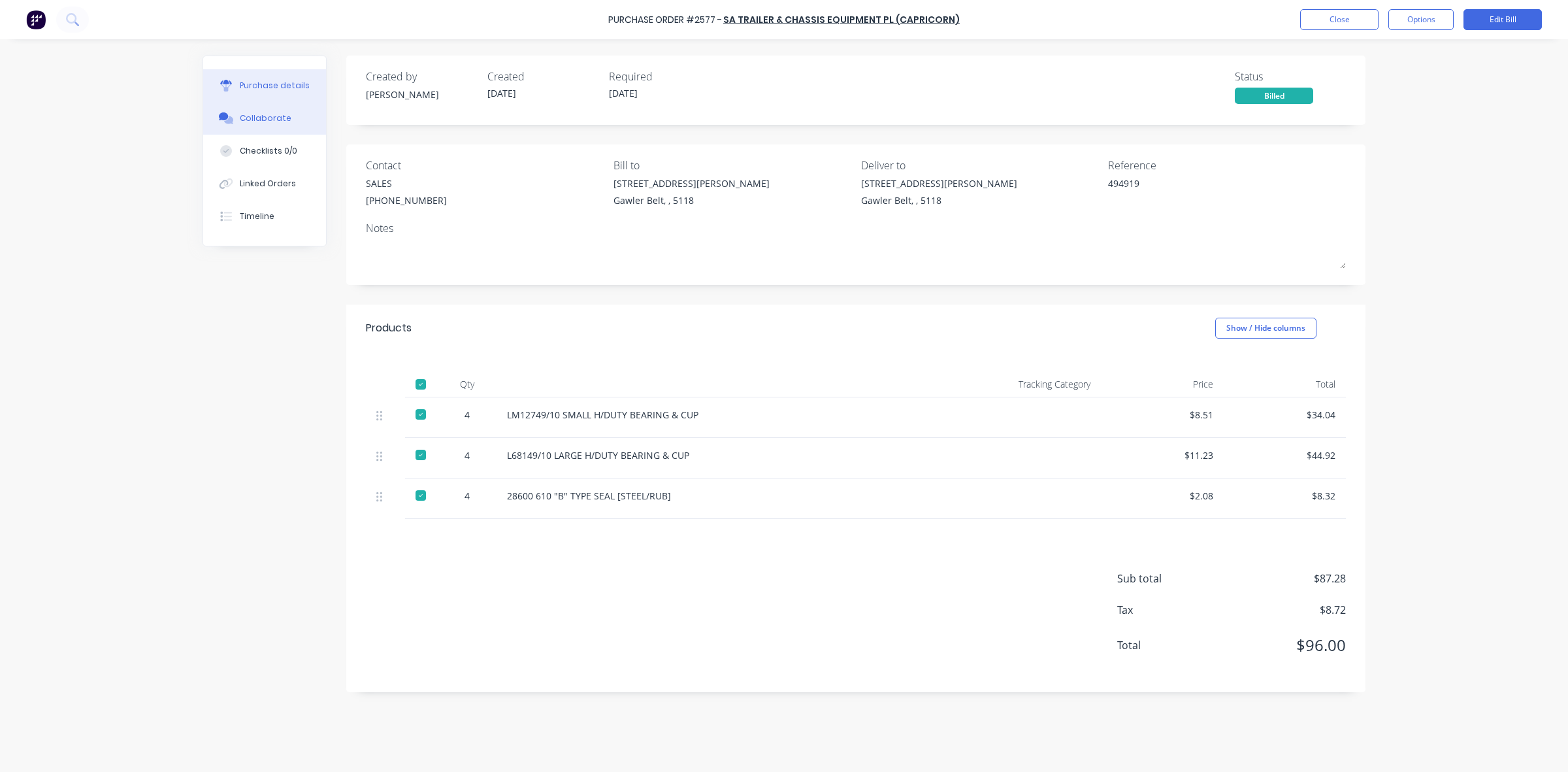
click at [271, 116] on div "Collaborate" at bounding box center [265, 119] width 52 height 12
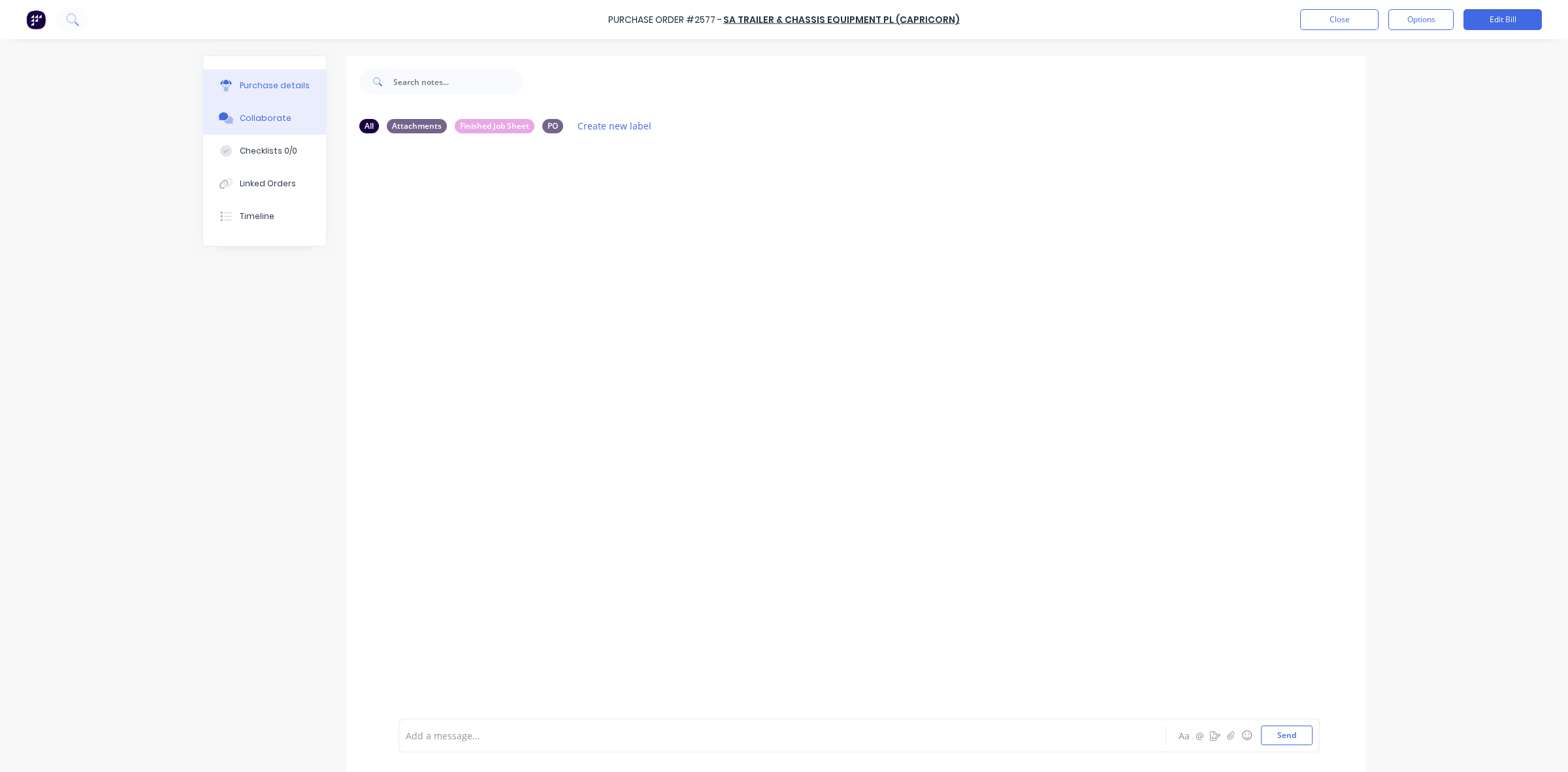
click at [264, 85] on div "Purchase details" at bounding box center [274, 85] width 70 height 12
type textarea "x"
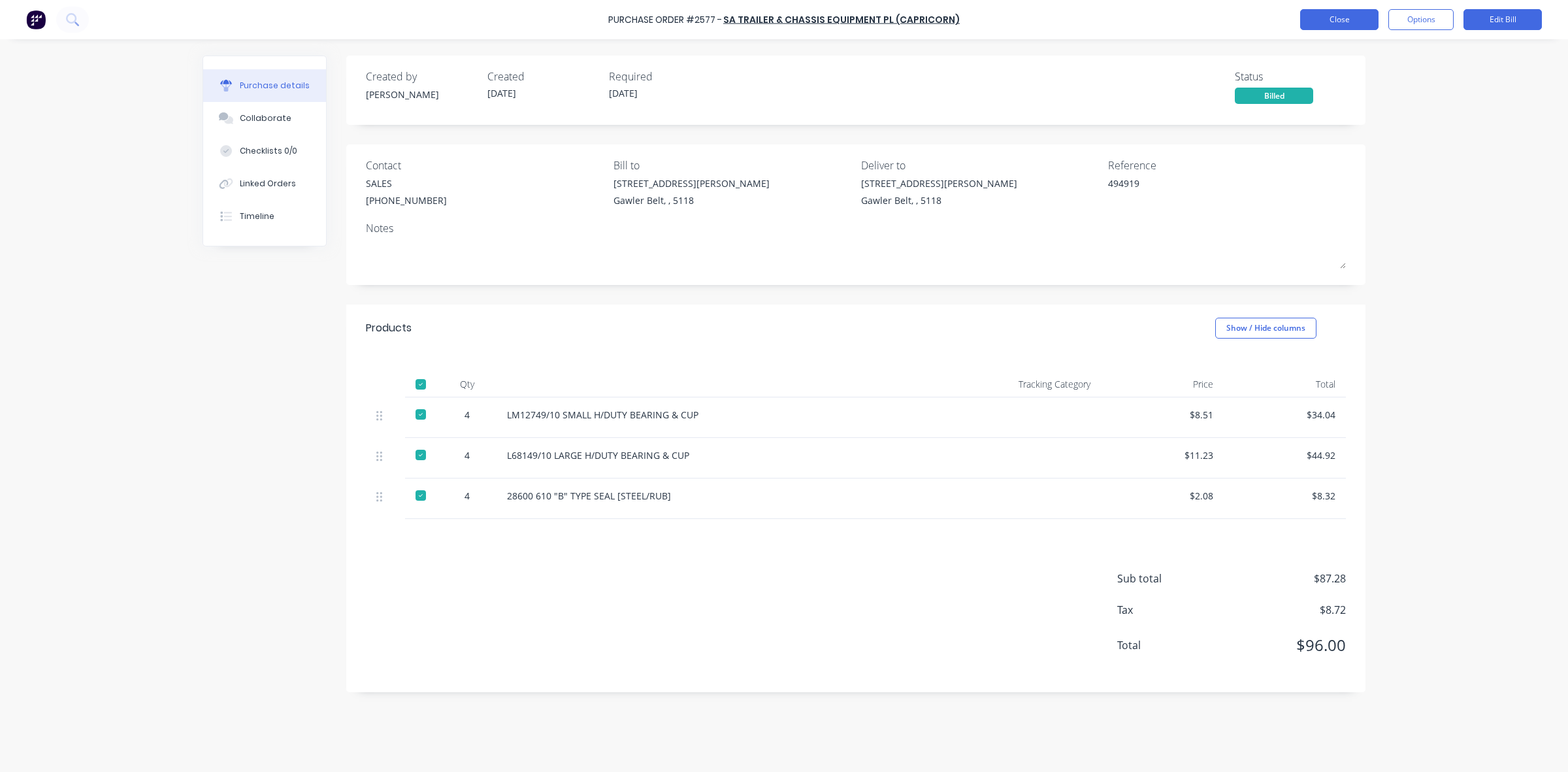
click at [1347, 24] on button "Close" at bounding box center [1339, 19] width 78 height 21
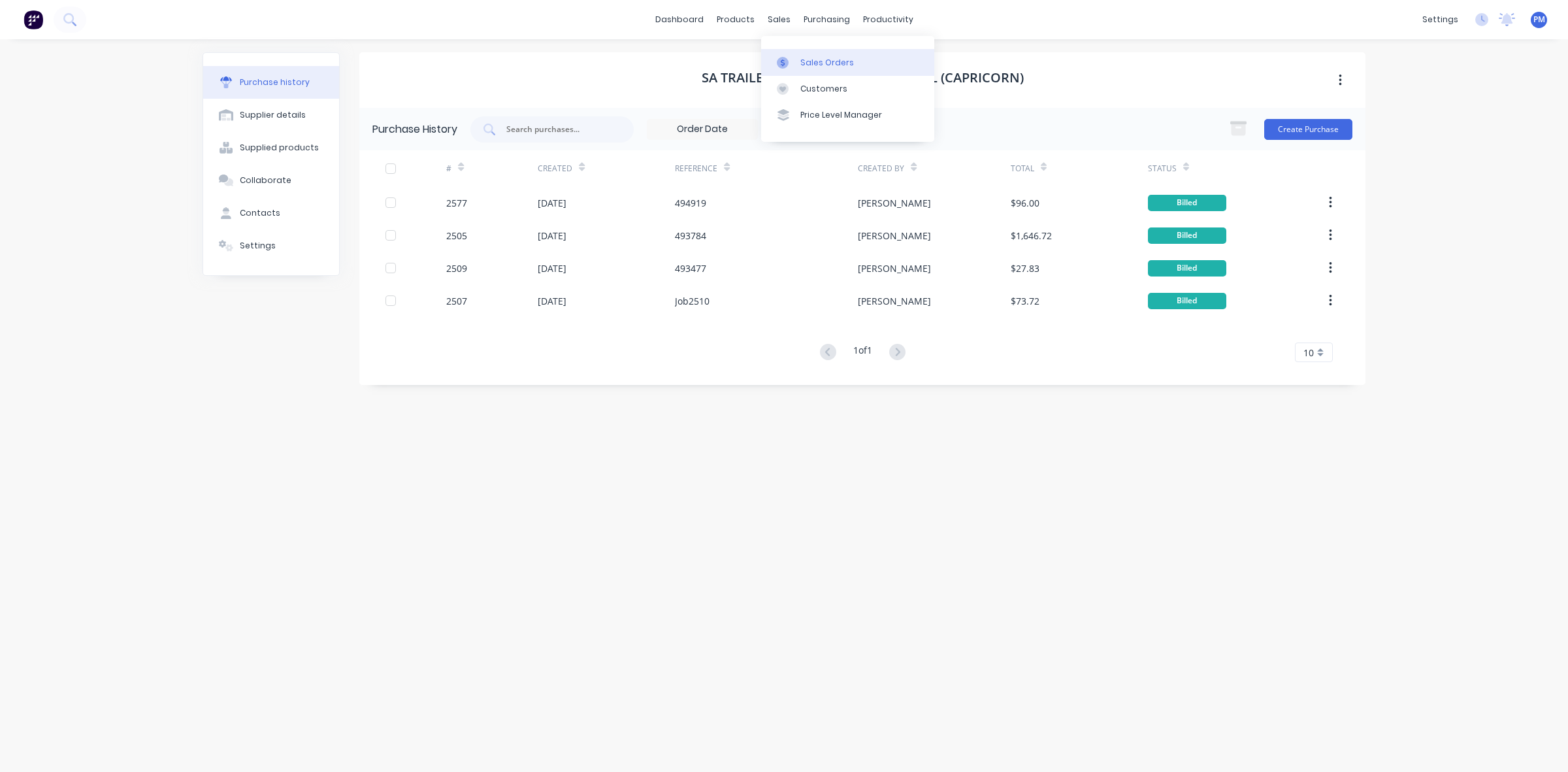
click at [811, 61] on div "Sales Orders" at bounding box center [827, 63] width 54 height 12
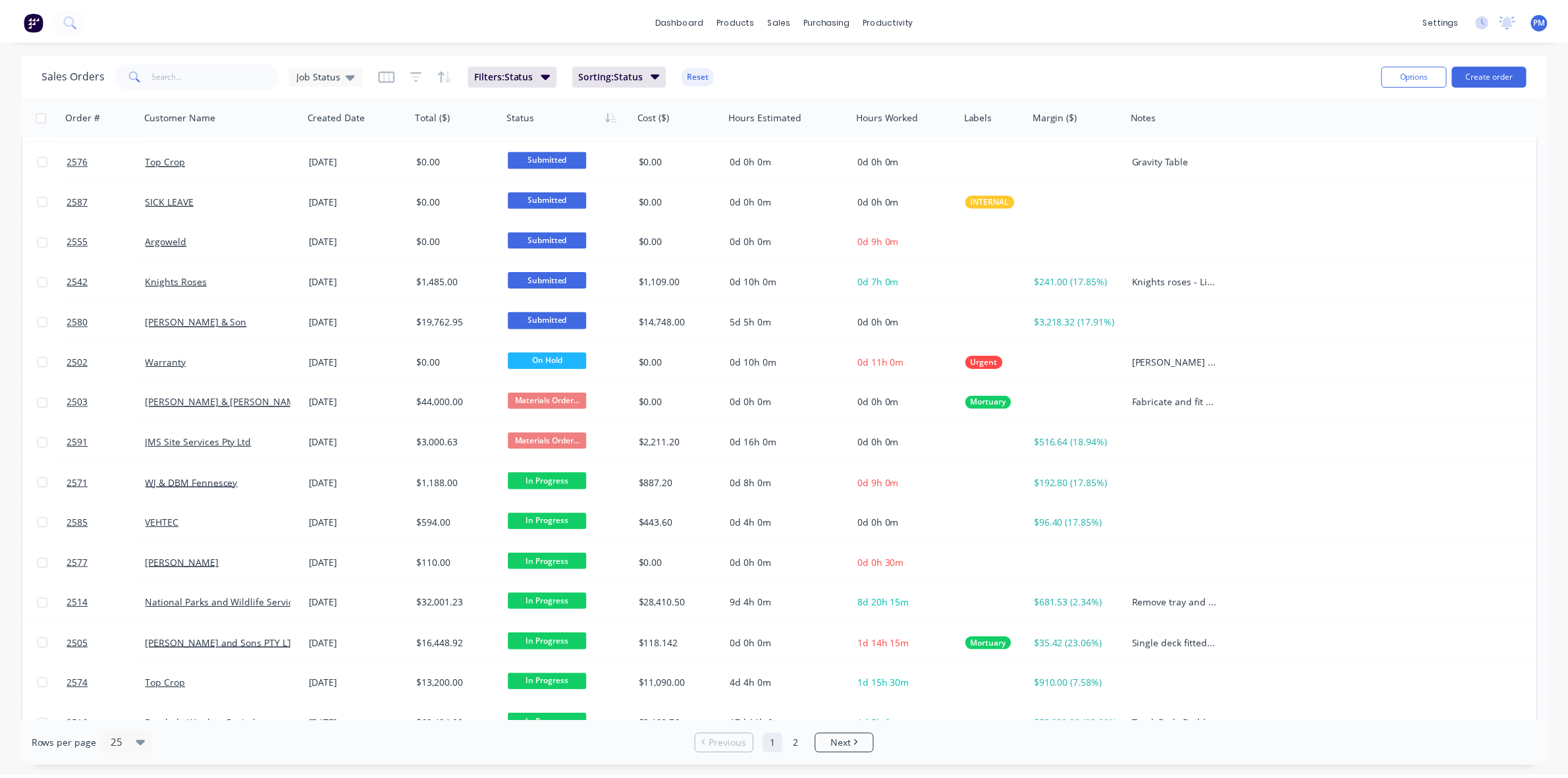
scroll to position [422, 0]
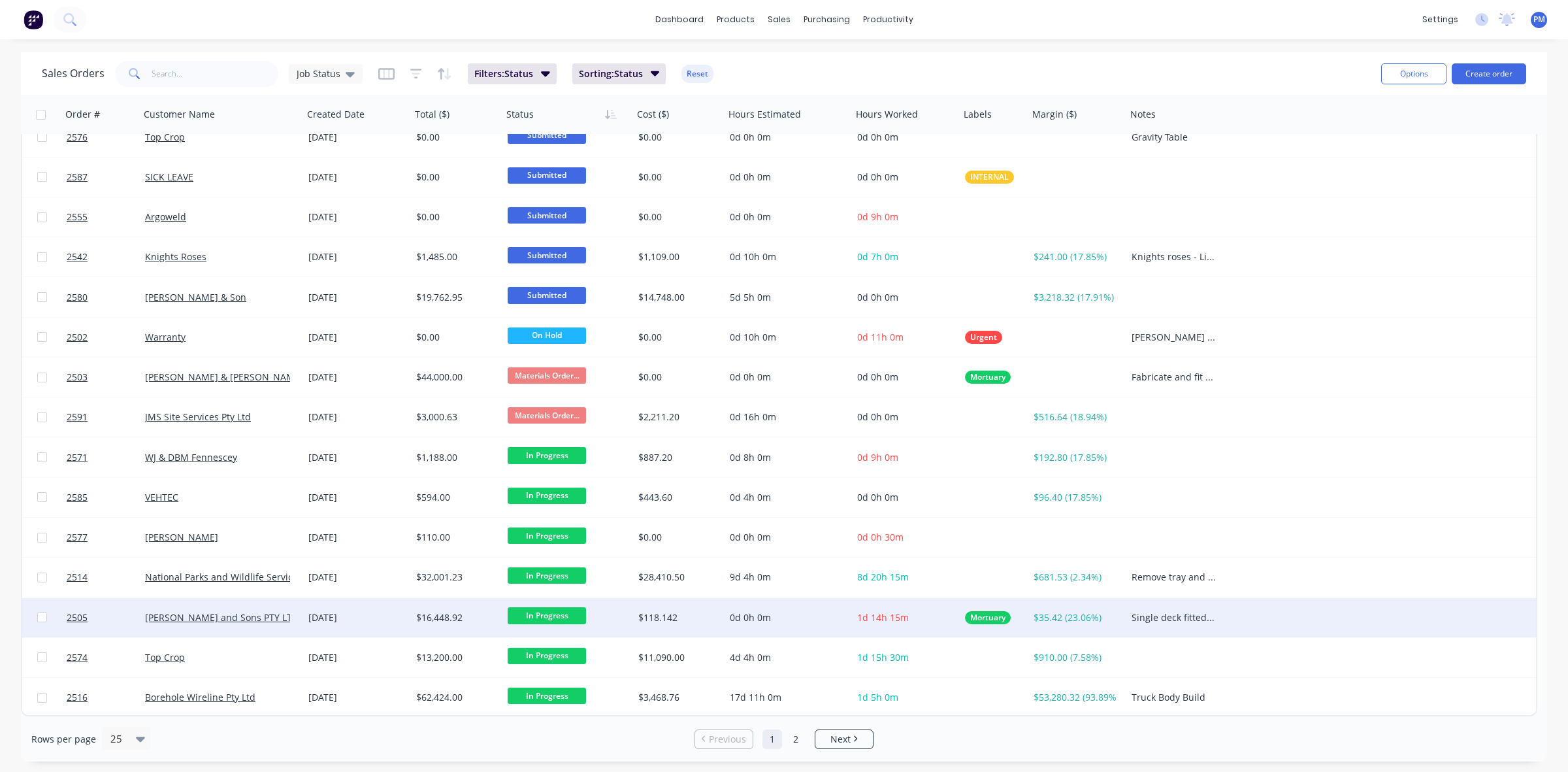
click at [376, 619] on div "[DATE]" at bounding box center [356, 617] width 97 height 13
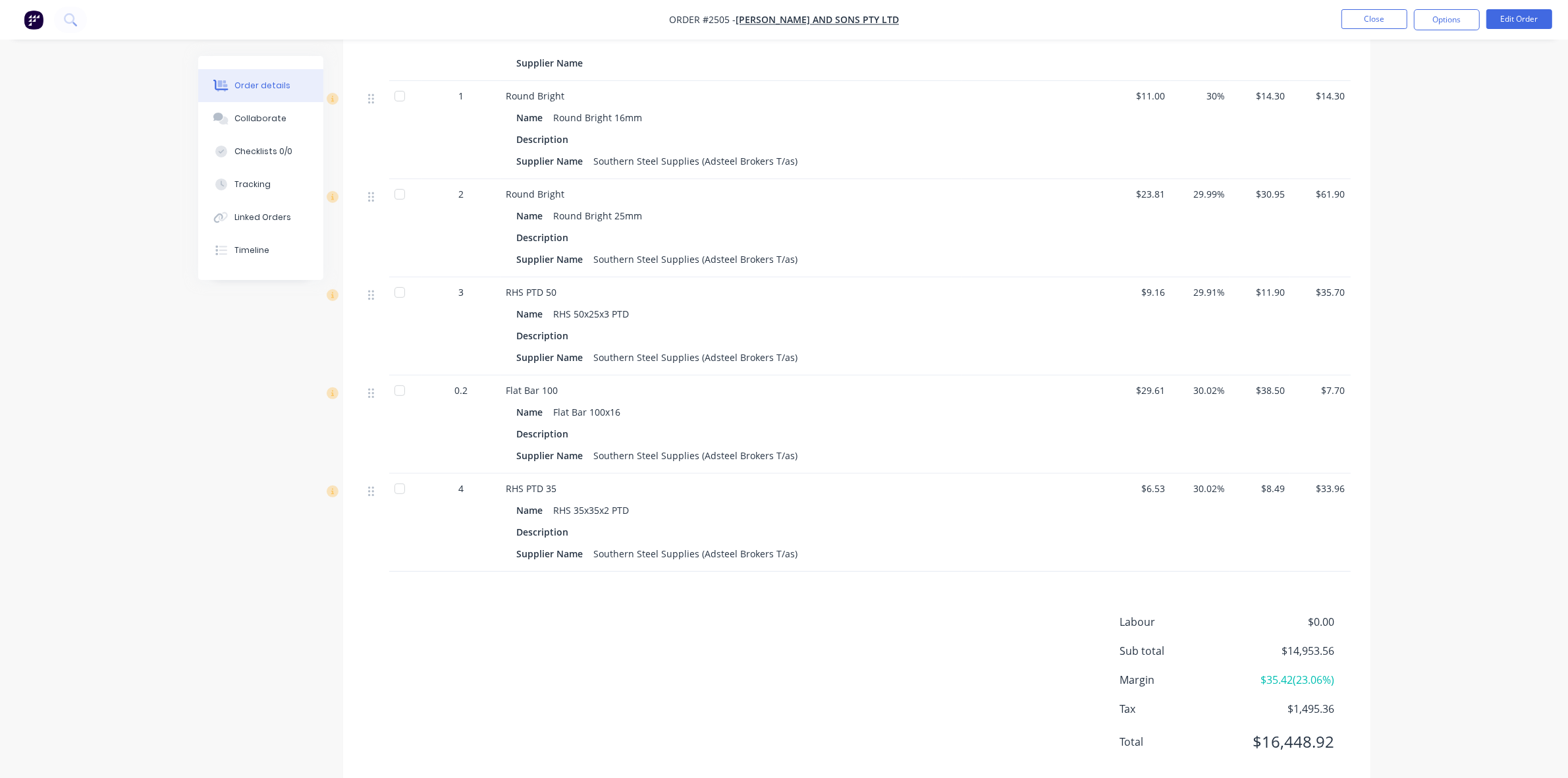
scroll to position [836, 0]
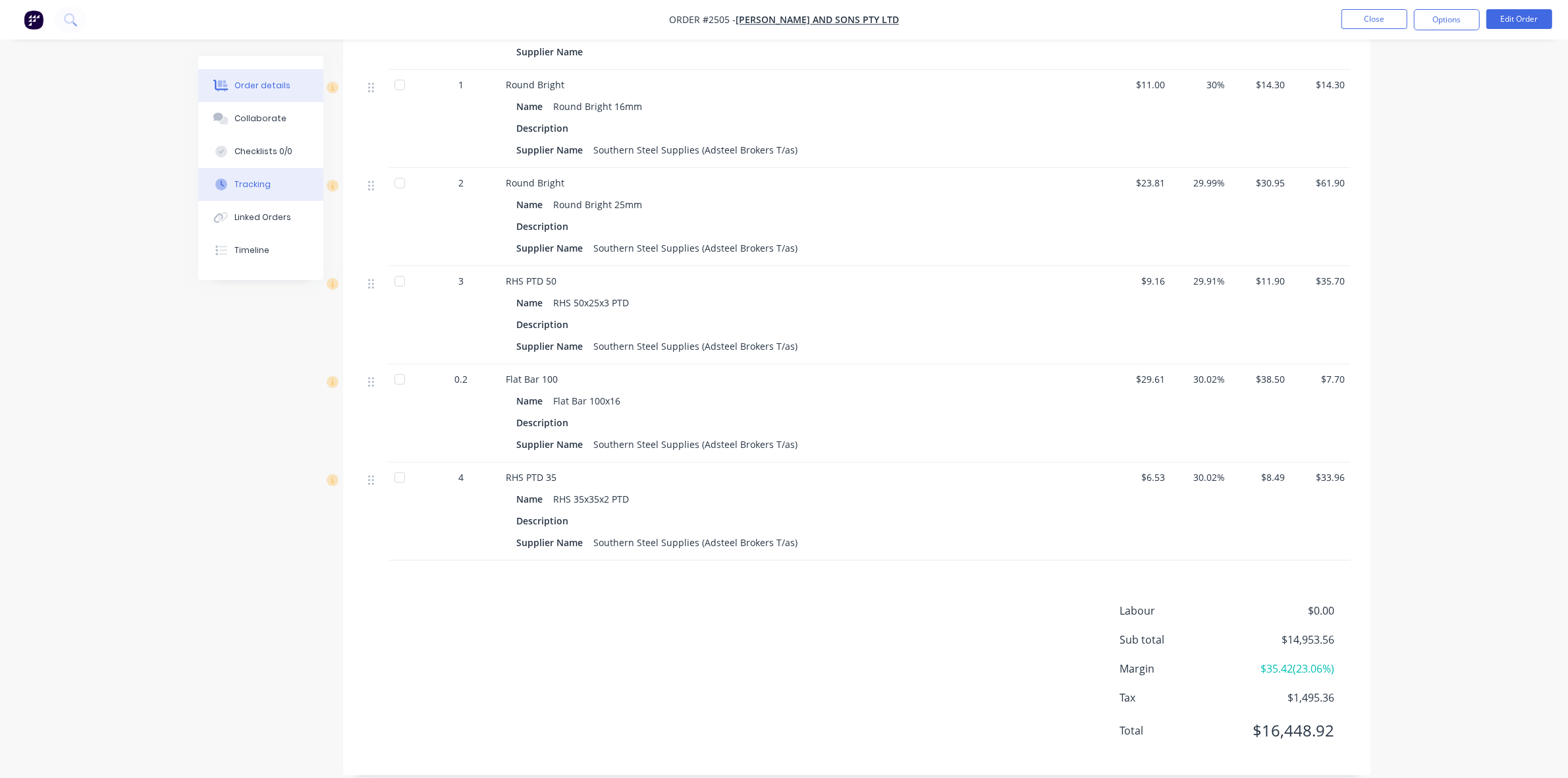
click at [254, 183] on div "Tracking" at bounding box center [252, 185] width 37 height 12
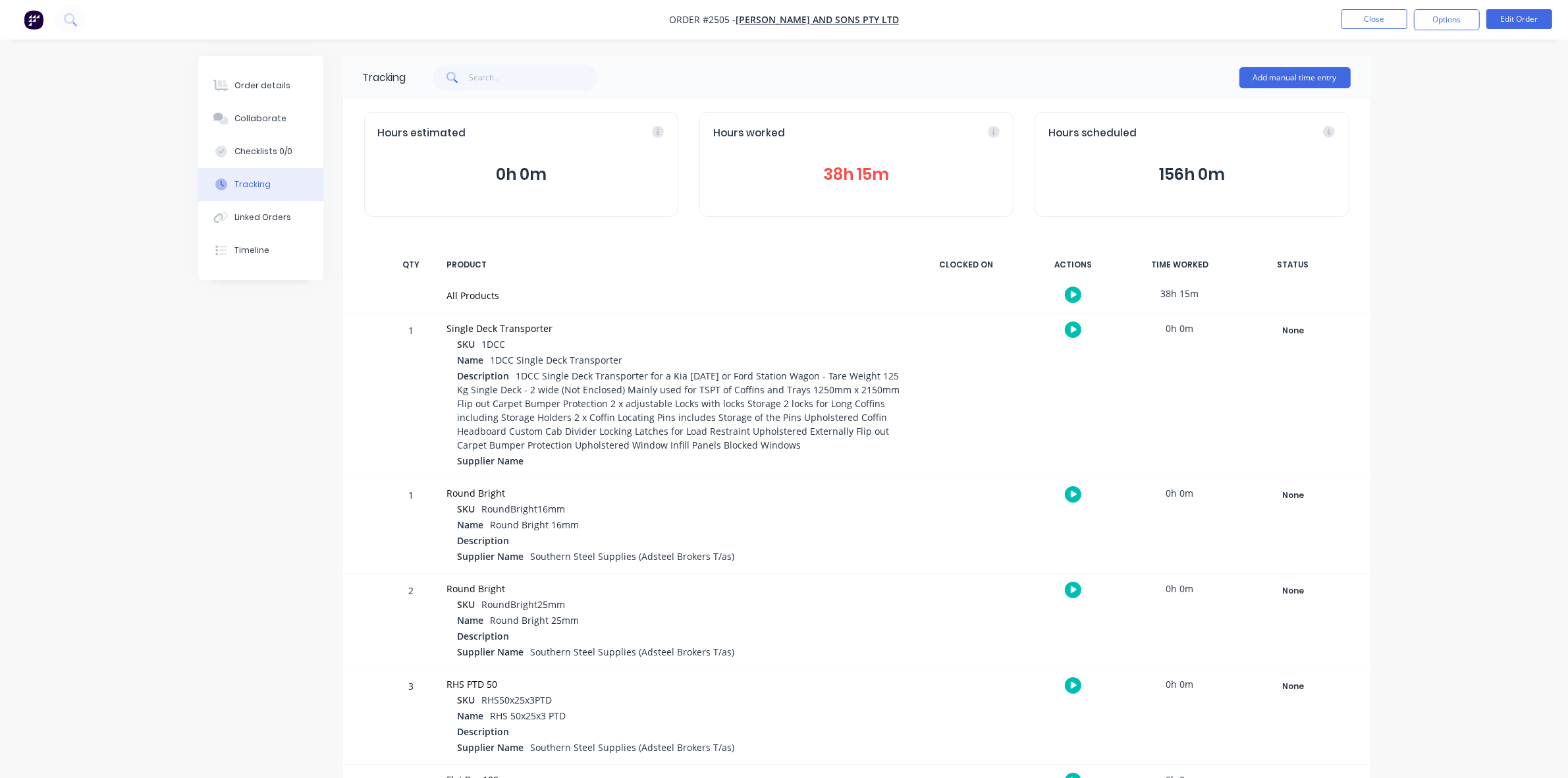
click at [854, 175] on button "38h 15m" at bounding box center [856, 174] width 286 height 25
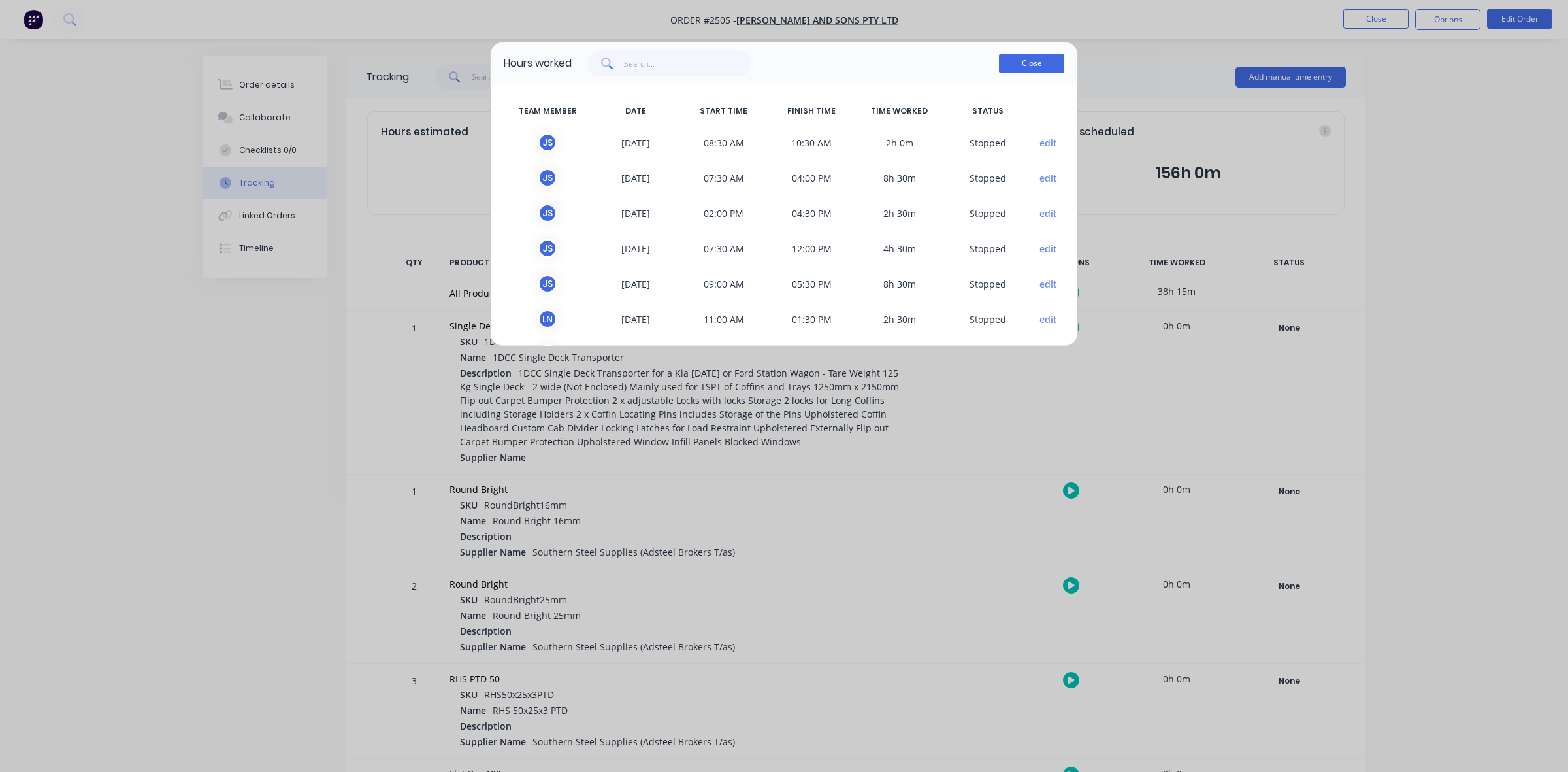
click at [1010, 66] on button "Close" at bounding box center [1031, 64] width 66 height 20
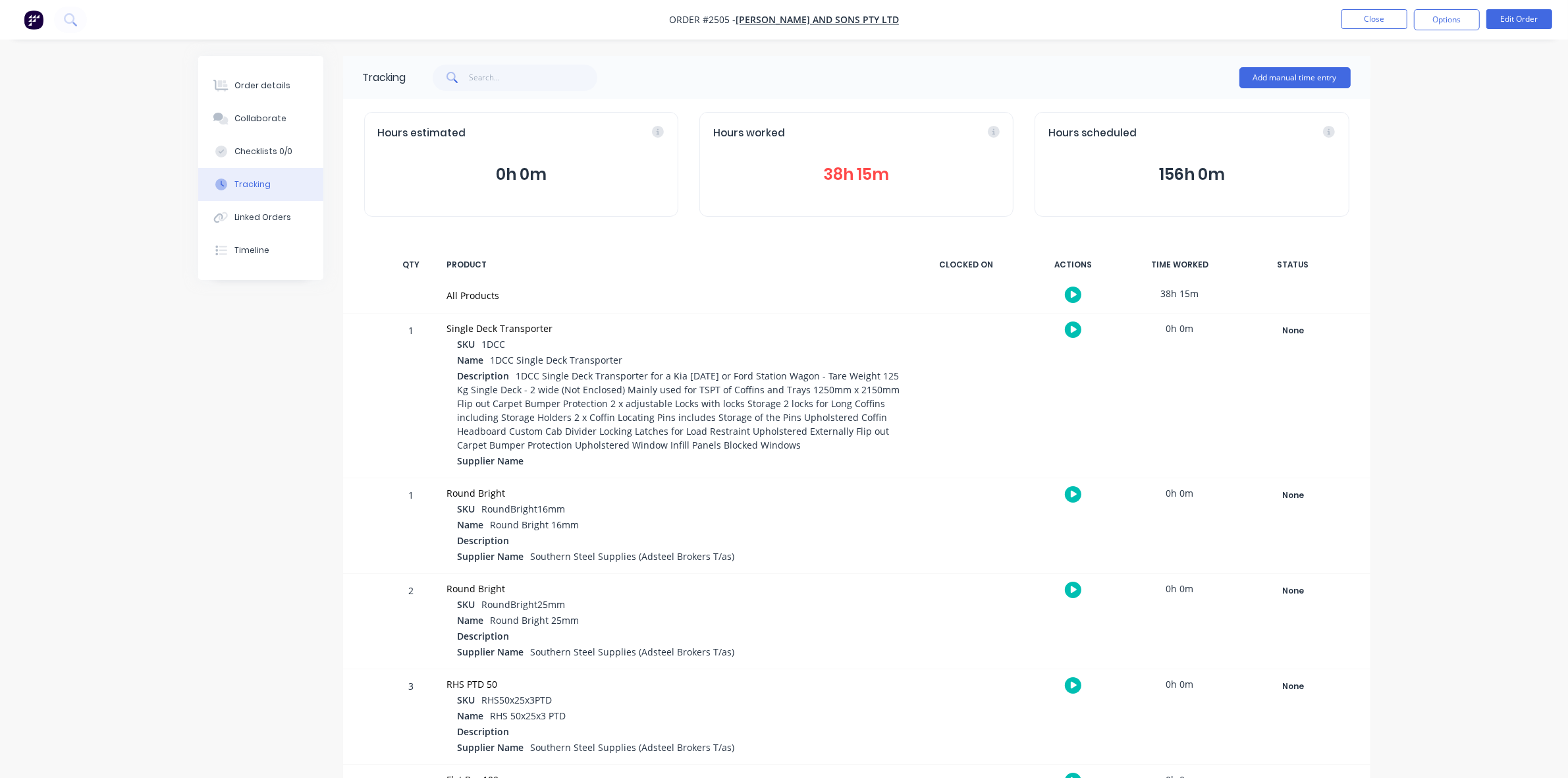
click at [848, 167] on button "38h 15m" at bounding box center [856, 174] width 286 height 25
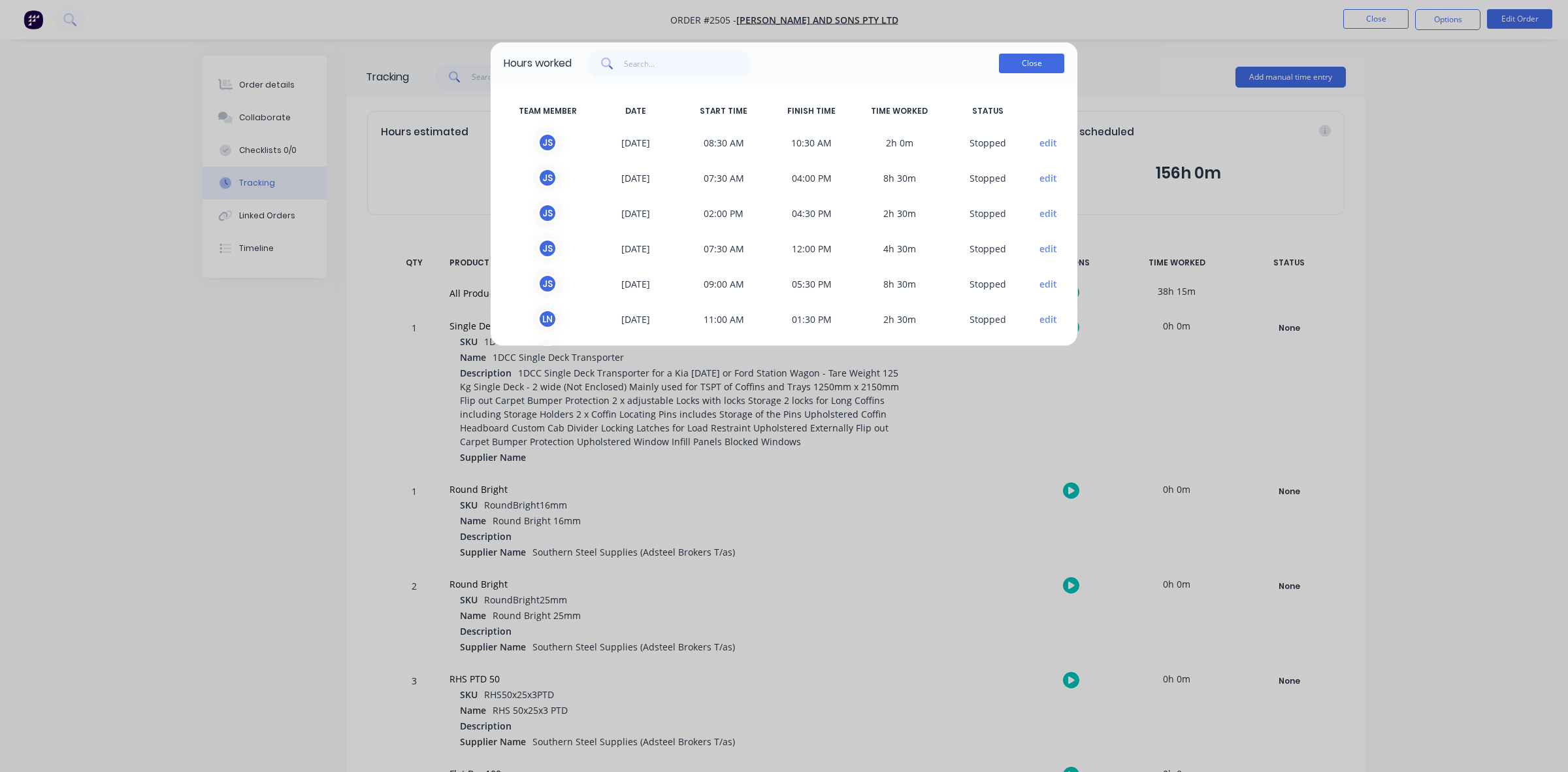
click at [1032, 64] on button "Close" at bounding box center [1031, 64] width 66 height 20
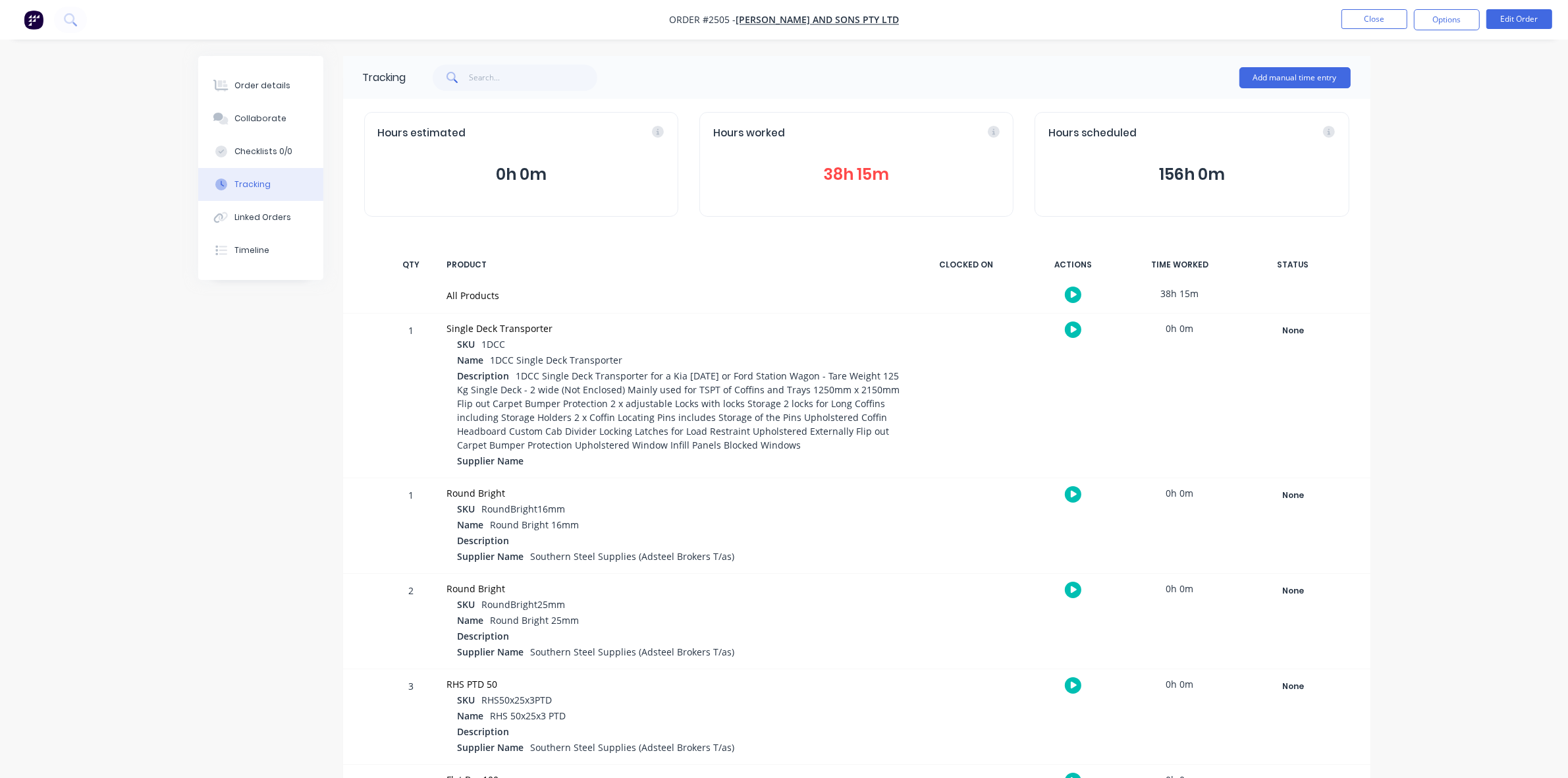
click at [1174, 169] on button "156h 0m" at bounding box center [1192, 174] width 286 height 25
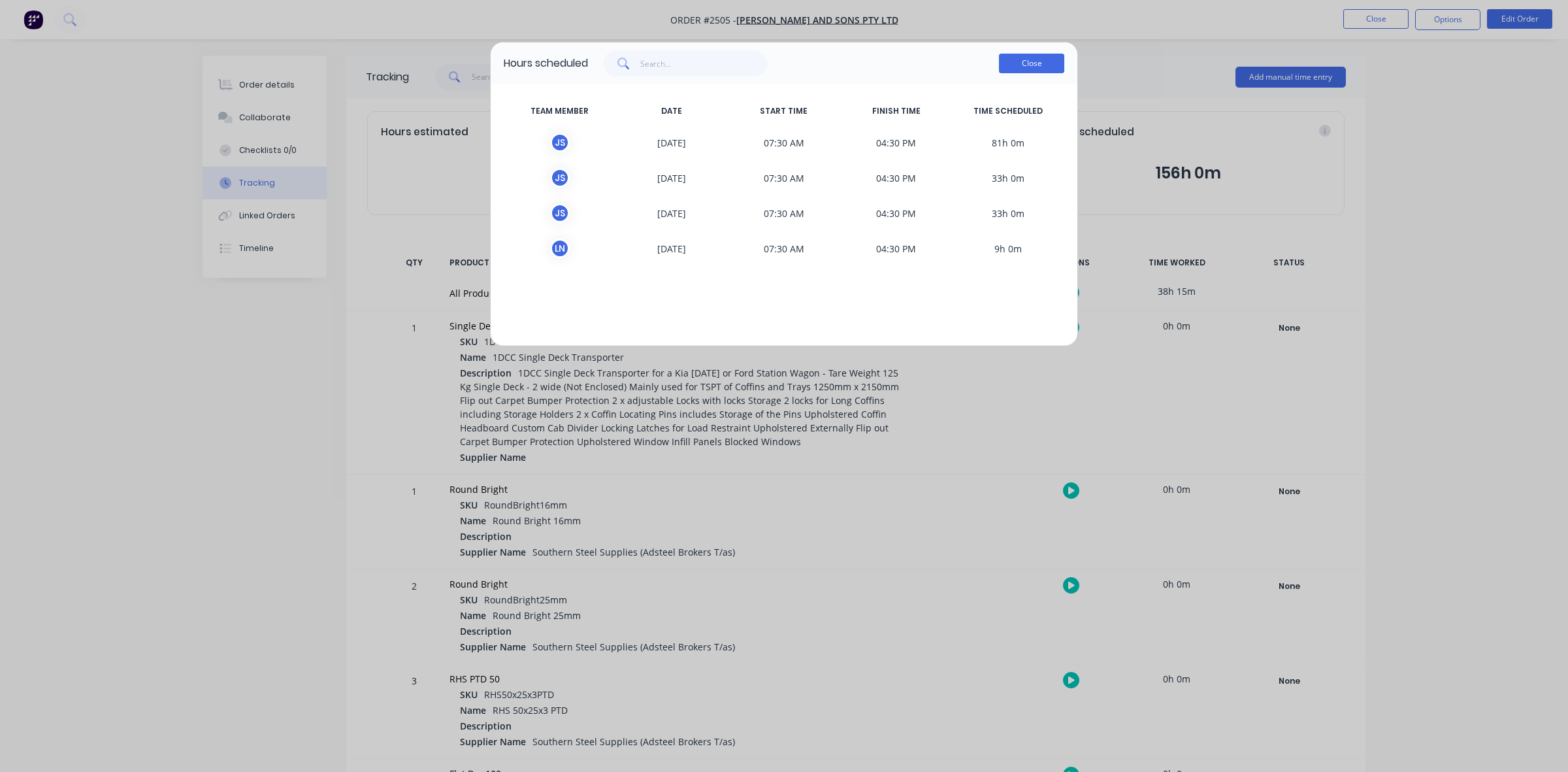
click at [1045, 54] on button "Close" at bounding box center [1031, 64] width 66 height 20
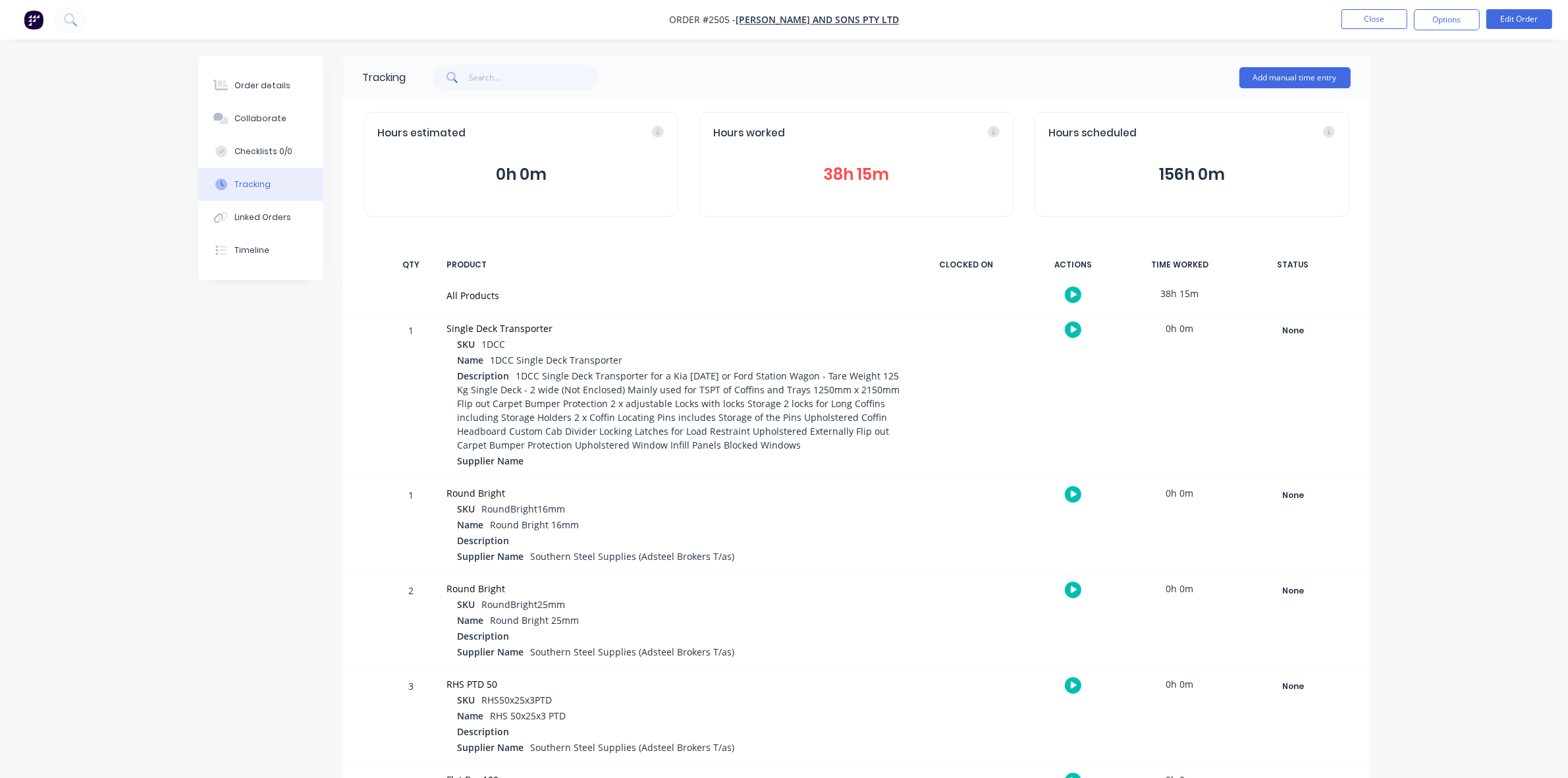
click at [534, 171] on button "0h 0m" at bounding box center [521, 174] width 286 height 25
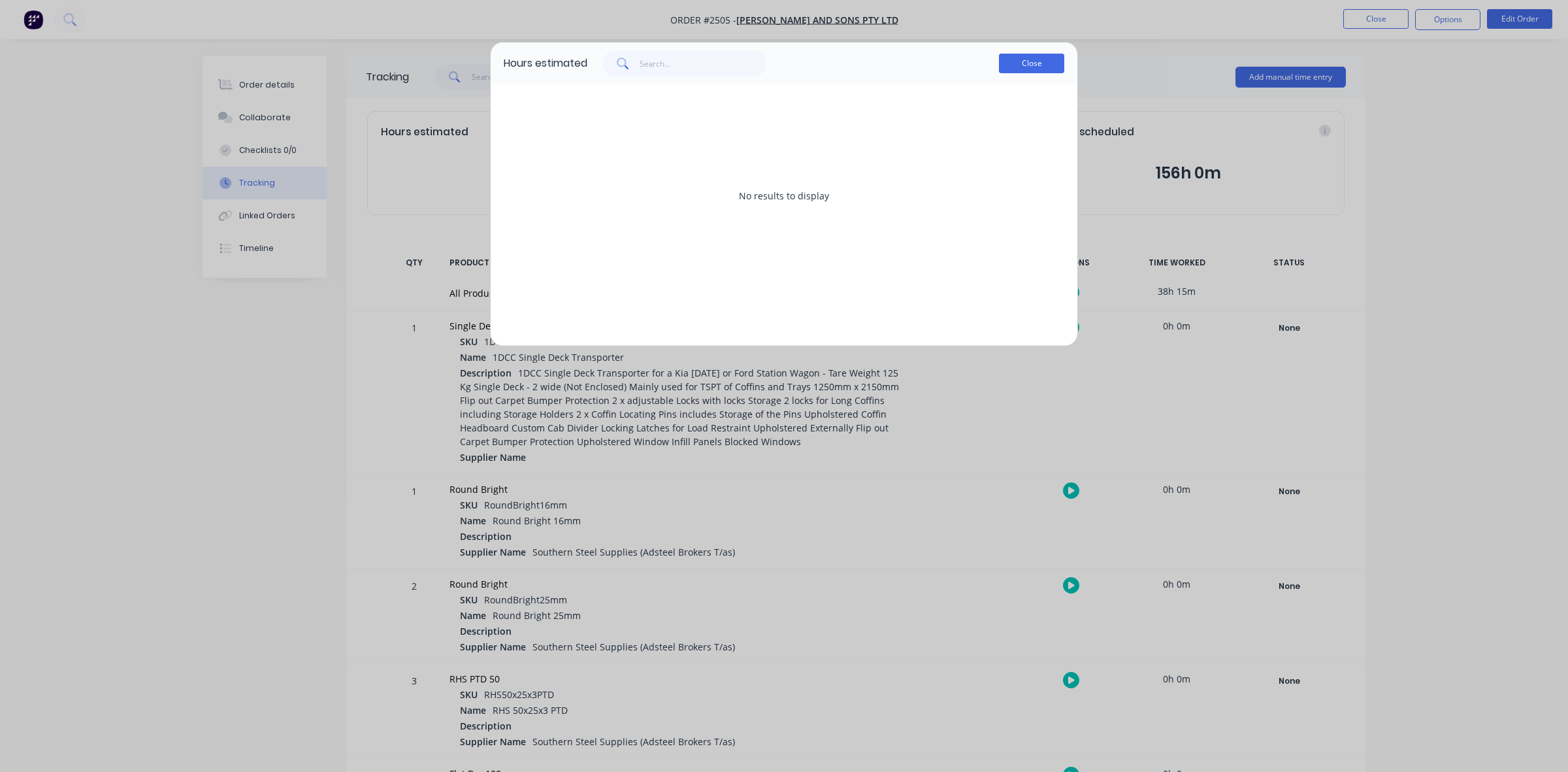
click at [1018, 66] on button "Close" at bounding box center [1031, 64] width 66 height 20
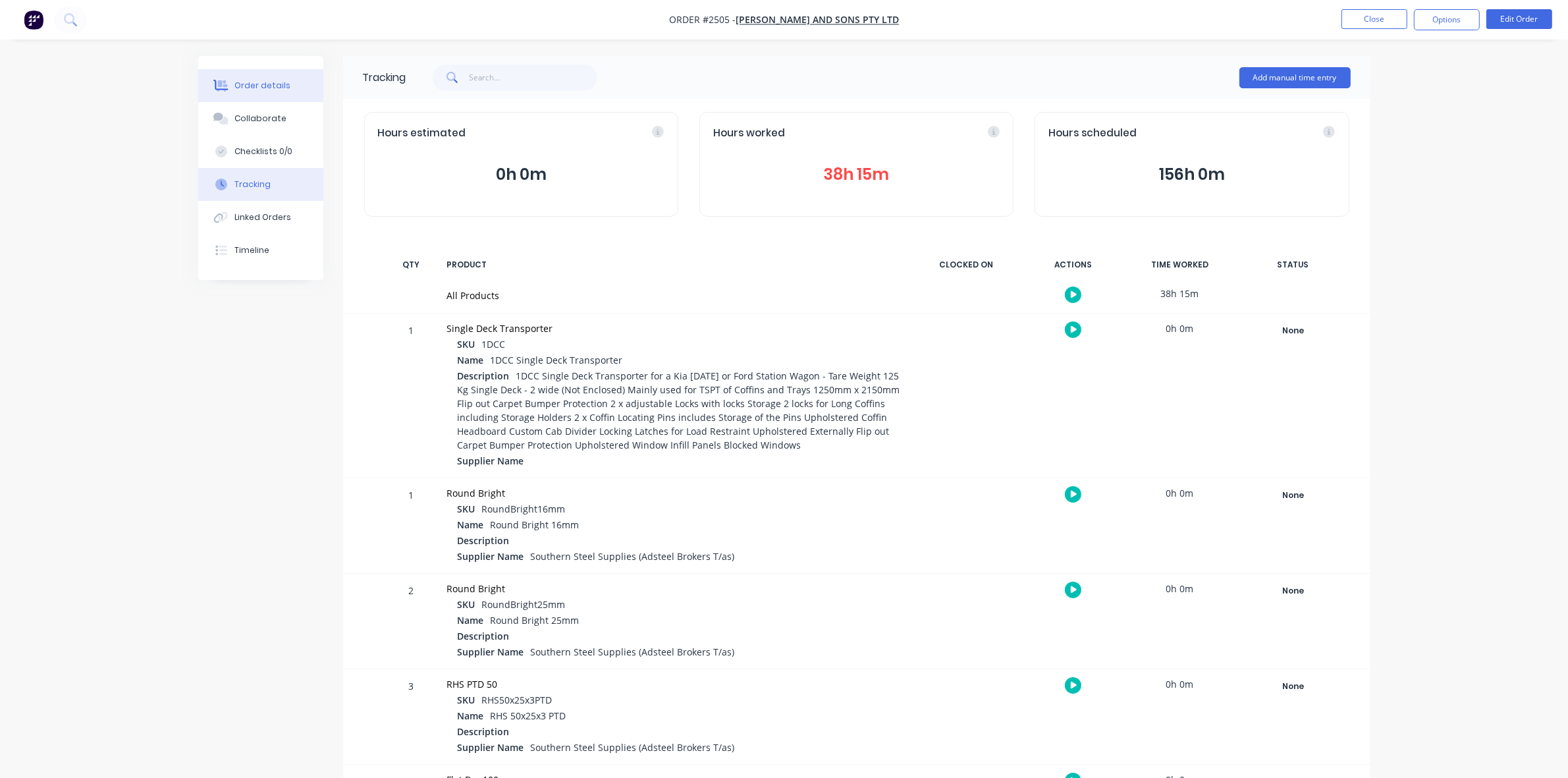
click at [257, 84] on div "Order details" at bounding box center [262, 86] width 56 height 12
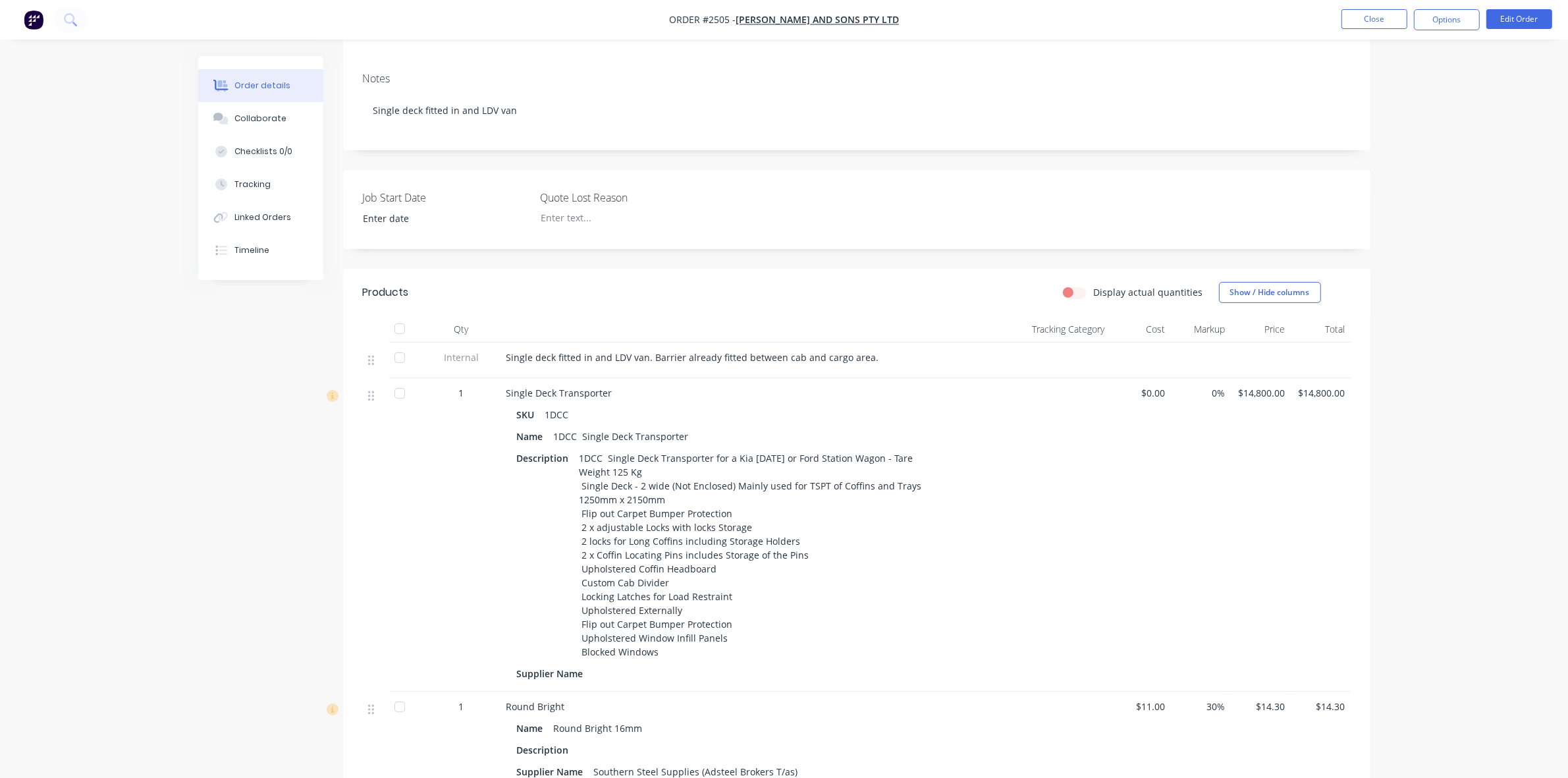
scroll to position [247, 0]
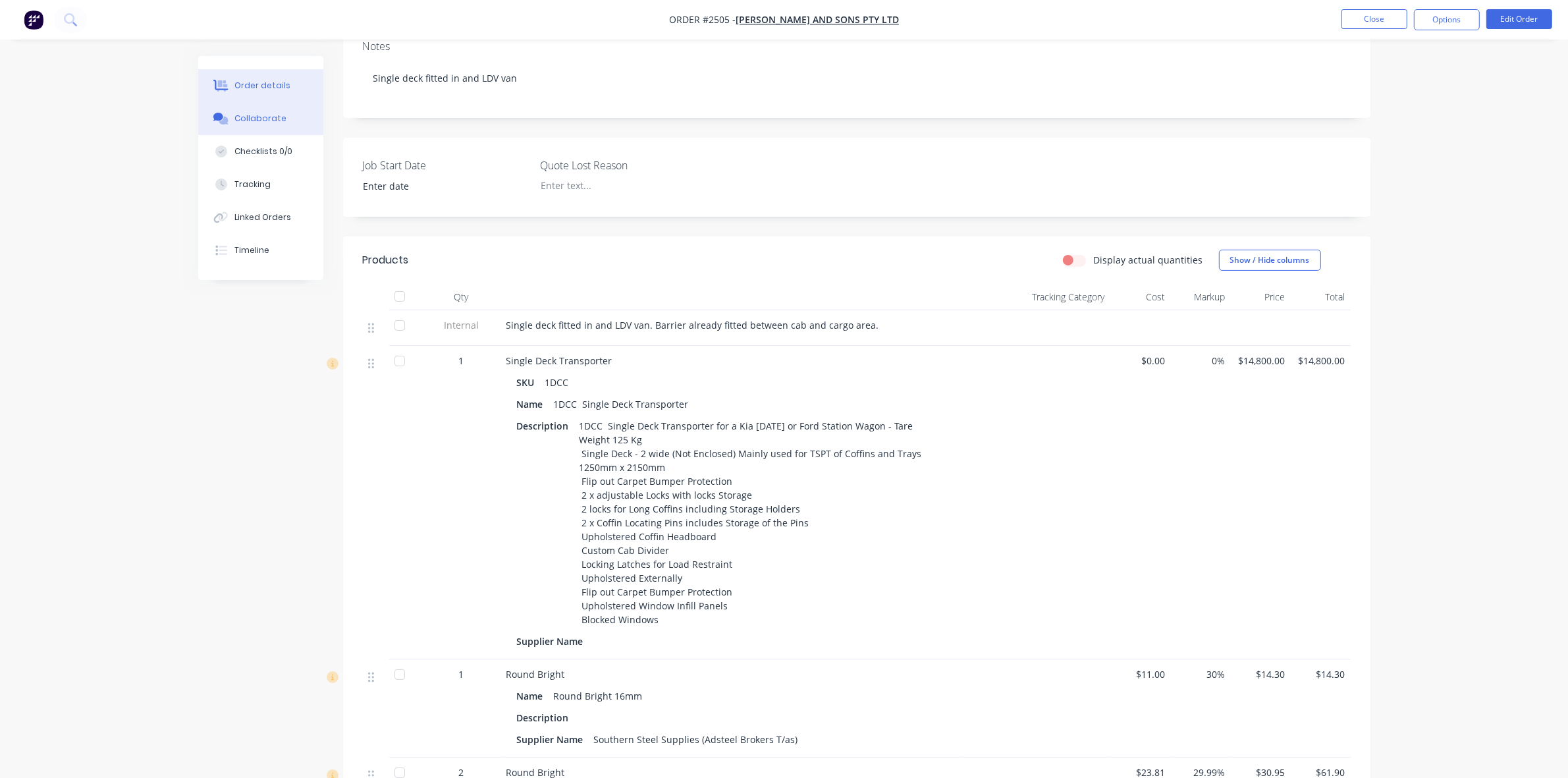
click at [256, 108] on button "Collaborate" at bounding box center [261, 117] width 125 height 33
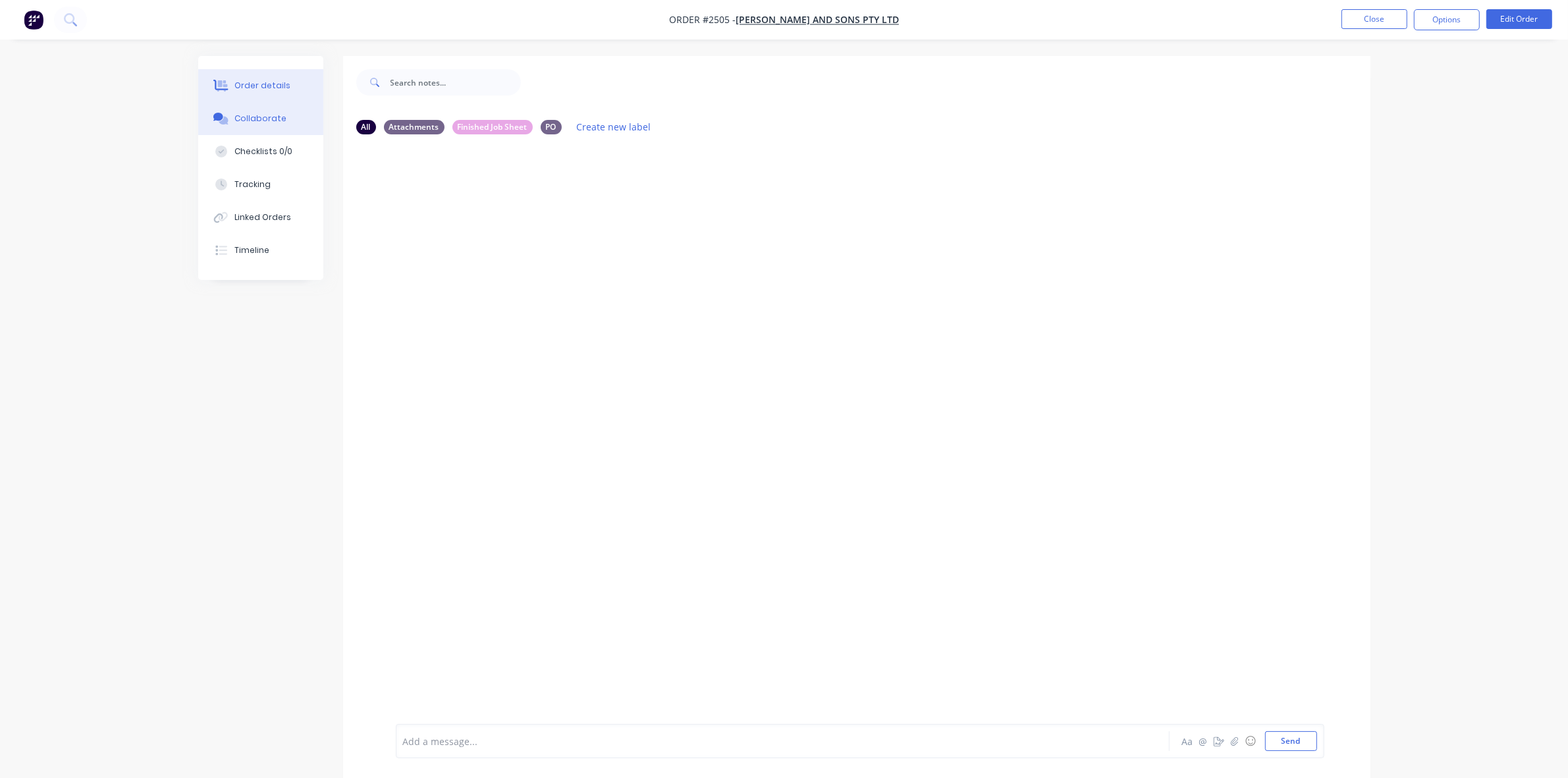
click at [269, 89] on div "Order details" at bounding box center [262, 86] width 56 height 12
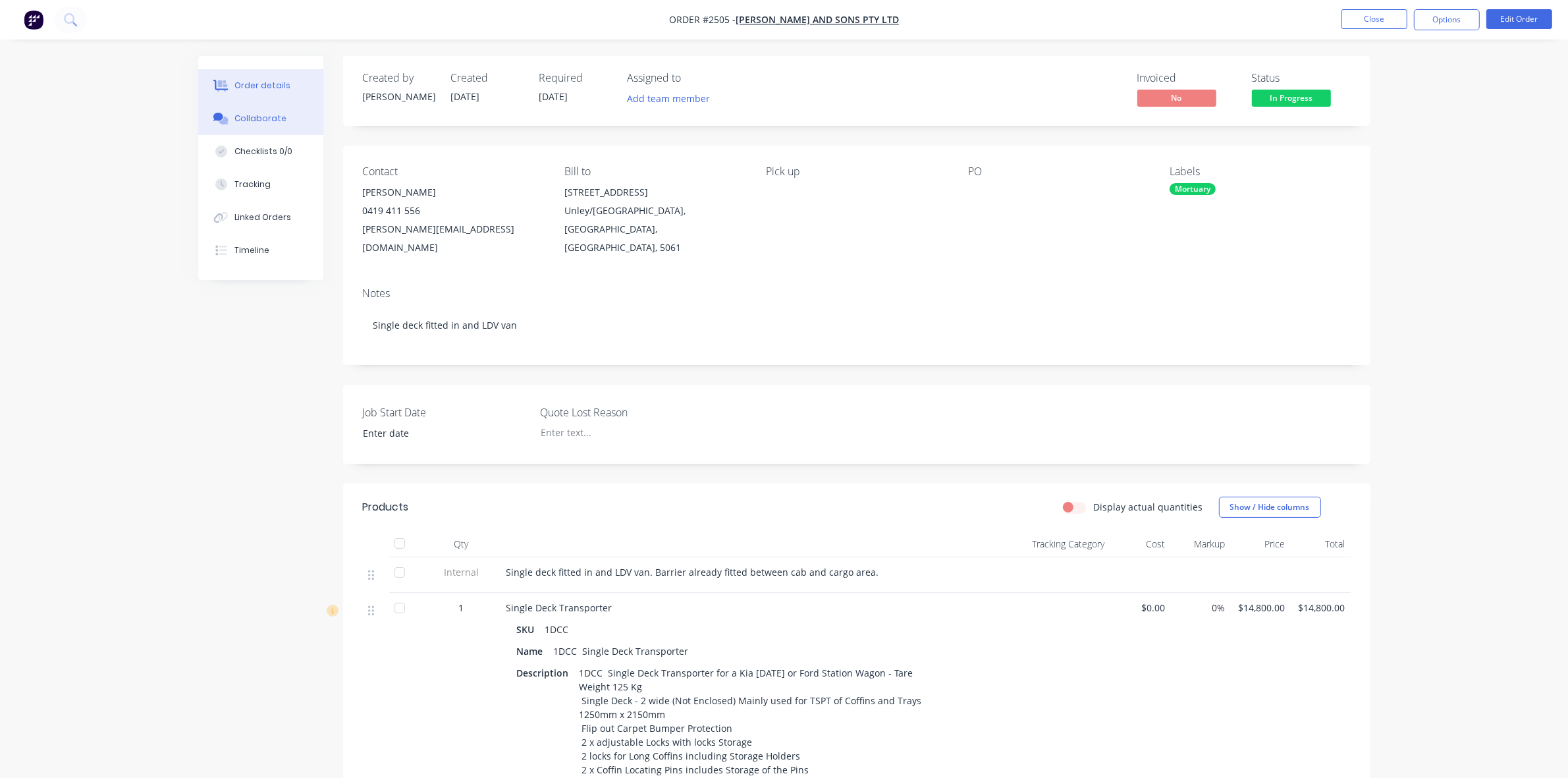
click at [270, 121] on div "Collaborate" at bounding box center [260, 118] width 52 height 12
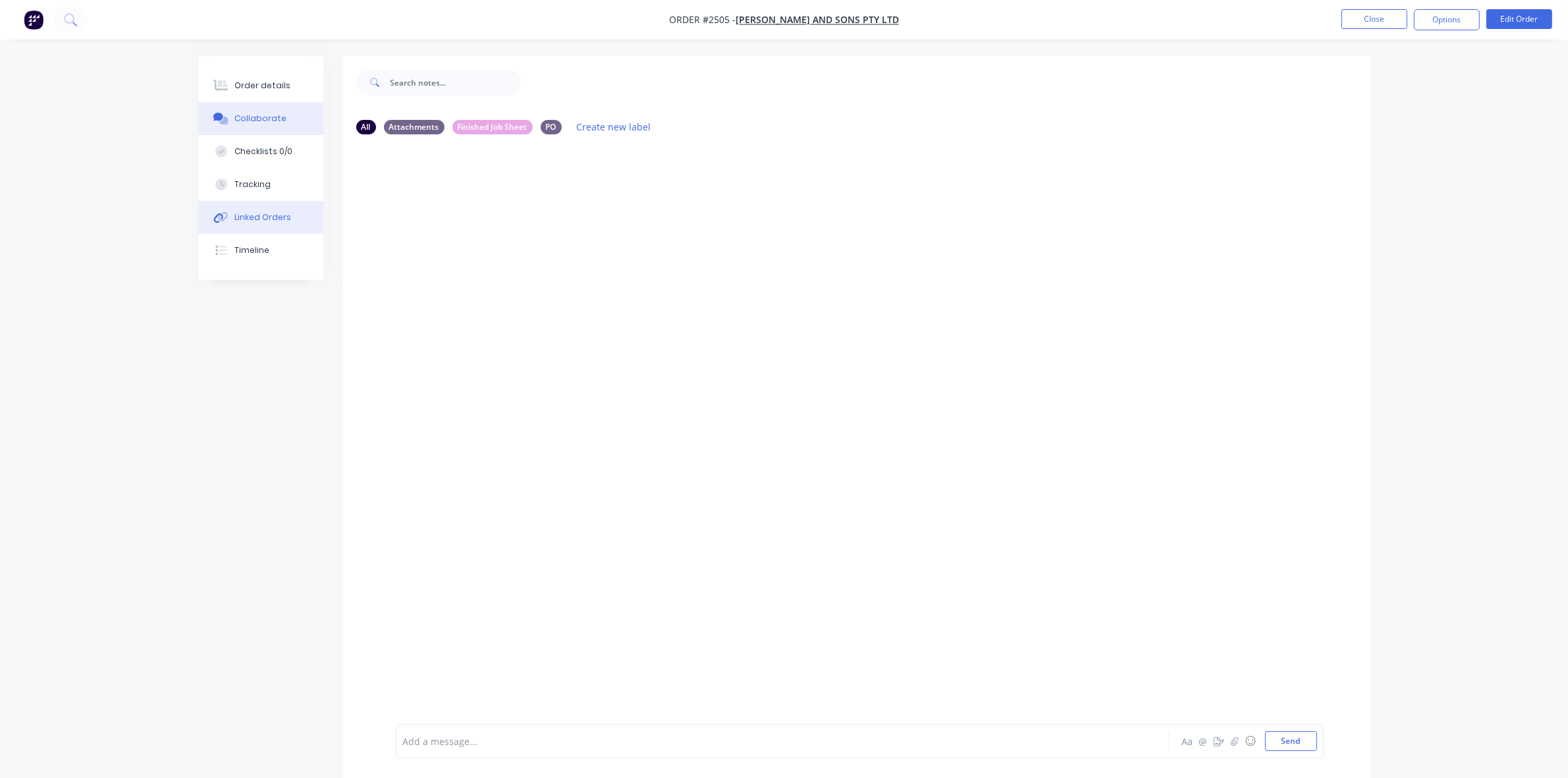
click at [254, 219] on div "Linked Orders" at bounding box center [262, 217] width 56 height 12
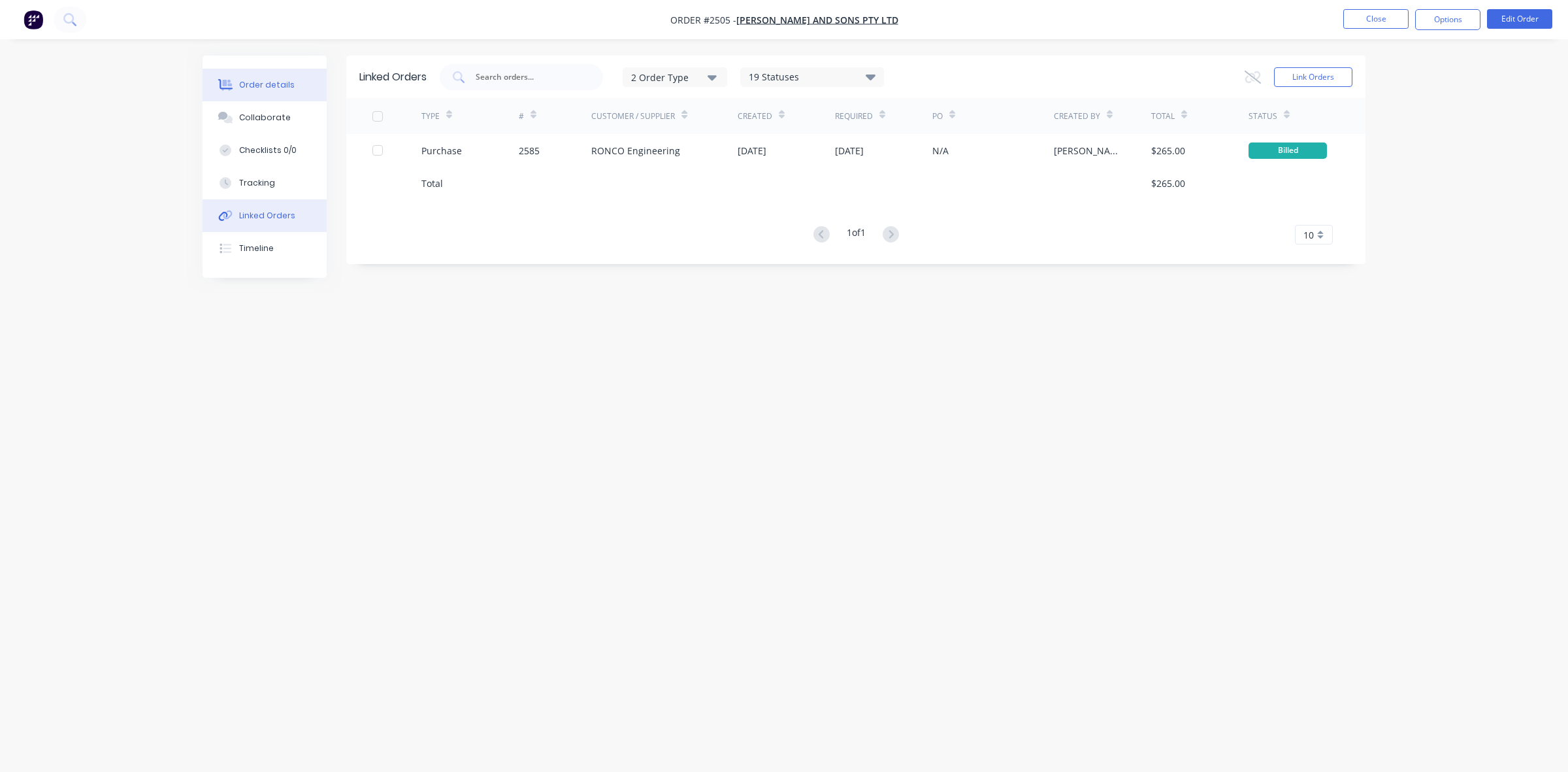
click at [255, 85] on div "Order details" at bounding box center [266, 85] width 56 height 12
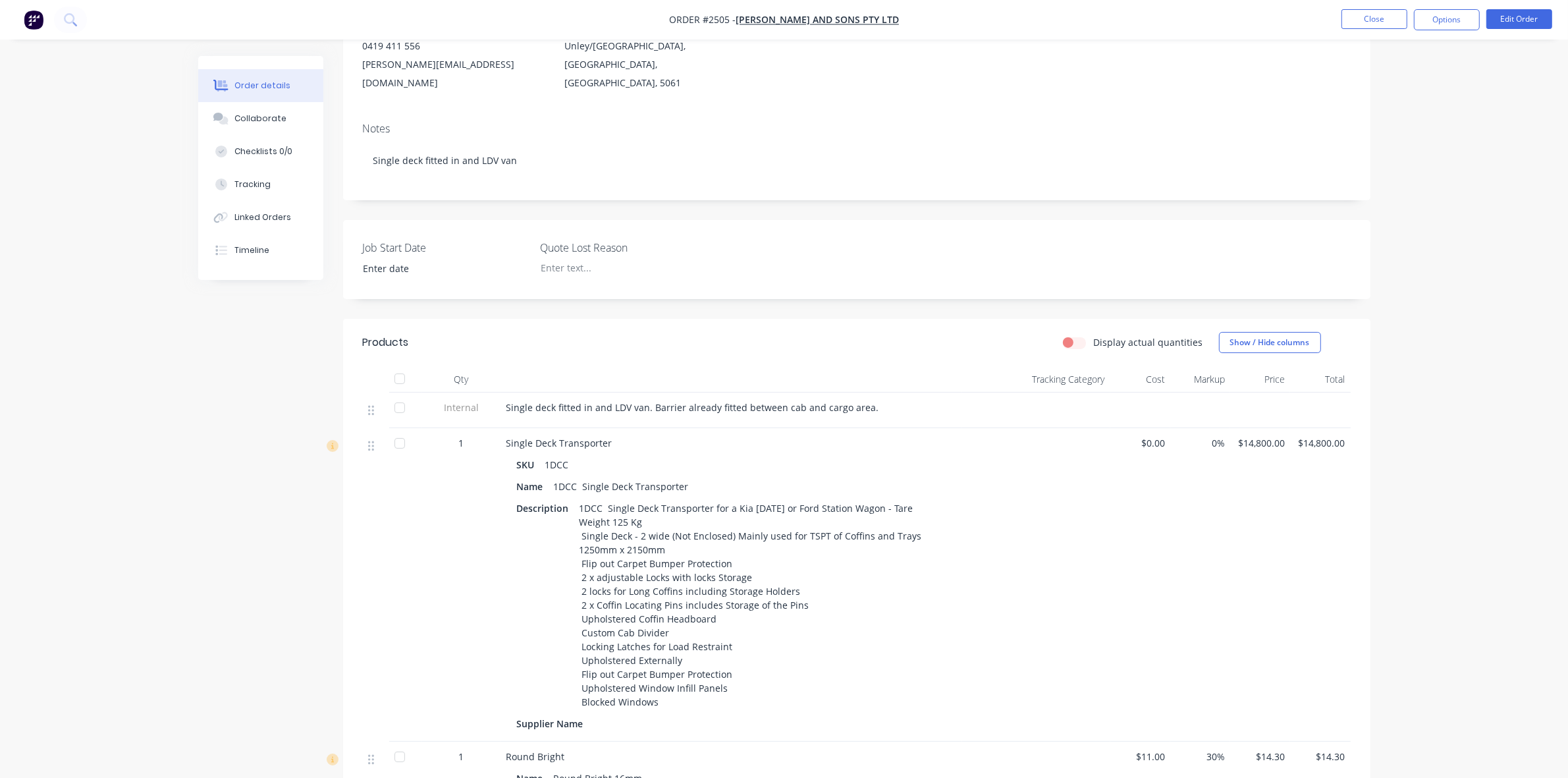
scroll to position [247, 0]
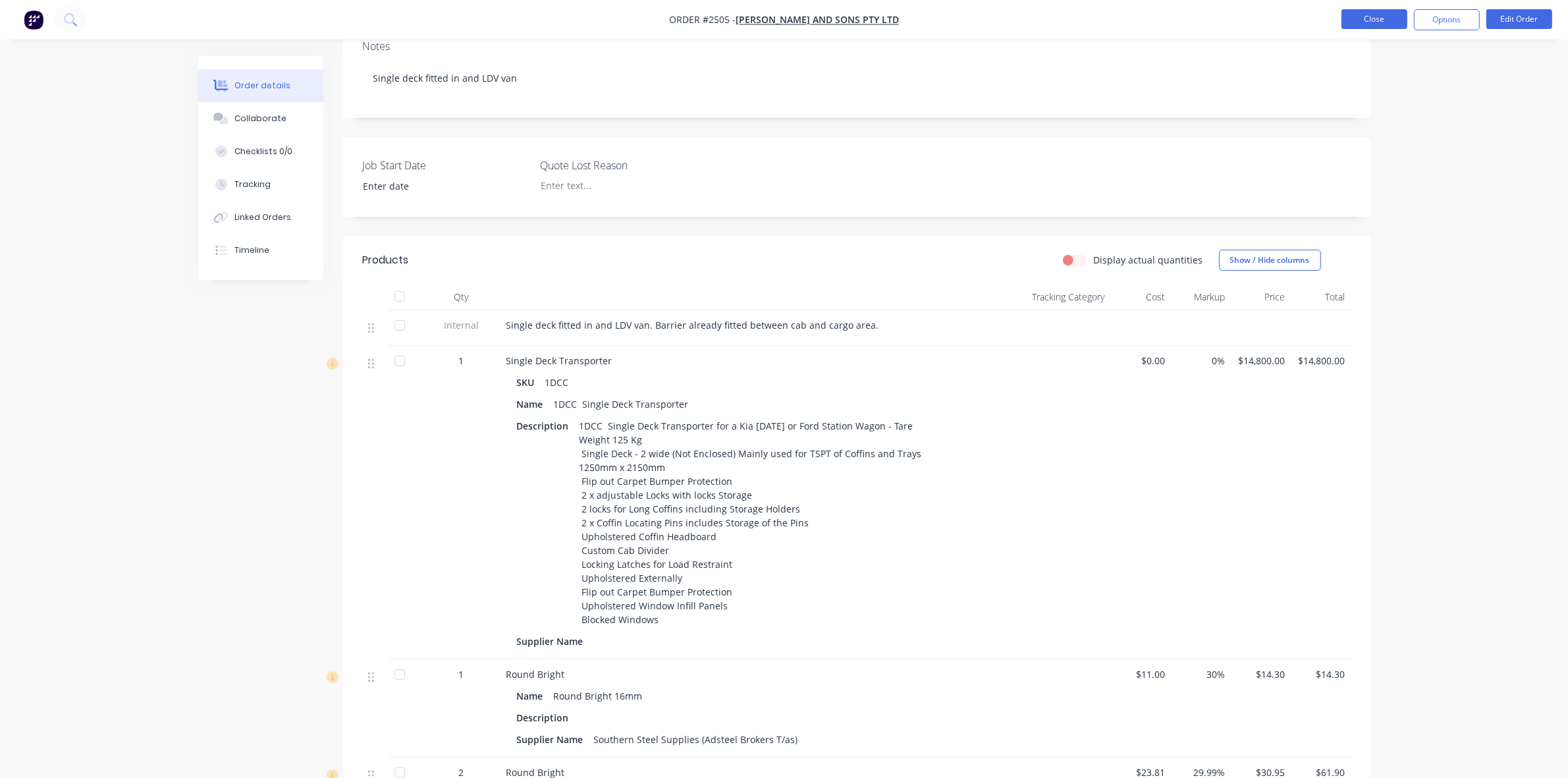
click at [1367, 25] on button "Close" at bounding box center [1374, 19] width 66 height 20
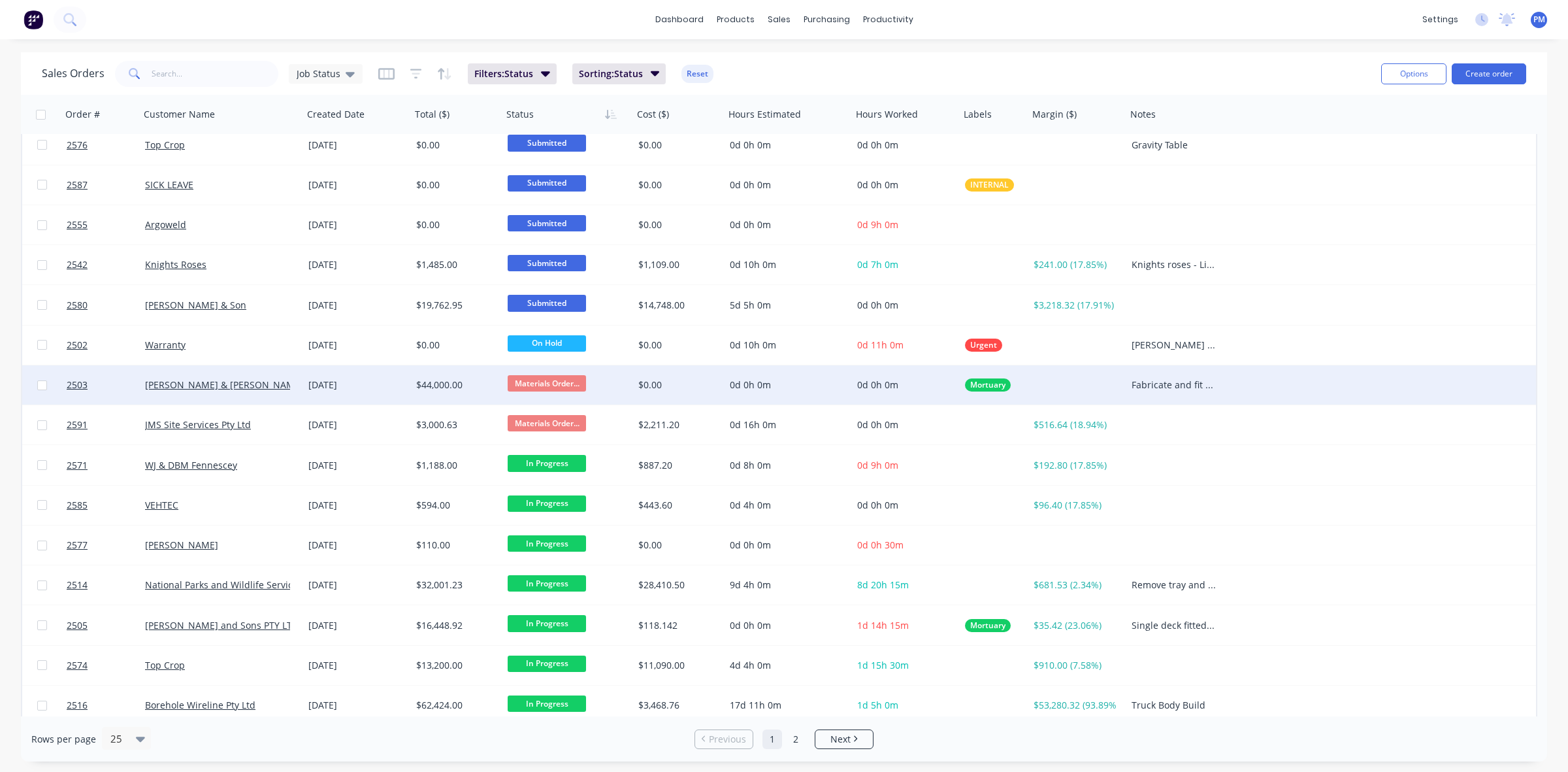
scroll to position [418, 0]
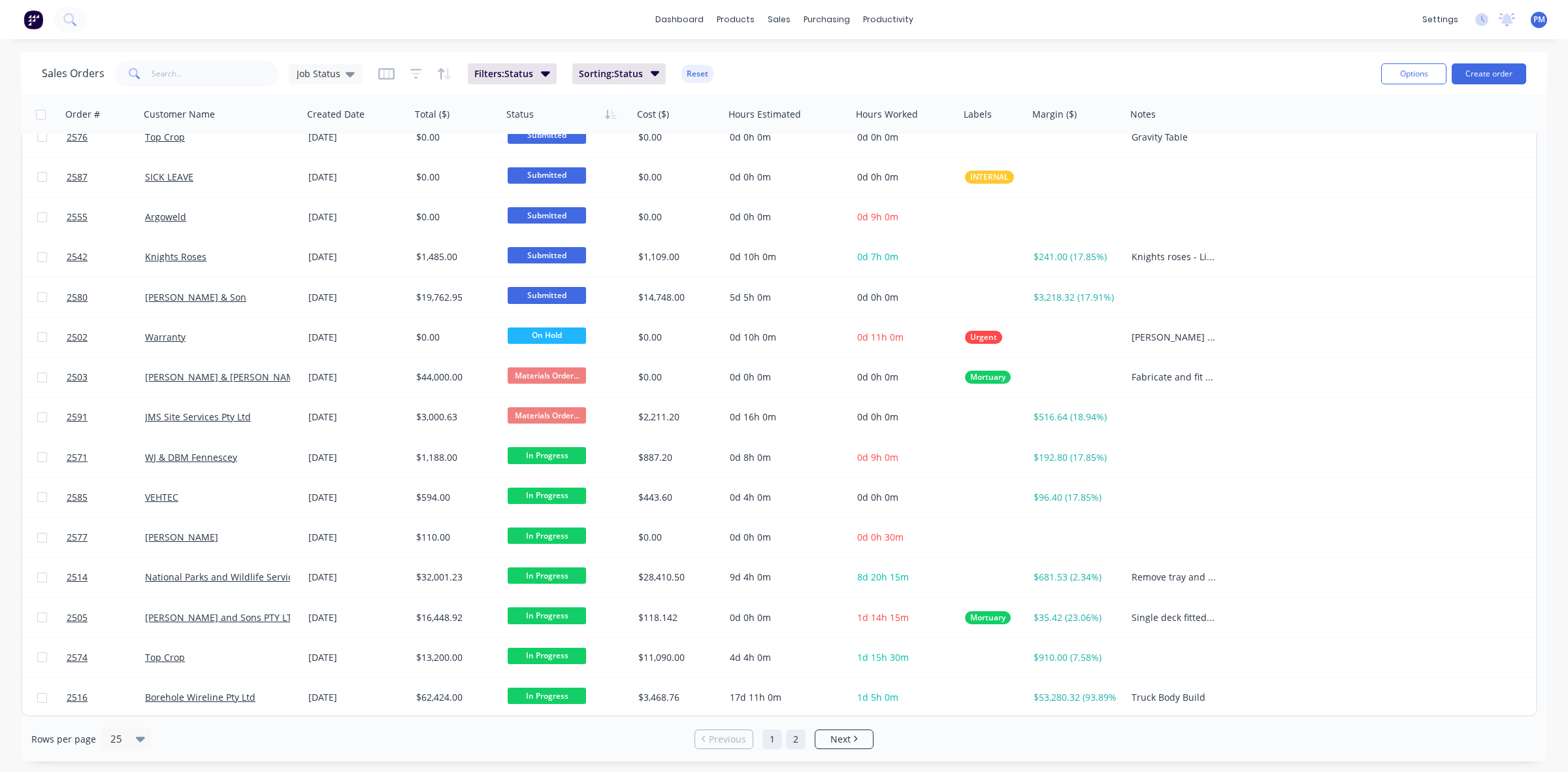
click at [795, 739] on link "2" at bounding box center [795, 739] width 20 height 20
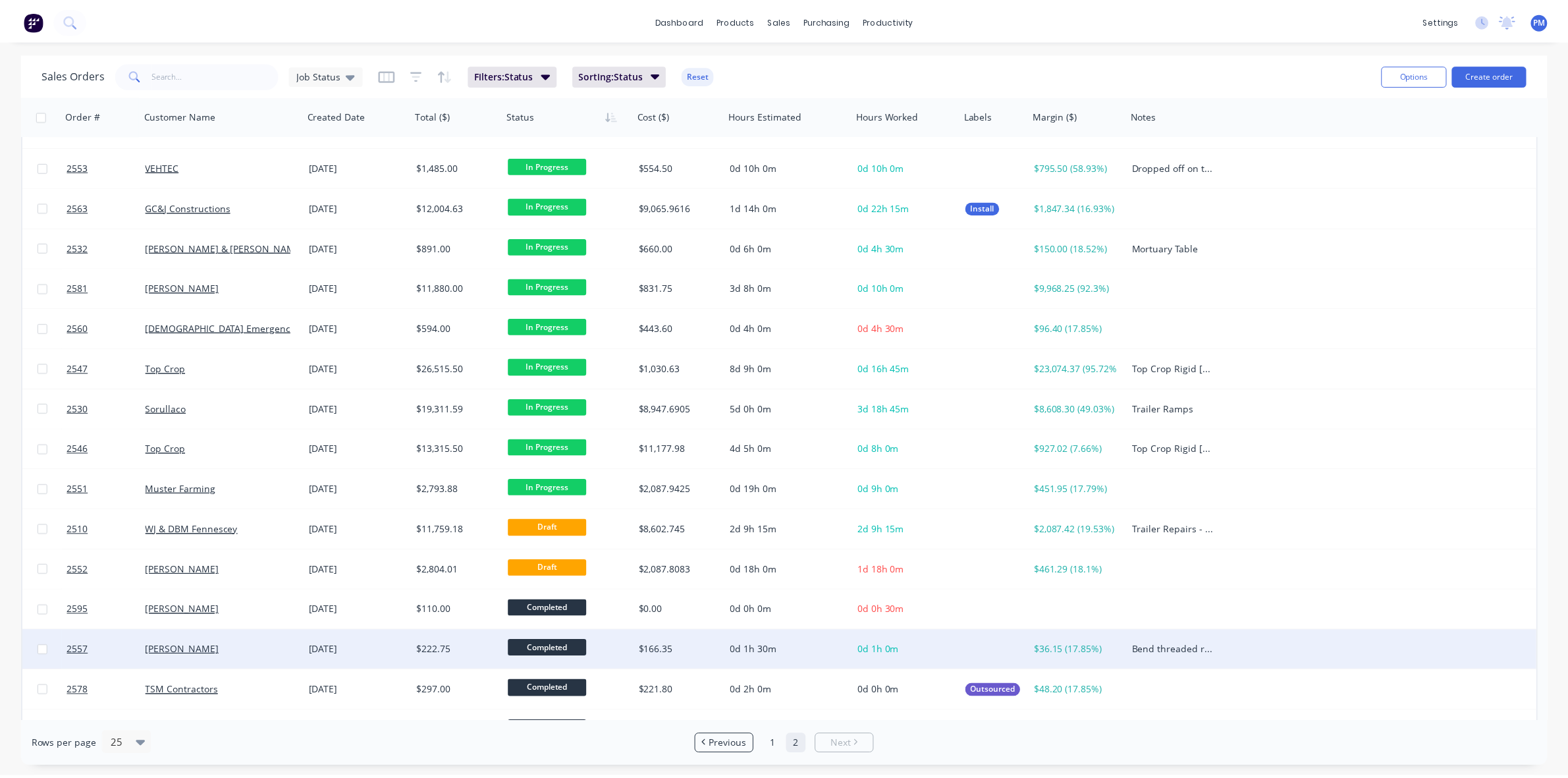
scroll to position [58, 0]
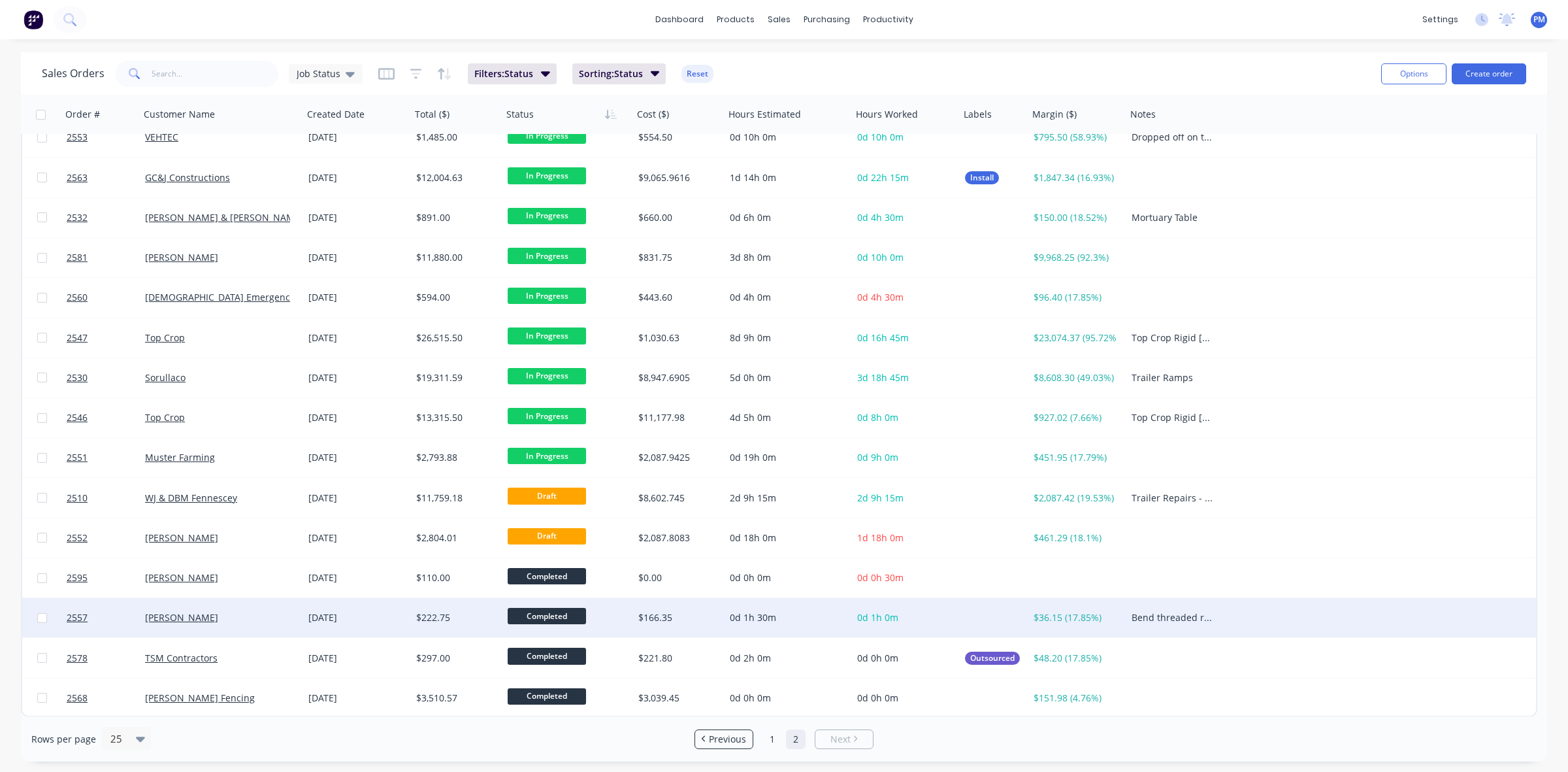
click at [236, 625] on div "[PERSON_NAME]" at bounding box center [221, 617] width 164 height 39
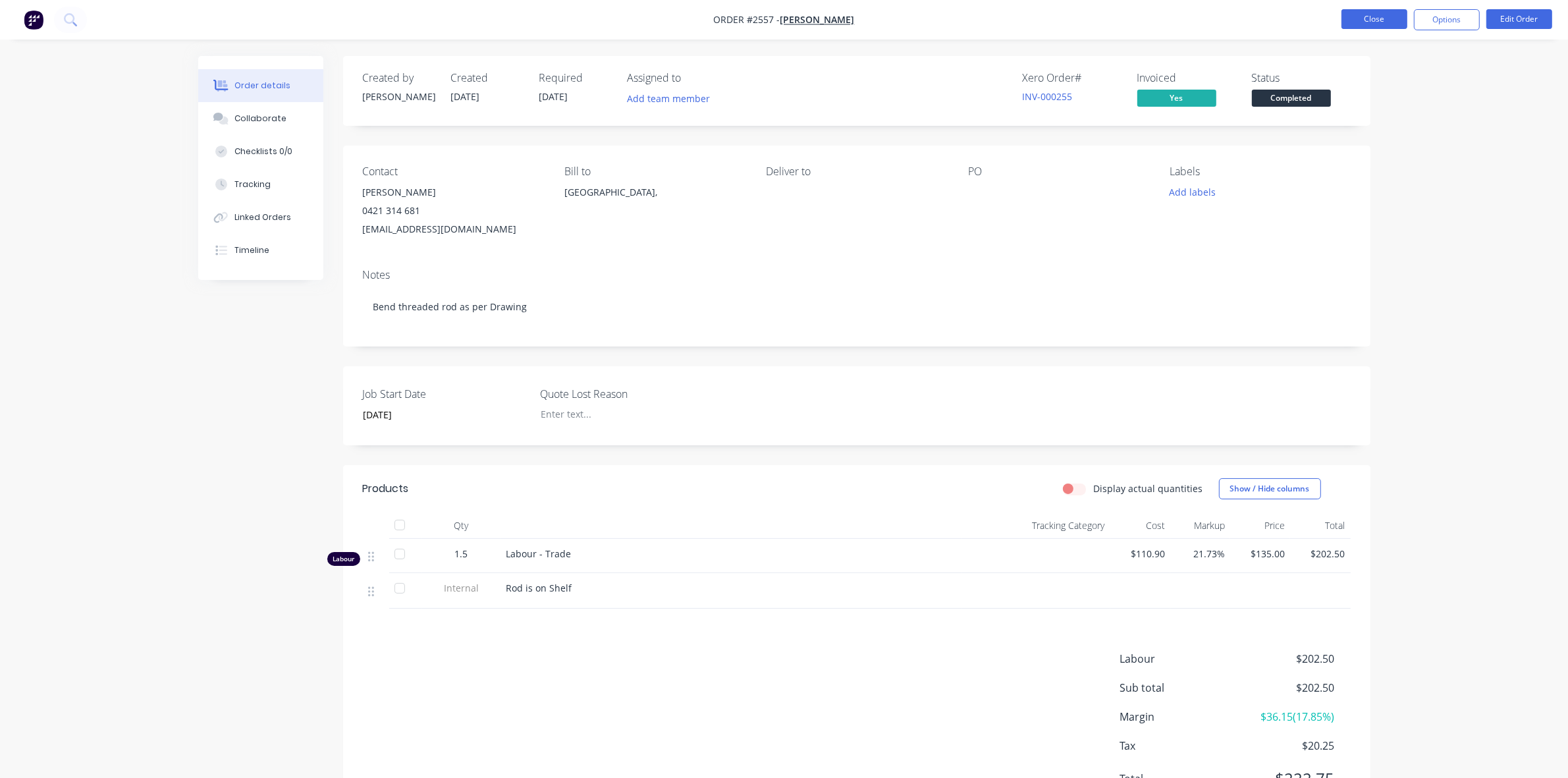
click at [1375, 21] on button "Close" at bounding box center [1374, 19] width 66 height 20
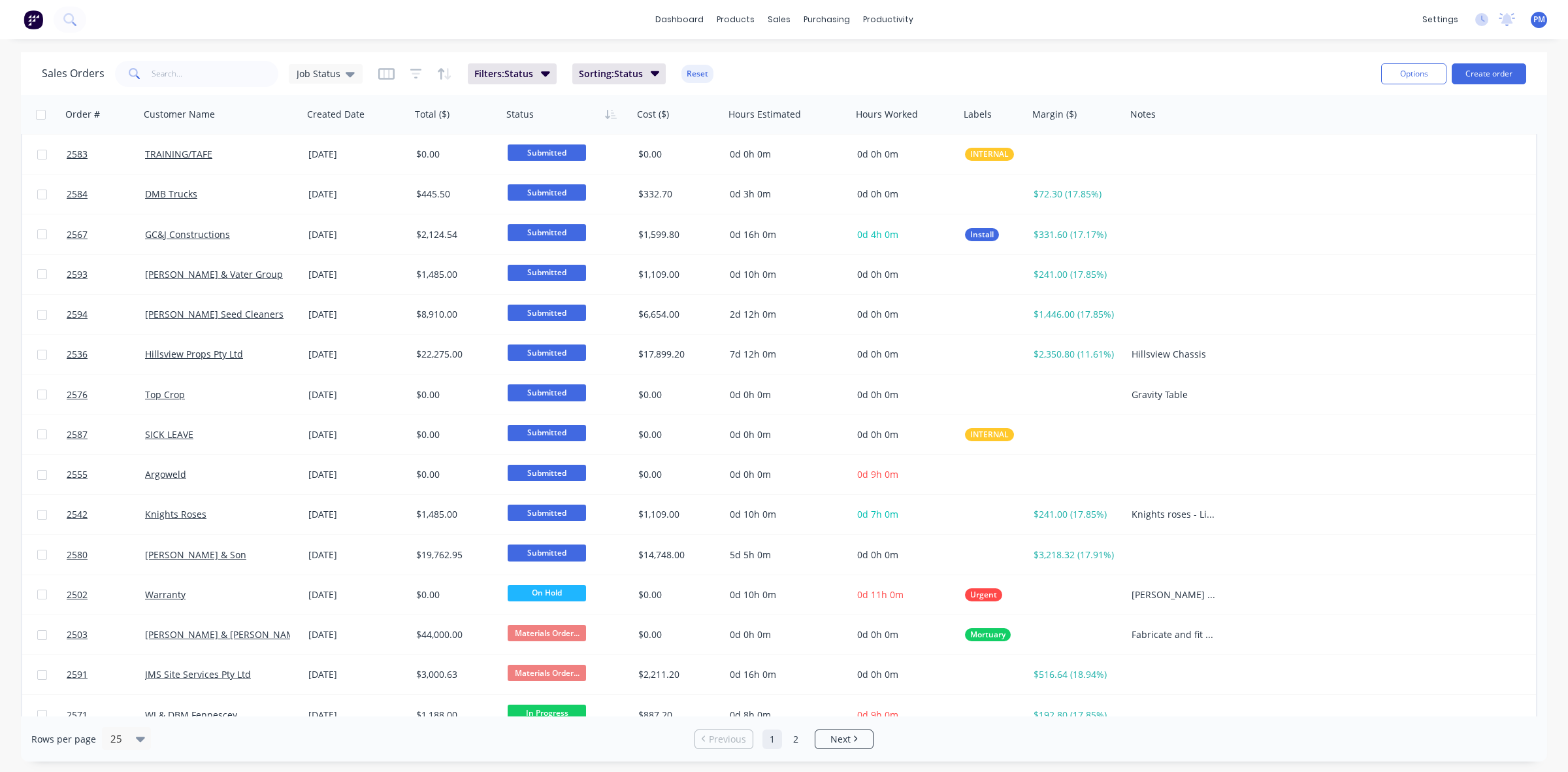
scroll to position [164, 0]
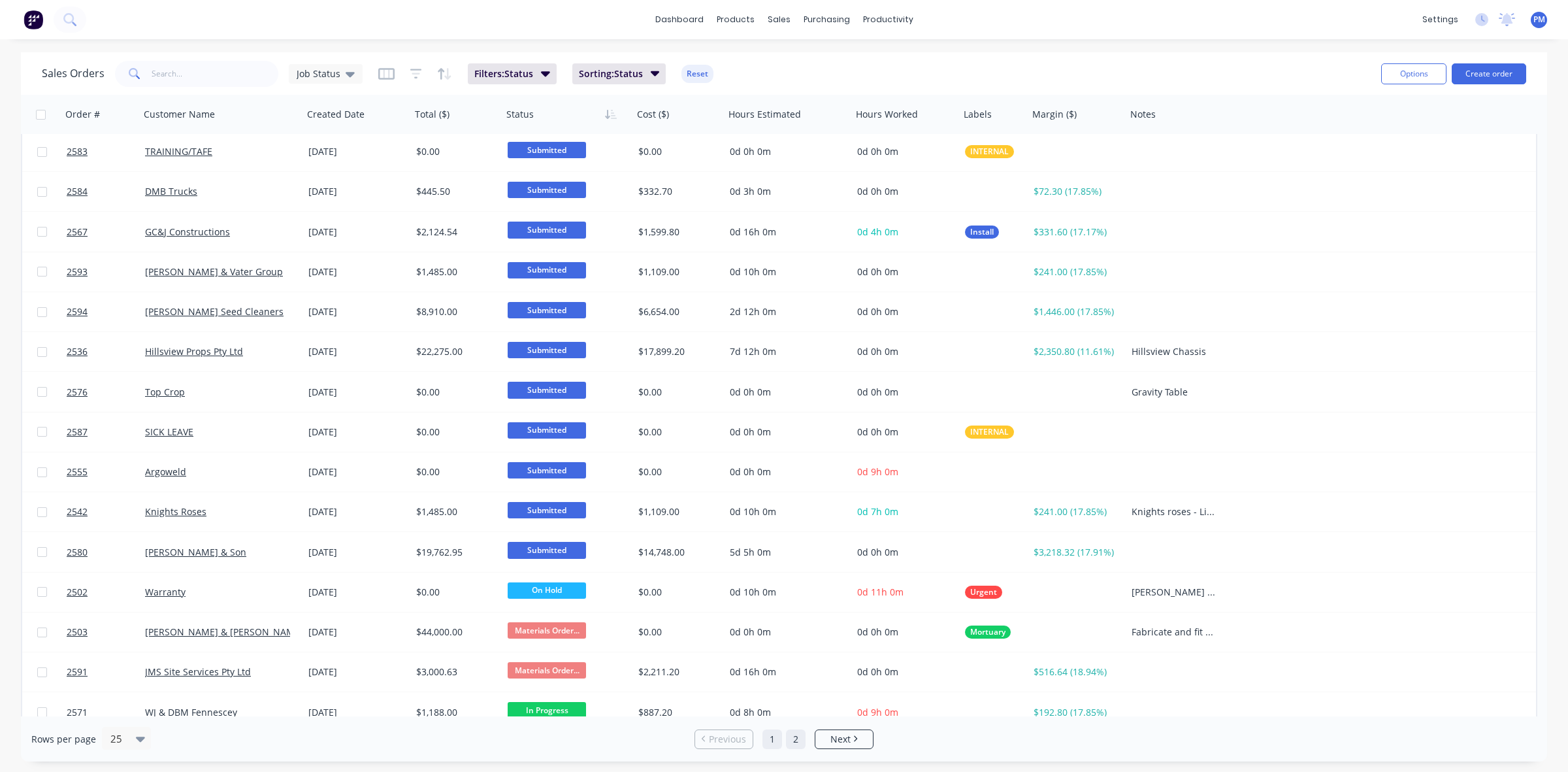
click at [789, 739] on link "2" at bounding box center [795, 739] width 20 height 20
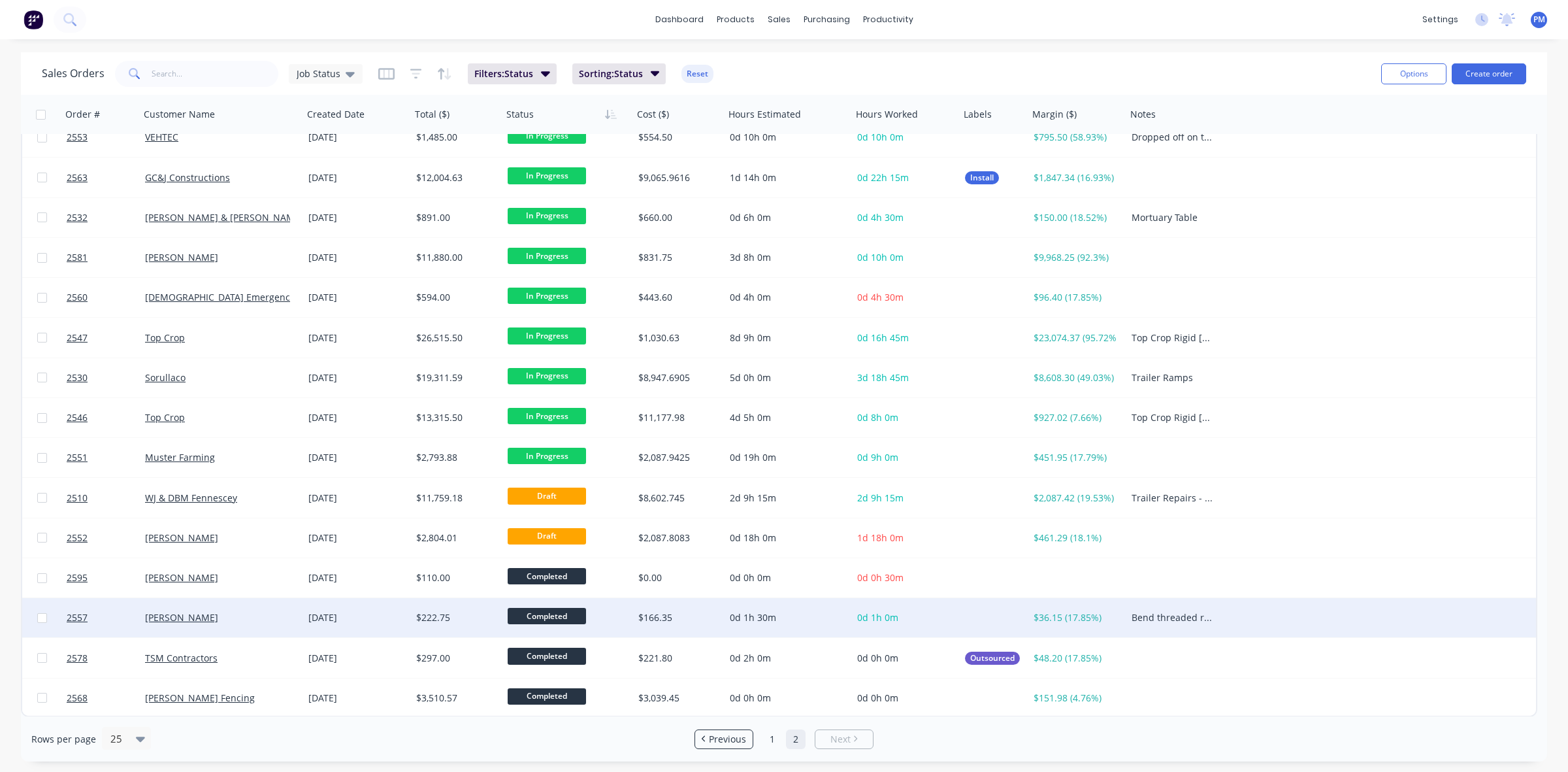
scroll to position [0, 0]
